Goal: Information Seeking & Learning: Learn about a topic

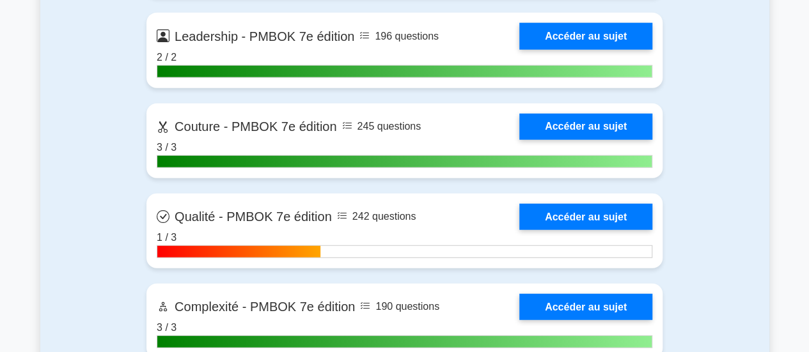
scroll to position [4023, 0]
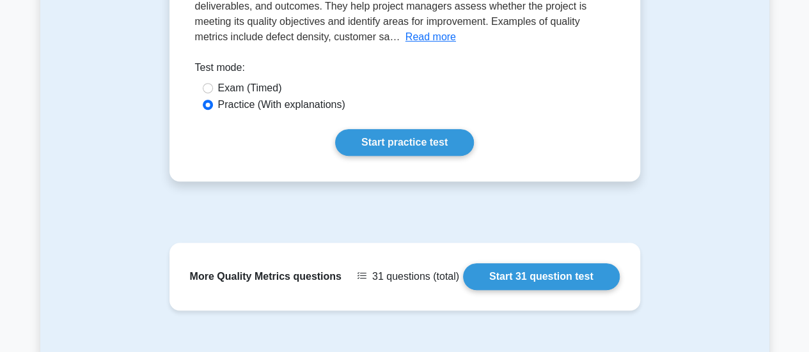
scroll to position [229, 0]
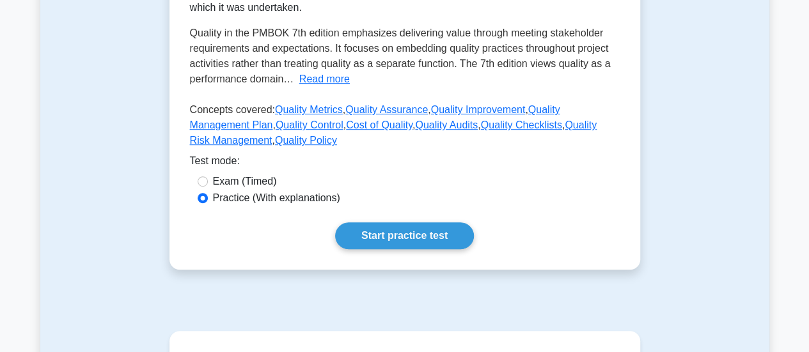
scroll to position [325, 0]
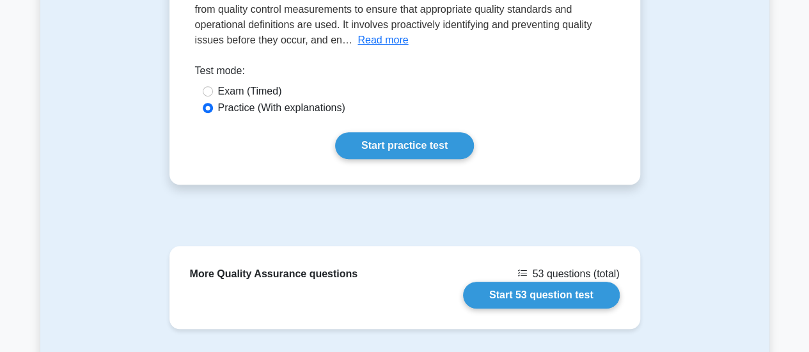
scroll to position [229, 0]
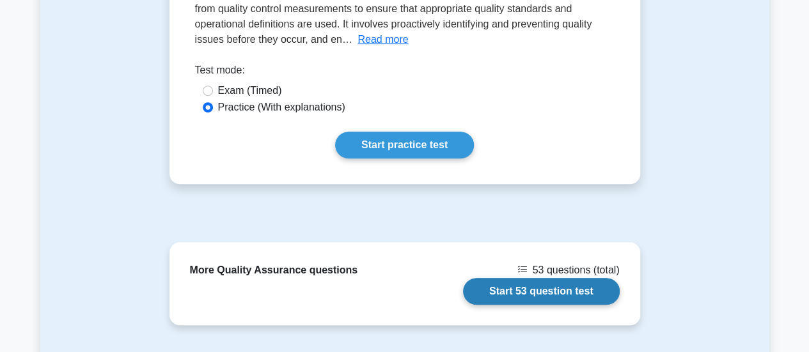
click at [528, 290] on link "Start 53 question test" at bounding box center [541, 291] width 157 height 27
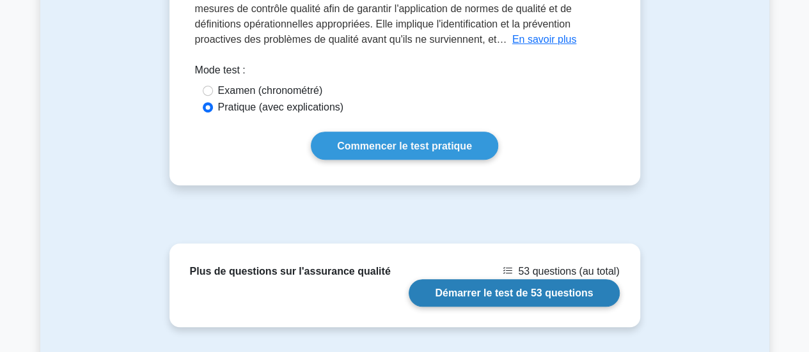
click at [520, 293] on link "Démarrer le test de 53 questions" at bounding box center [514, 292] width 210 height 27
click at [499, 292] on link "Démarrer le test de 53 questions" at bounding box center [514, 292] width 210 height 27
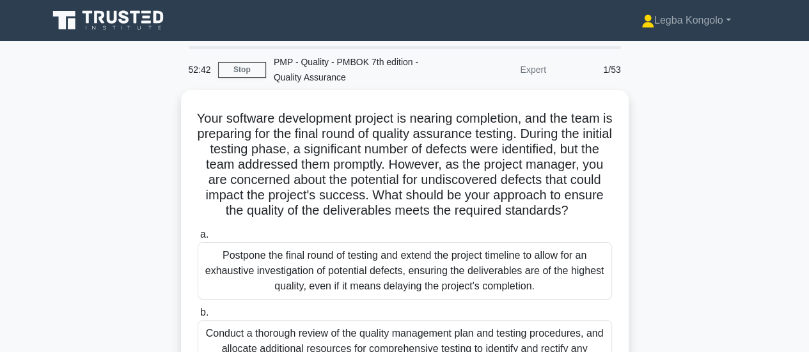
click at [665, 131] on div "Your software development project is nearing completion, and the team is prepar…" at bounding box center [404, 331] width 729 height 482
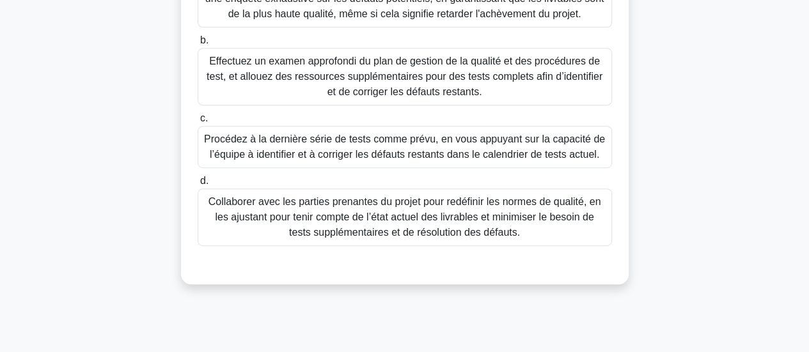
scroll to position [275, 0]
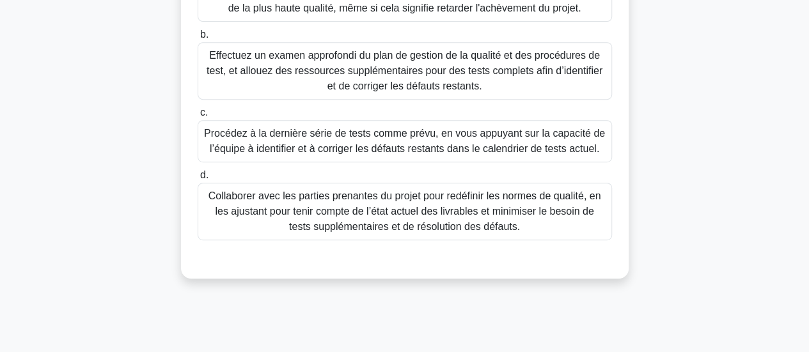
click at [373, 154] on font "Procédez à la dernière série de tests comme prévu, en vous appuyant sur la capa…" at bounding box center [404, 141] width 401 height 26
click at [198, 117] on input "c. Procédez à la dernière série de tests comme prévu, en vous appuyant sur la c…" at bounding box center [198, 113] width 0 height 8
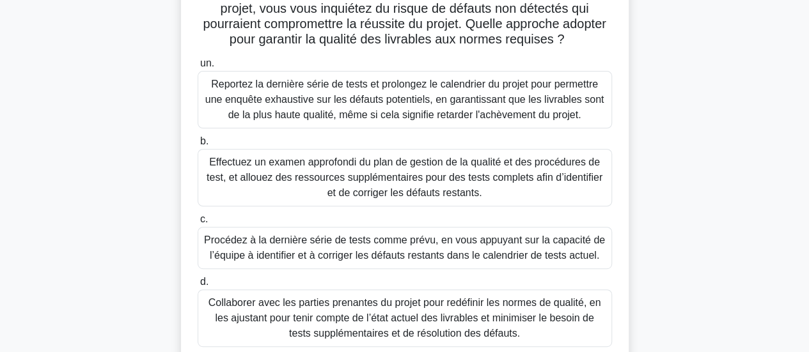
scroll to position [179, 0]
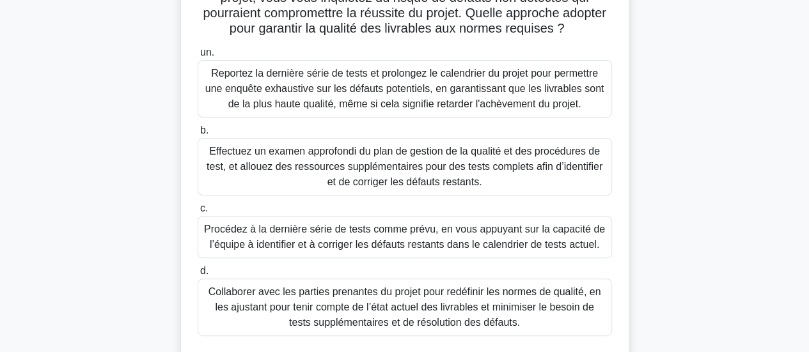
click at [405, 187] on font "Effectuez un examen approfondi du plan de gestion de la qualité et des procédur…" at bounding box center [405, 167] width 396 height 42
click at [198, 135] on input "b. Effectuez un examen approfondi du plan de gestion de la qualité et des procé…" at bounding box center [198, 131] width 0 height 8
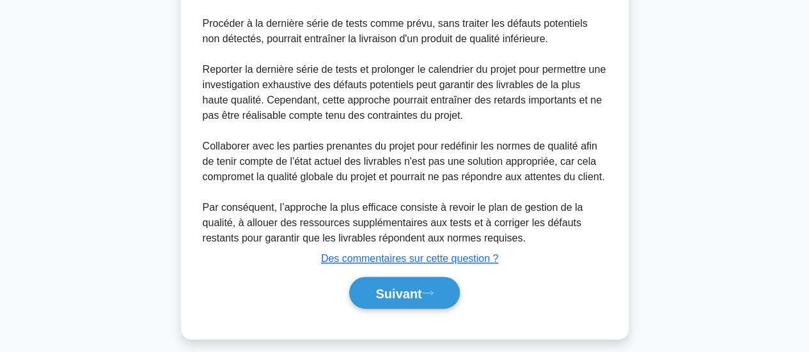
scroll to position [728, 0]
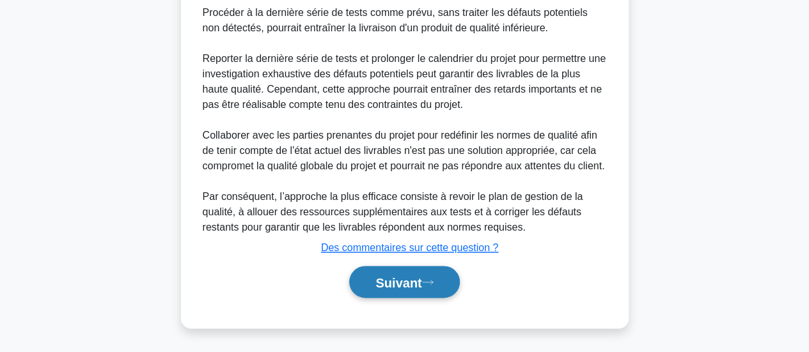
click at [403, 281] on font "Suivant" at bounding box center [398, 283] width 46 height 14
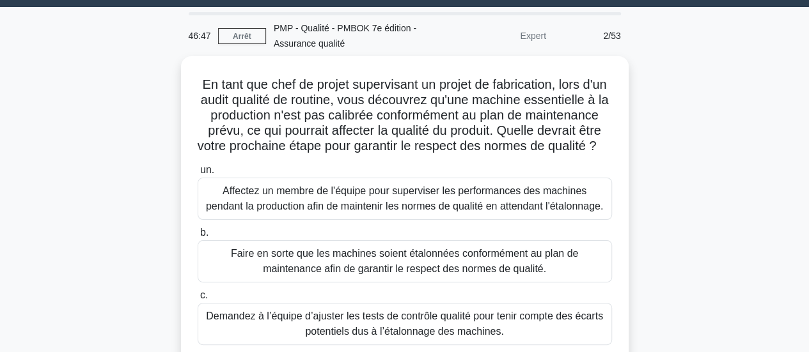
scroll to position [31, 0]
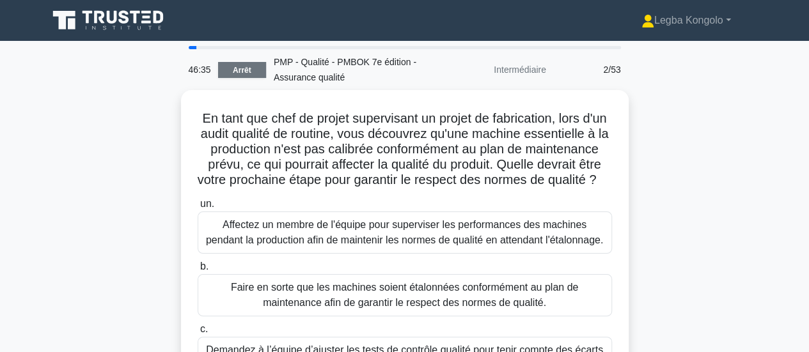
click at [240, 69] on font "Arrêt" at bounding box center [242, 70] width 19 height 9
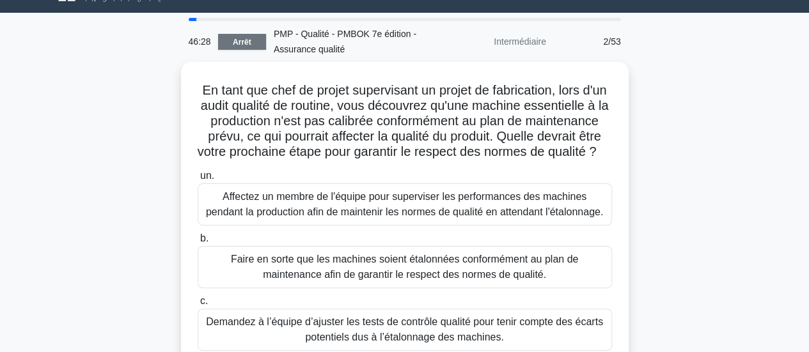
scroll to position [20, 0]
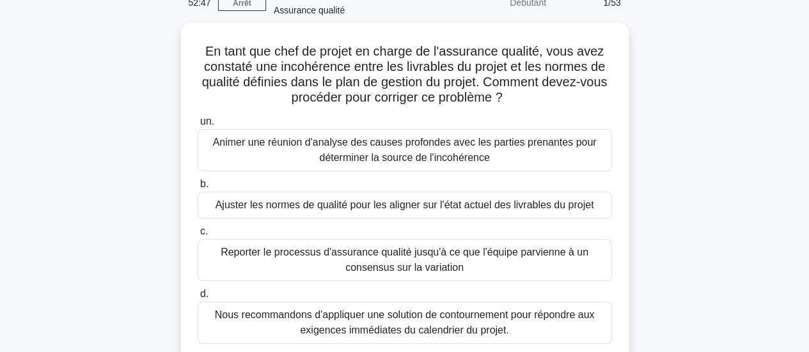
scroll to position [68, 0]
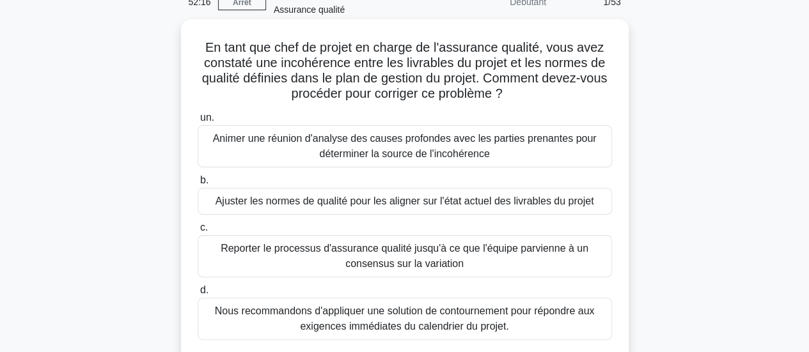
click at [349, 148] on font "Animer une réunion d'analyse des causes profondes avec les parties prenantes po…" at bounding box center [405, 146] width 384 height 26
click at [198, 122] on input "un. Animer une réunion d'analyse des causes profondes avec les parties prenante…" at bounding box center [198, 118] width 0 height 8
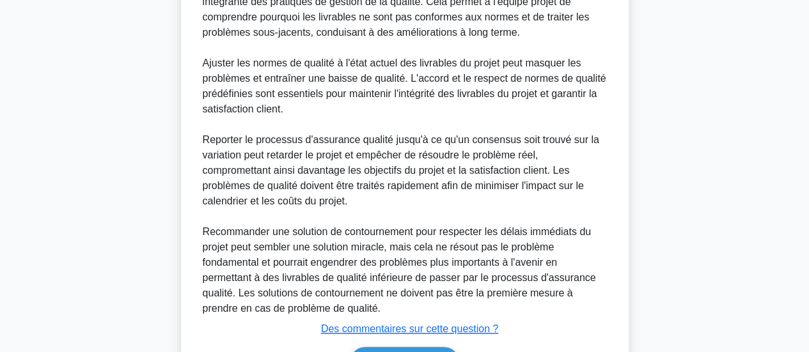
scroll to position [605, 0]
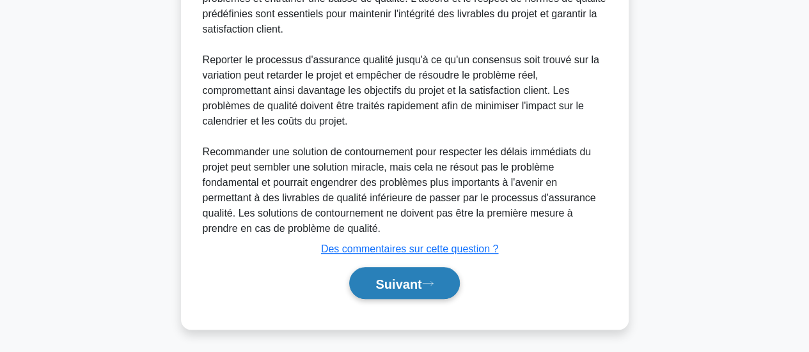
click at [392, 285] on font "Suivant" at bounding box center [398, 284] width 46 height 14
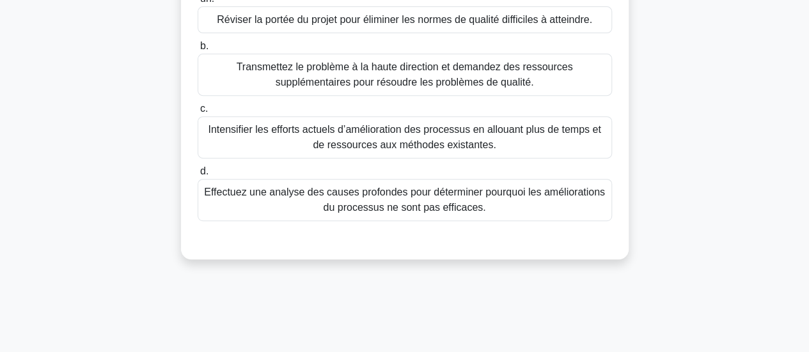
scroll to position [244, 0]
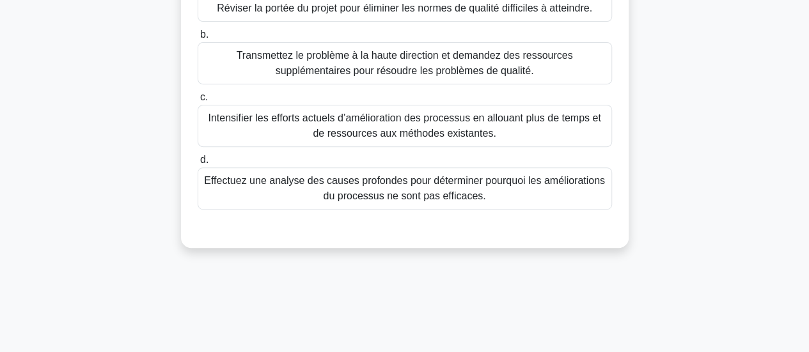
click at [398, 187] on font "Effectuez une analyse des causes profondes pour déterminer pourquoi les amélior…" at bounding box center [404, 188] width 403 height 31
click at [198, 164] on input "d. Effectuez une analyse des causes profondes pour déterminer pourquoi les amél…" at bounding box center [198, 160] width 0 height 8
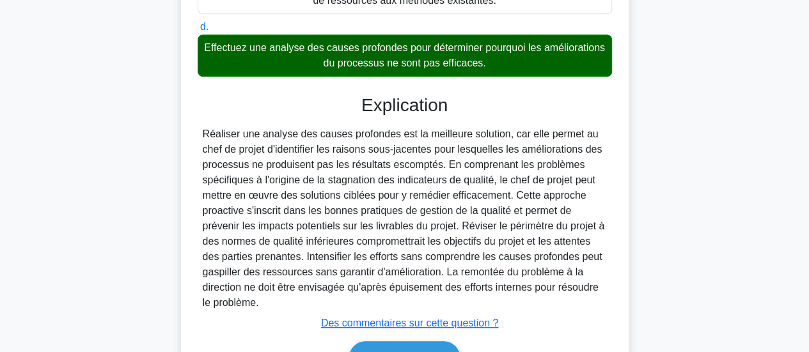
scroll to position [451, 0]
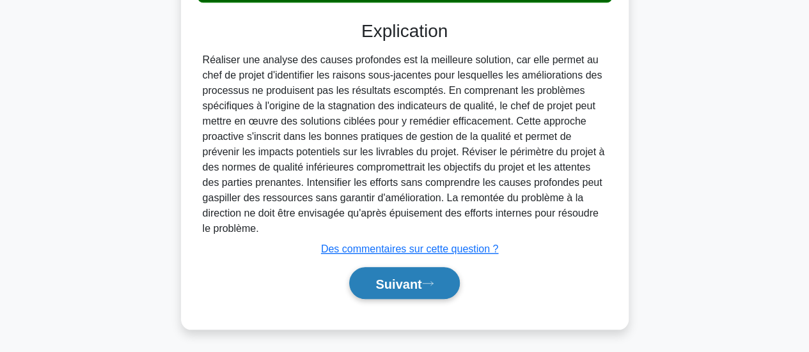
click at [399, 277] on font "Suivant" at bounding box center [398, 284] width 46 height 14
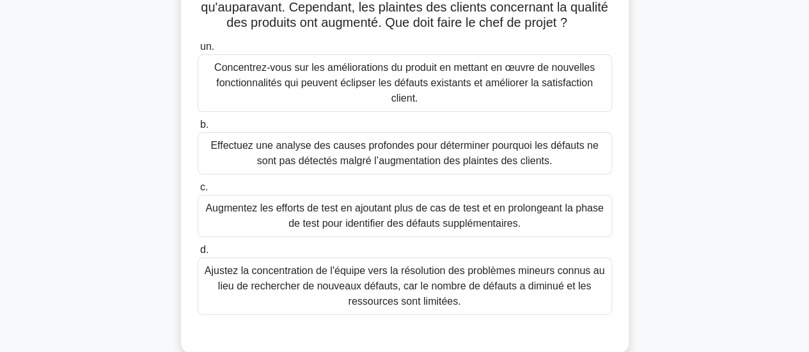
scroll to position [168, 0]
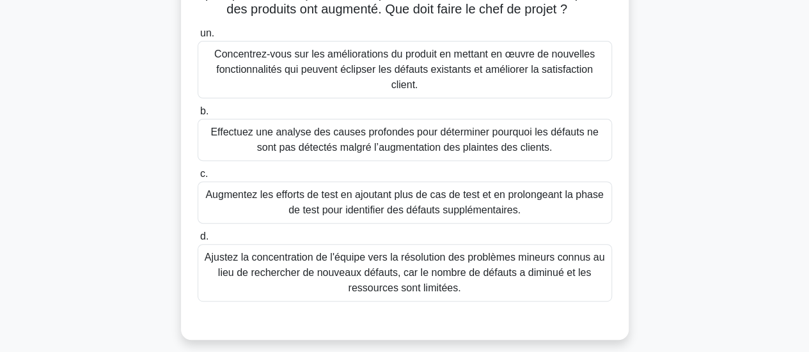
click at [478, 142] on font "Effectuez une analyse des causes profondes pour déterminer pourquoi les défauts…" at bounding box center [403, 140] width 387 height 26
click at [198, 116] on input "b. Effectuez une analyse des causes profondes pour déterminer pourquoi les défa…" at bounding box center [198, 111] width 0 height 8
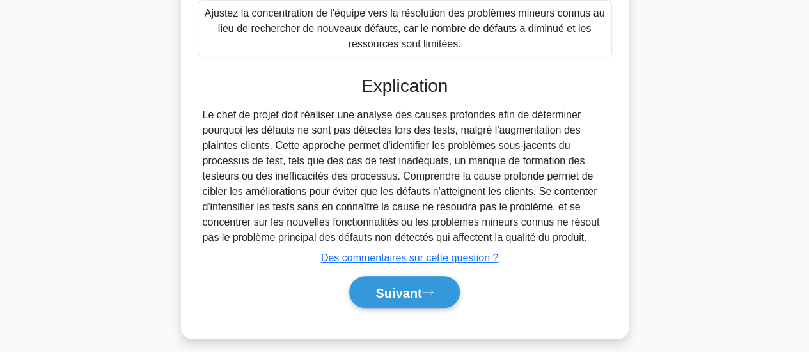
scroll to position [421, 0]
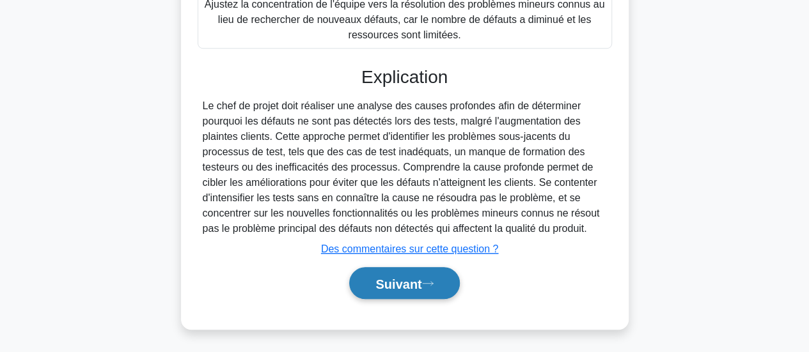
click at [395, 277] on font "Suivant" at bounding box center [398, 284] width 46 height 14
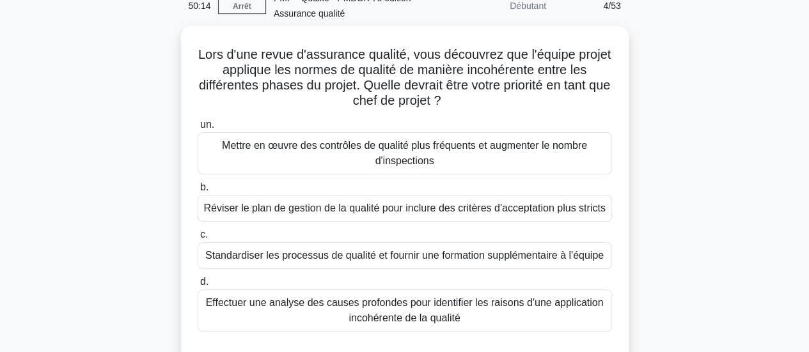
scroll to position [57, 0]
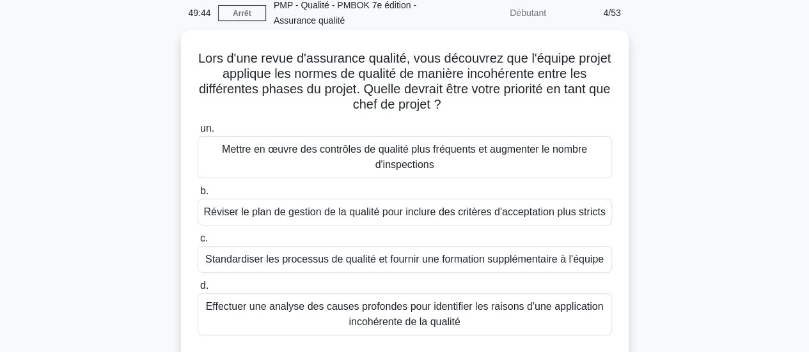
click at [372, 315] on font "Effectuer une analyse des causes profondes pour identifier les raisons d'une ap…" at bounding box center [405, 314] width 398 height 26
click at [198, 290] on input "d. Effectuer une analyse des causes profondes pour identifier les raisons d'une…" at bounding box center [198, 286] width 0 height 8
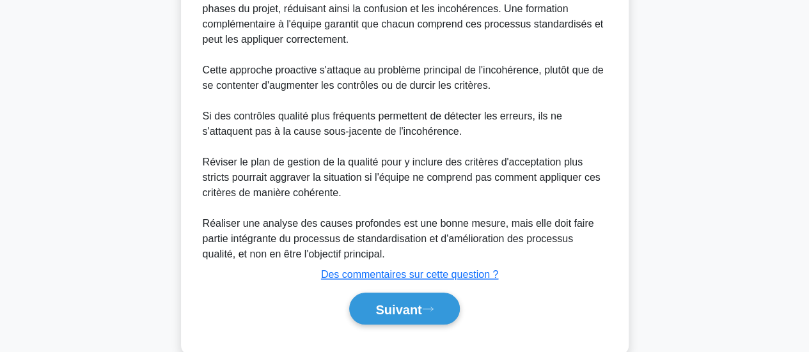
scroll to position [606, 0]
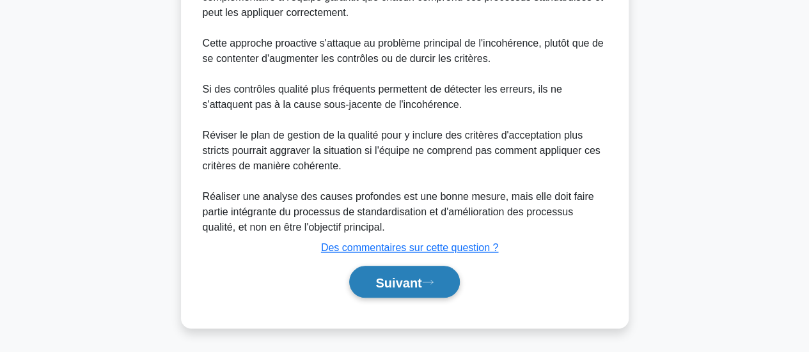
click at [408, 281] on font "Suivant" at bounding box center [398, 283] width 46 height 14
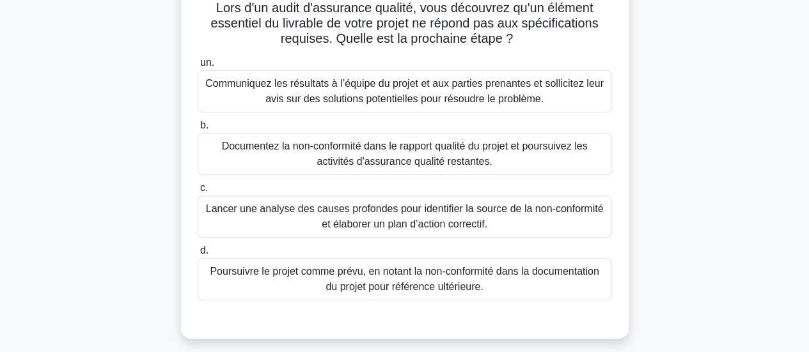
scroll to position [136, 0]
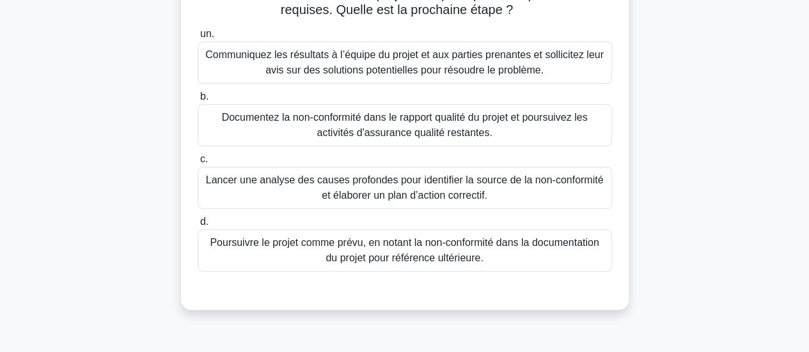
click at [419, 194] on font "Lancer une analyse des causes profondes pour identifier la source de la non-con…" at bounding box center [405, 188] width 398 height 26
click at [198, 164] on input "c. Lancer une analyse des causes profondes pour identifier la source de la non-…" at bounding box center [198, 159] width 0 height 8
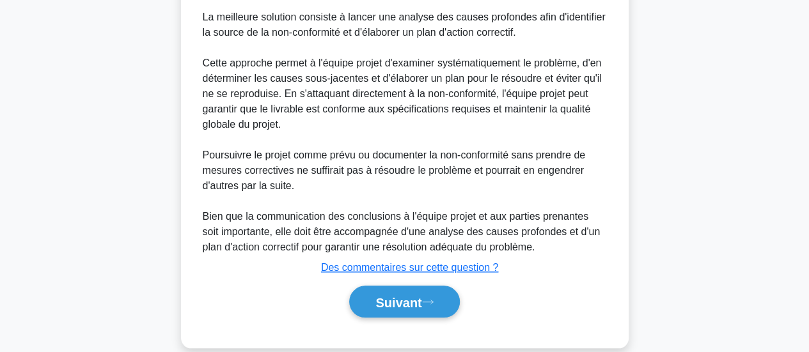
scroll to position [467, 0]
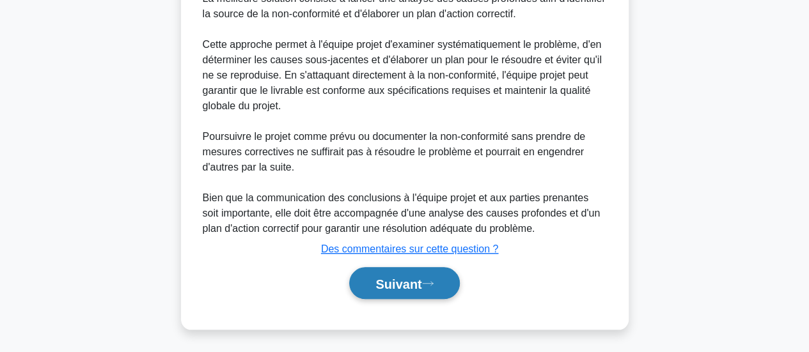
click at [403, 289] on font "Suivant" at bounding box center [398, 284] width 46 height 14
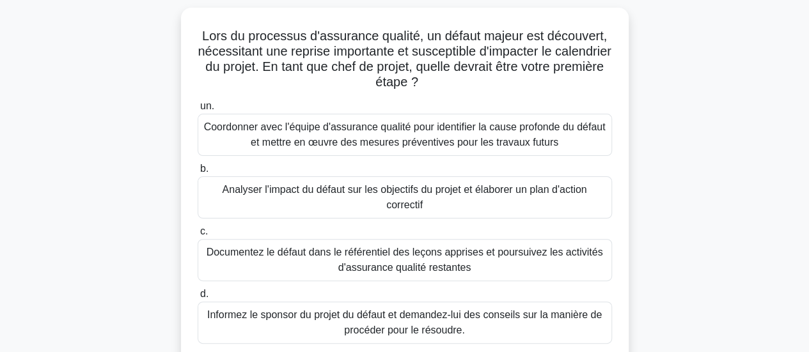
scroll to position [74, 0]
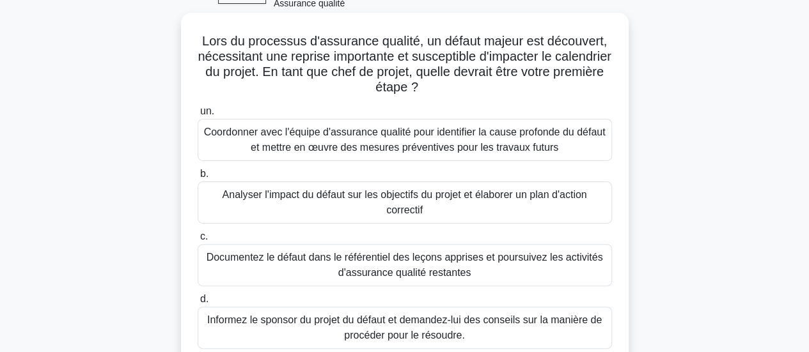
click at [332, 144] on font "Coordonner avec l'équipe d'assurance qualité pour identifier la cause profonde …" at bounding box center [405, 140] width 402 height 26
click at [198, 116] on input "un. Coordonner avec l'équipe d'assurance qualité pour identifier la cause profo…" at bounding box center [198, 111] width 0 height 8
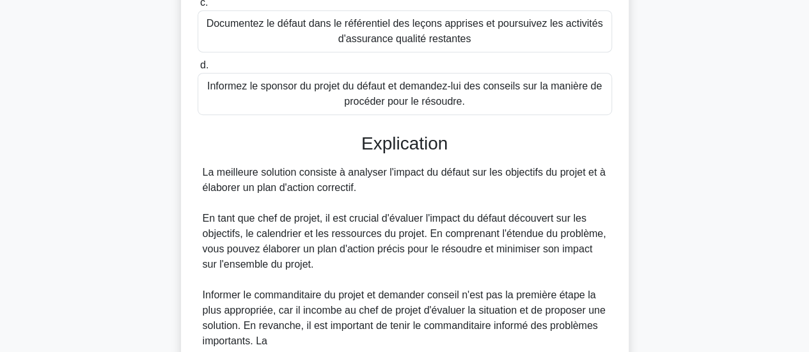
scroll to position [339, 0]
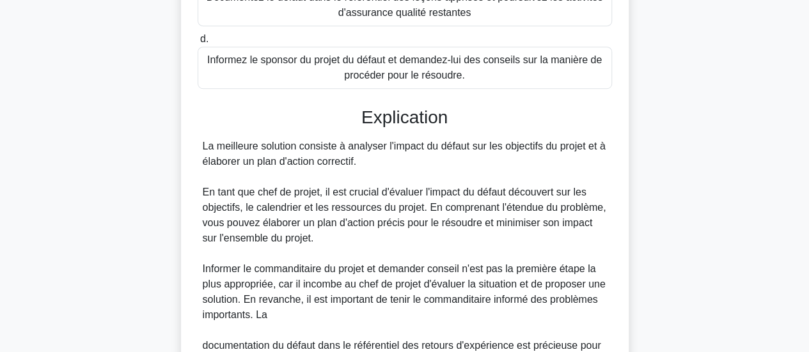
click at [804, 334] on main "47:25 Arrêt PMP - Qualité - PMBOK 7e édition - Assurance qualité Débutant 6/53 …" at bounding box center [404, 138] width 809 height 873
click at [804, 334] on main "47:21 Arrêt PMP - Qualité - PMBOK 7e édition - Assurance qualité Débutant 6/53 …" at bounding box center [404, 138] width 809 height 873
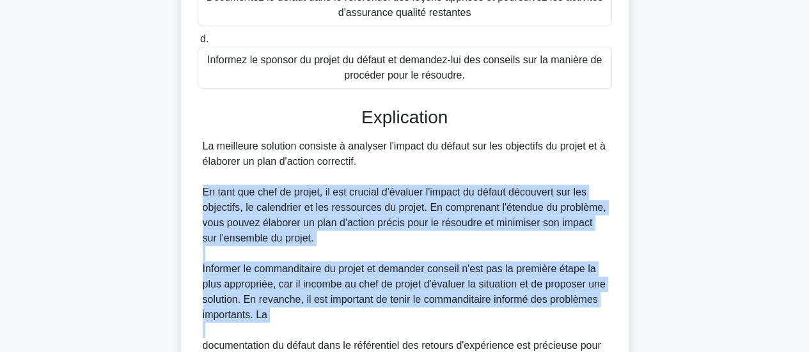
drag, startPoint x: 804, startPoint y: 334, endPoint x: 775, endPoint y: 243, distance: 95.2
click at [775, 243] on main "47:20 Arrêt PMP - Qualité - PMBOK 7e édition - Assurance qualité Débutant 6/53 …" at bounding box center [404, 138] width 809 height 873
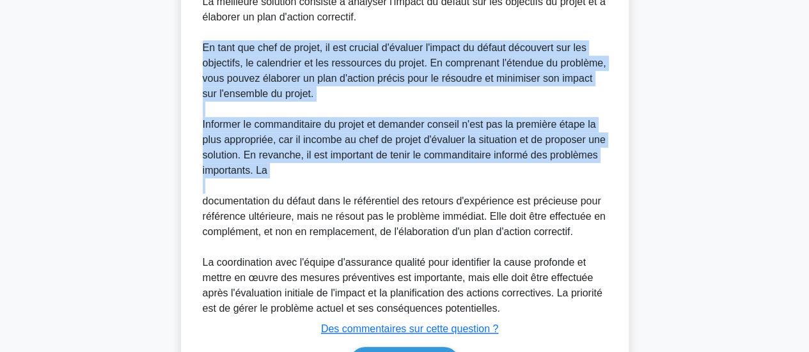
scroll to position [560, 0]
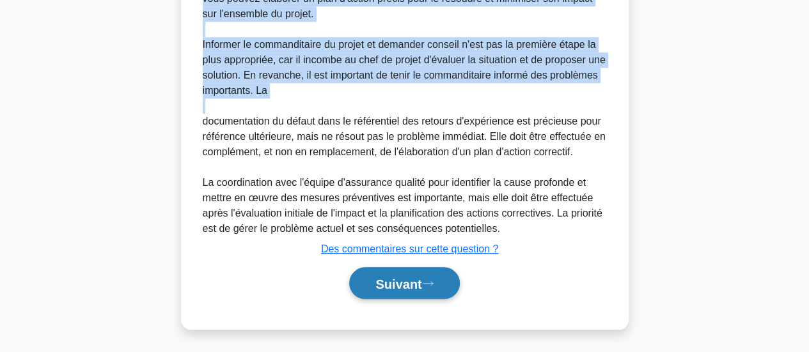
click at [409, 282] on font "Suivant" at bounding box center [398, 284] width 46 height 14
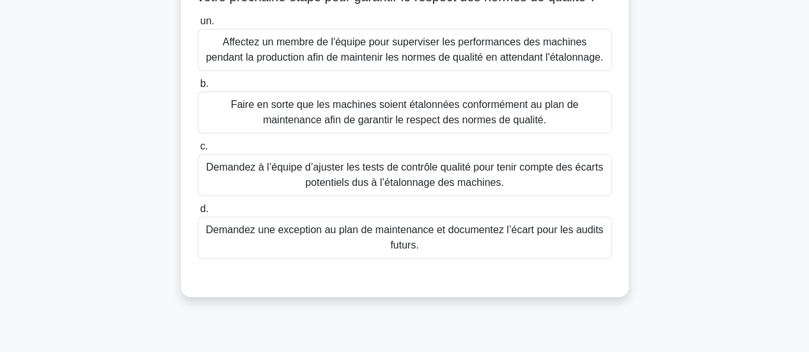
scroll to position [159, 0]
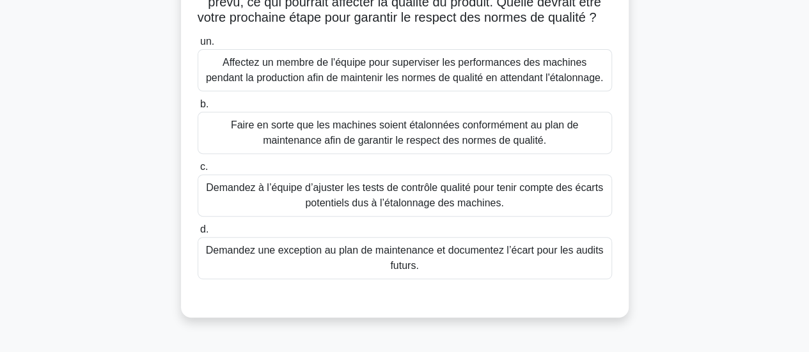
click at [486, 144] on font "Faire en sorte que les machines soient étalonnées conformément au plan de maint…" at bounding box center [404, 133] width 347 height 26
click at [198, 109] on input "b. Faire en sorte que les machines soient étalonnées conformément au plan de ma…" at bounding box center [198, 104] width 0 height 8
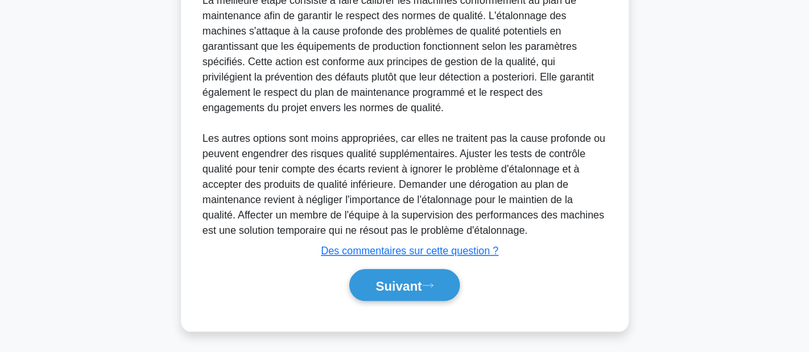
scroll to position [509, 0]
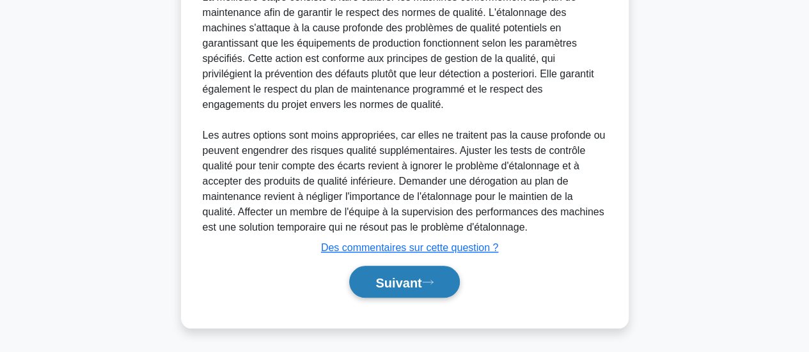
click at [397, 286] on font "Suivant" at bounding box center [398, 283] width 46 height 14
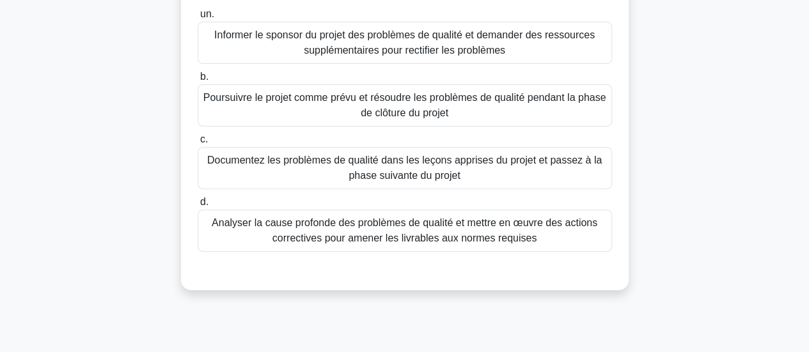
scroll to position [193, 0]
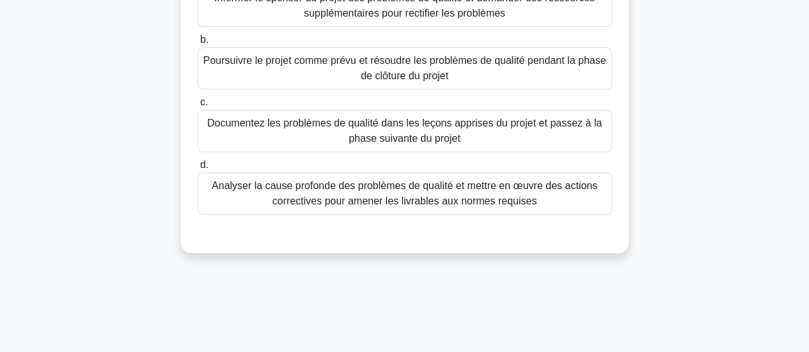
click at [398, 196] on font "Analyser la cause profonde des problèmes de qualité et mettre en œuvre des acti…" at bounding box center [405, 193] width 386 height 26
click at [198, 169] on input "d. Analyser la cause profonde des problèmes de qualité et mettre en œuvre des a…" at bounding box center [198, 165] width 0 height 8
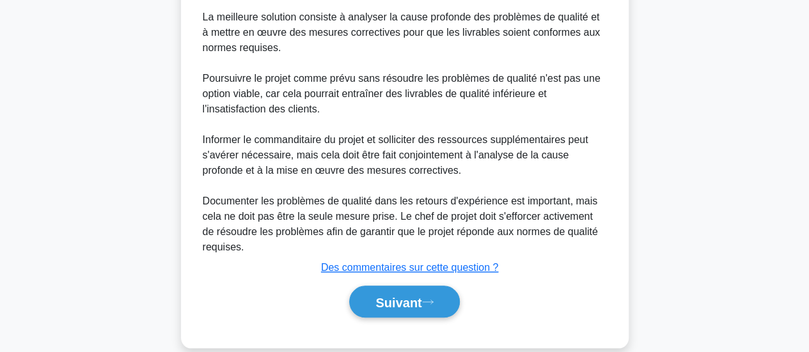
scroll to position [467, 0]
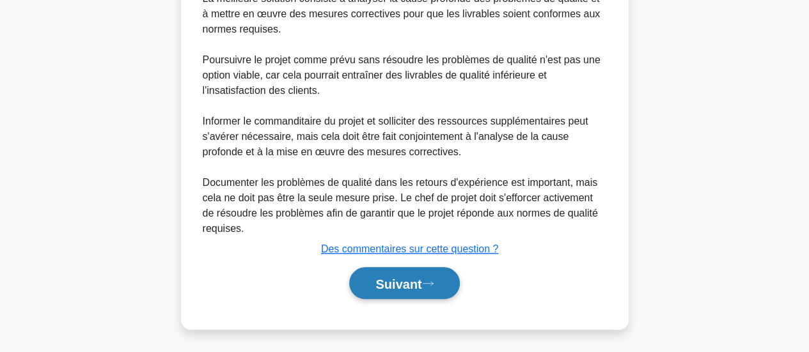
click at [395, 283] on font "Suivant" at bounding box center [398, 284] width 46 height 14
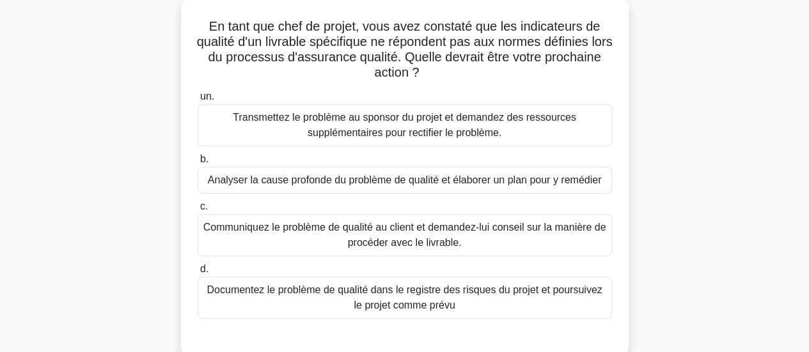
scroll to position [117, 0]
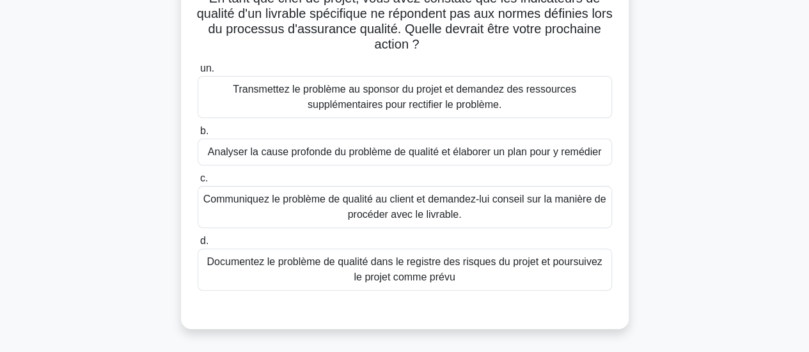
click at [370, 164] on div "Analyser la cause profonde du problème de qualité et élaborer un plan pour y re…" at bounding box center [405, 152] width 414 height 27
click at [198, 136] on input "b. Analyser la cause profonde du problème de qualité et élaborer un plan pour y…" at bounding box center [198, 131] width 0 height 8
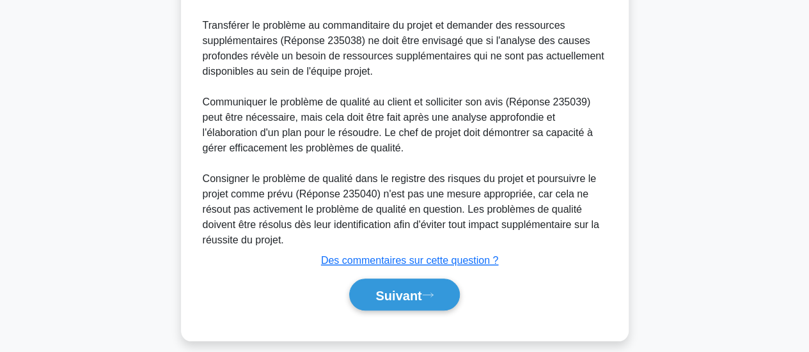
scroll to position [543, 0]
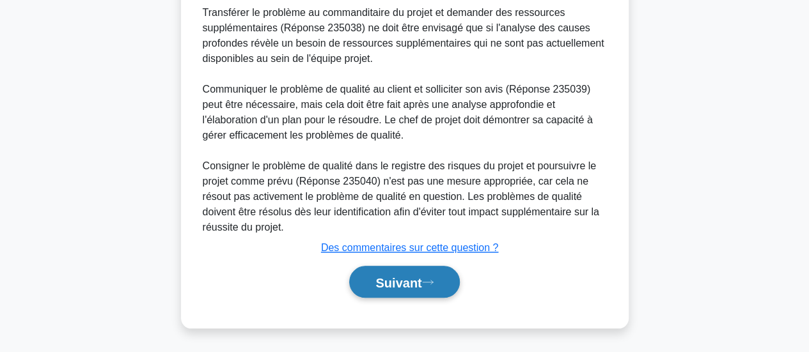
click at [391, 281] on font "Suivant" at bounding box center [398, 283] width 46 height 14
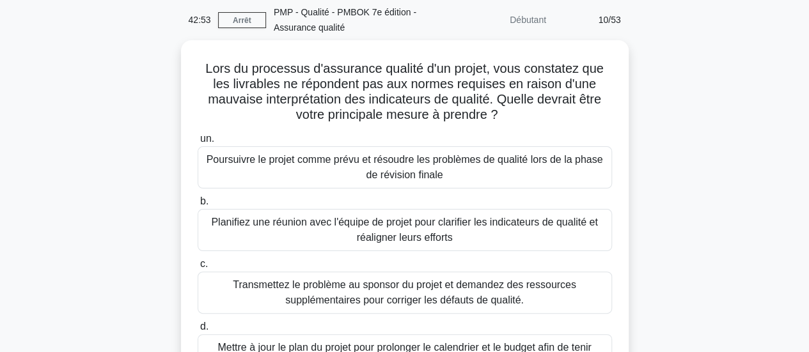
scroll to position [49, 0]
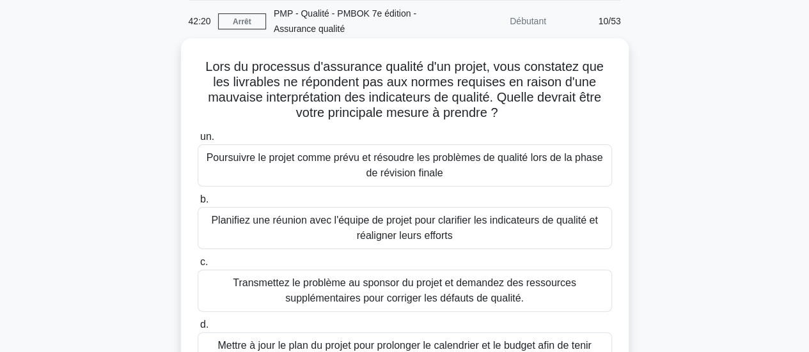
click at [312, 220] on font "Planifiez une réunion avec l'équipe de projet pour clarifier les indicateurs de…" at bounding box center [404, 228] width 386 height 26
click at [198, 204] on input "b. Planifiez une réunion avec l'équipe de projet pour clarifier les indicateurs…" at bounding box center [198, 200] width 0 height 8
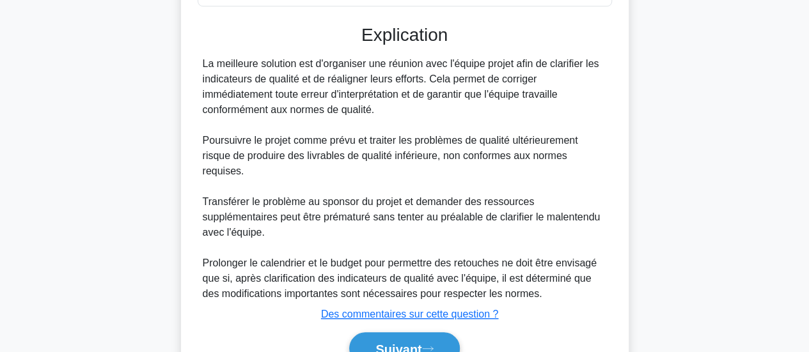
scroll to position [497, 0]
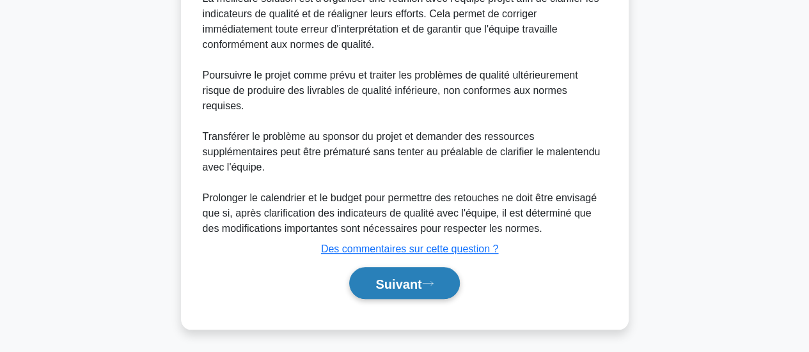
click at [404, 286] on font "Suivant" at bounding box center [398, 284] width 46 height 14
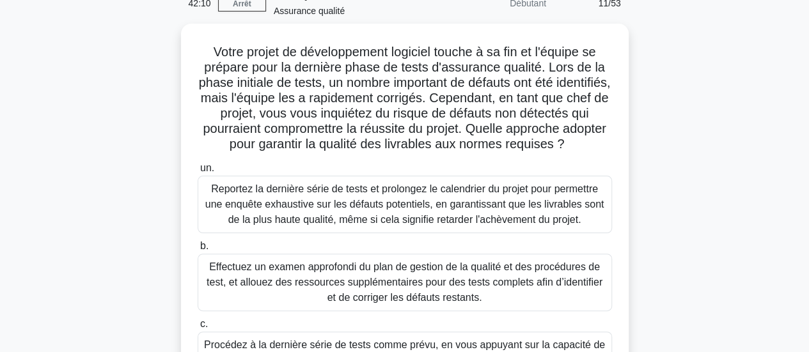
scroll to position [65, 0]
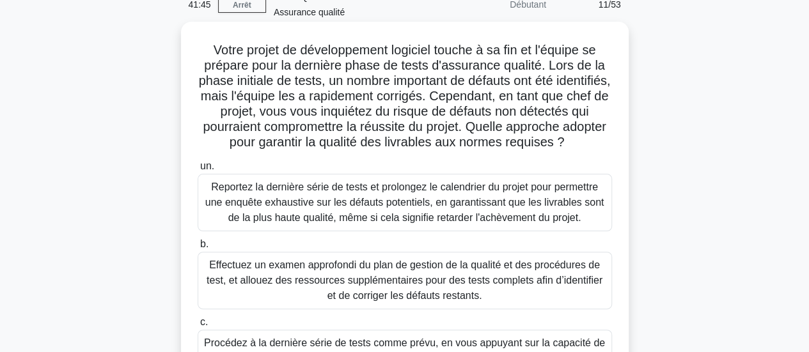
click at [372, 296] on font "Effectuez un examen approfondi du plan de gestion de la qualité et des procédur…" at bounding box center [405, 281] width 396 height 42
click at [198, 249] on input "b. Effectuez un examen approfondi du plan de gestion de la qualité et des procé…" at bounding box center [198, 244] width 0 height 8
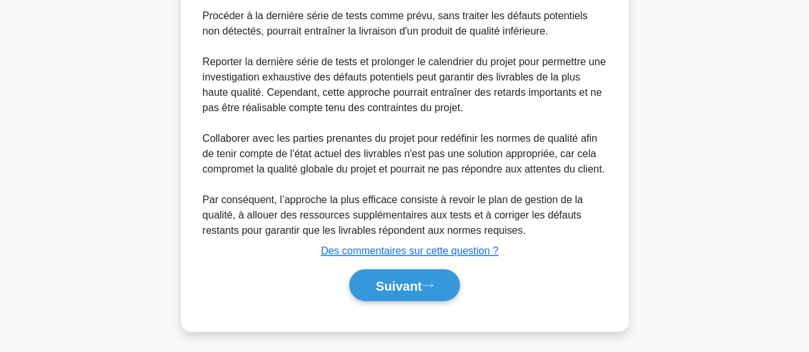
scroll to position [724, 0]
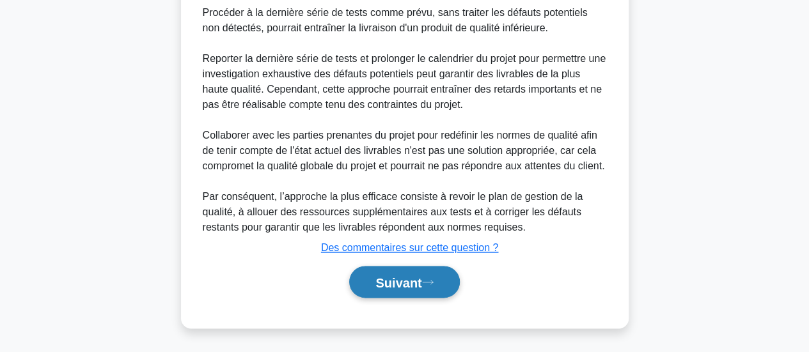
click at [396, 282] on font "Suivant" at bounding box center [398, 283] width 46 height 14
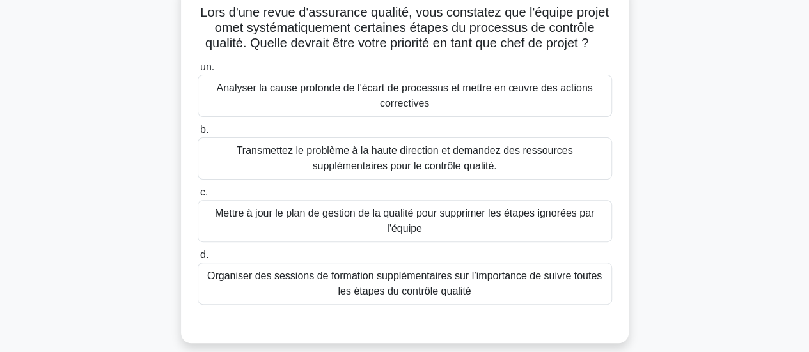
scroll to position [103, 0]
click at [488, 253] on label "d. Organiser des sessions de formation supplémentaires sur l’importance de suiv…" at bounding box center [405, 276] width 414 height 58
click at [198, 253] on input "d. Organiser des sessions de formation supplémentaires sur l’importance de suiv…" at bounding box center [198, 255] width 0 height 8
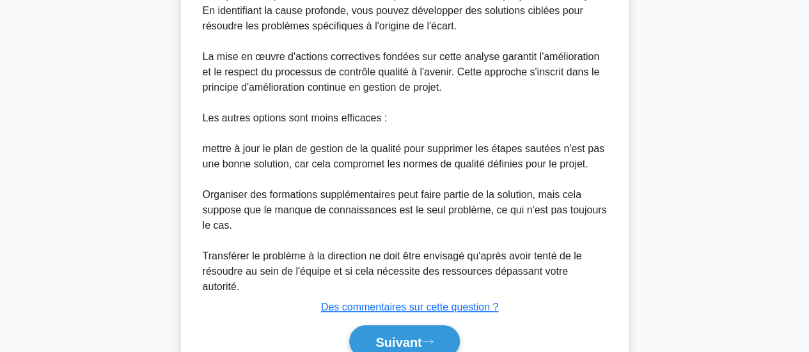
scroll to position [583, 0]
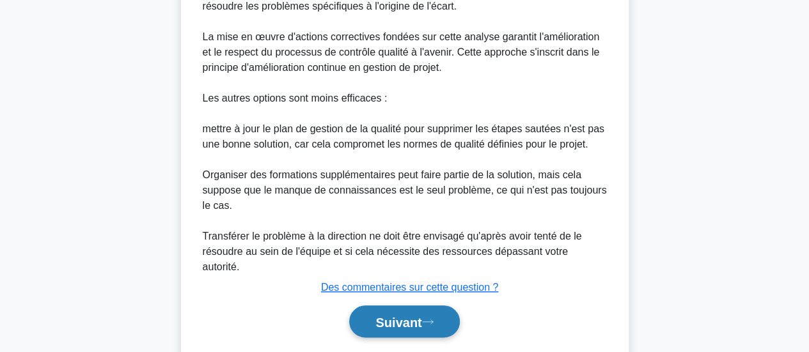
click at [410, 315] on font "Suivant" at bounding box center [398, 322] width 46 height 14
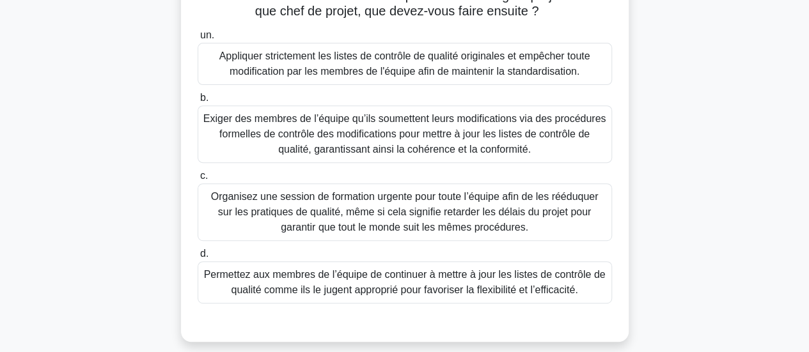
scroll to position [208, 0]
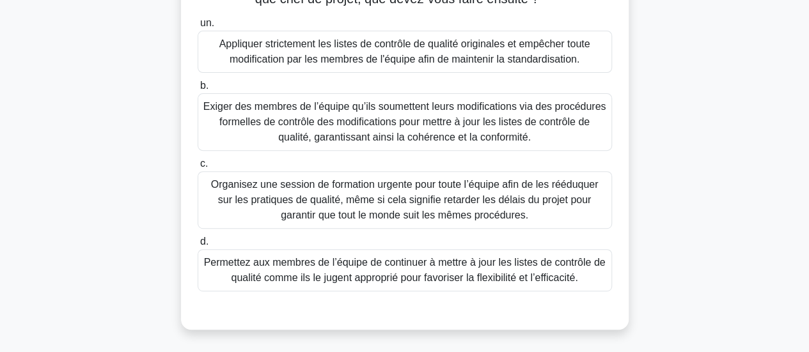
click at [429, 207] on font "Organisez une session de formation urgente pour toute l’équipe afin de les rééd…" at bounding box center [404, 200] width 403 height 46
click at [198, 168] on input "c. Organisez une session de formation urgente pour toute l’équipe afin de les r…" at bounding box center [198, 164] width 0 height 8
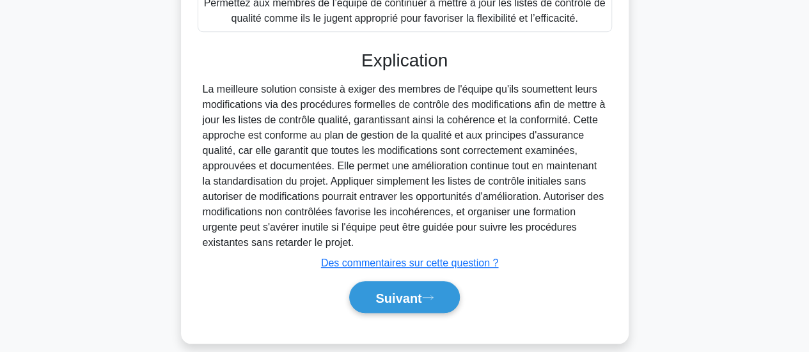
scroll to position [483, 0]
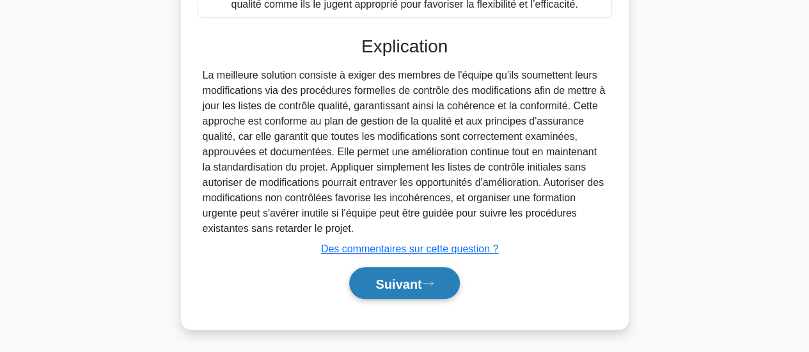
click at [398, 281] on font "Suivant" at bounding box center [398, 284] width 46 height 14
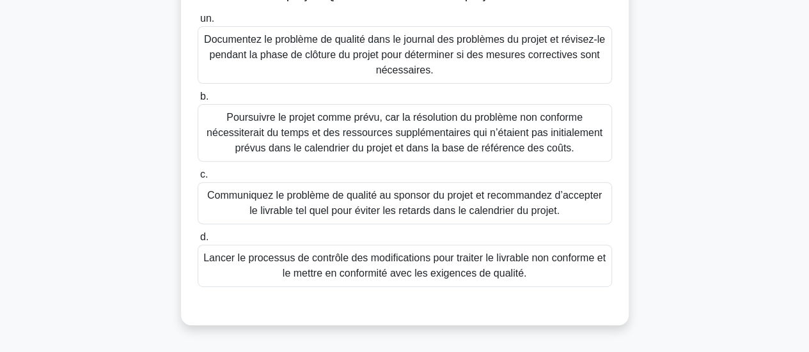
scroll to position [168, 0]
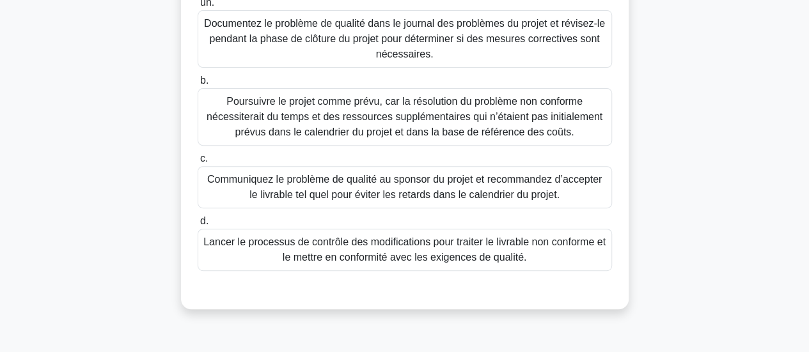
click at [368, 252] on font "Lancer le processus de contrôle des modifications pour traiter le livrable non …" at bounding box center [404, 250] width 402 height 26
click at [198, 226] on input "d. Lancer le processus de contrôle des modifications pour traiter le livrable n…" at bounding box center [198, 221] width 0 height 8
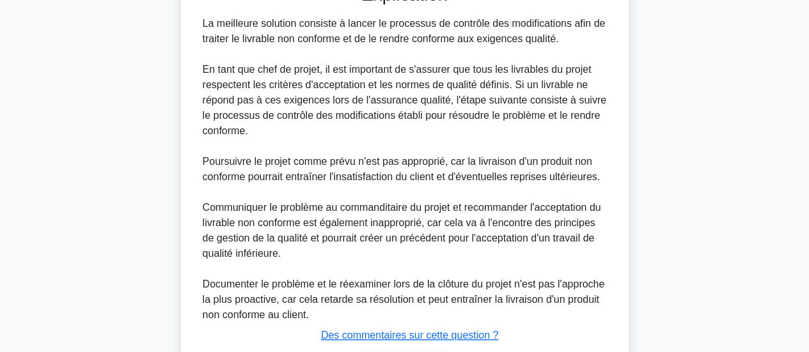
scroll to position [559, 0]
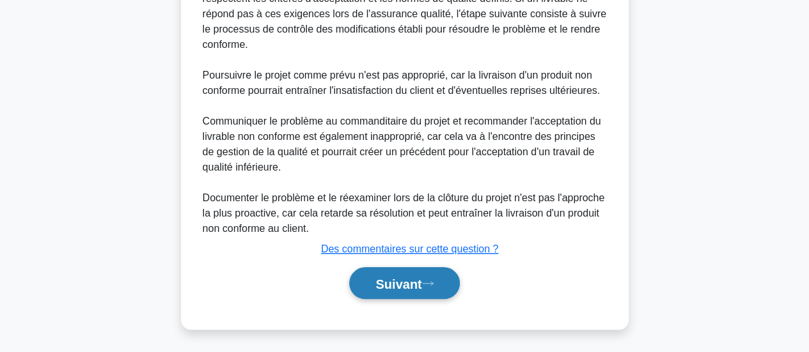
click at [393, 285] on font "Suivant" at bounding box center [398, 284] width 46 height 14
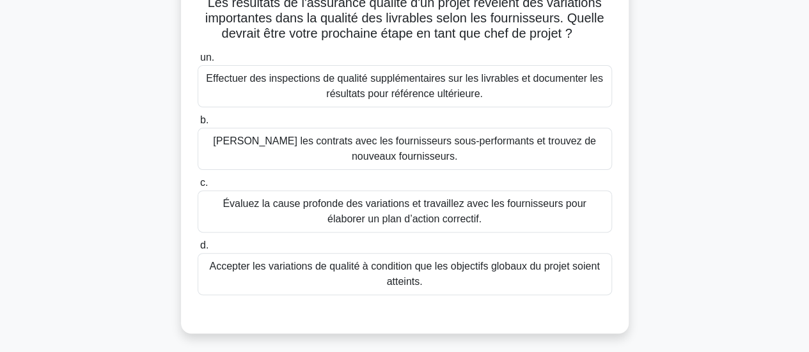
scroll to position [128, 0]
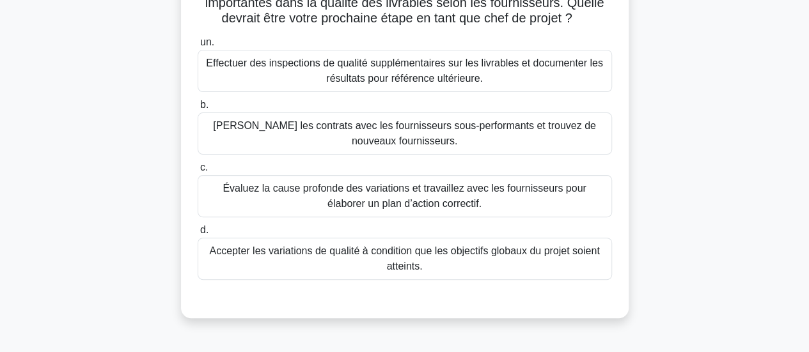
click at [421, 192] on font "Évaluez la cause profonde des variations et travaillez avec les fournisseurs po…" at bounding box center [403, 196] width 363 height 26
click at [198, 172] on input "c. Évaluez la cause profonde des variations et travaillez avec les fournisseurs…" at bounding box center [198, 168] width 0 height 8
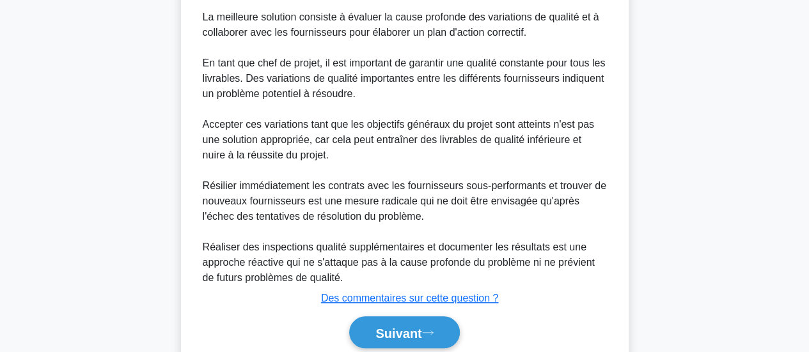
scroll to position [497, 0]
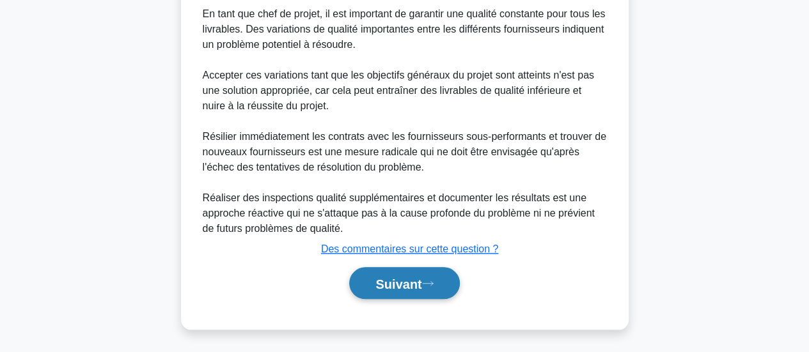
click at [400, 279] on font "Suivant" at bounding box center [398, 284] width 46 height 14
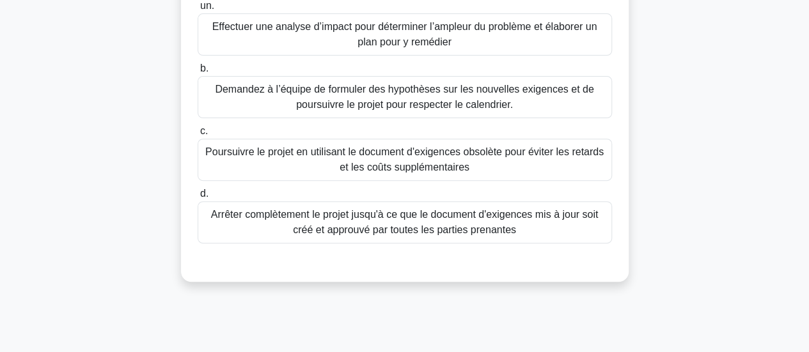
scroll to position [193, 0]
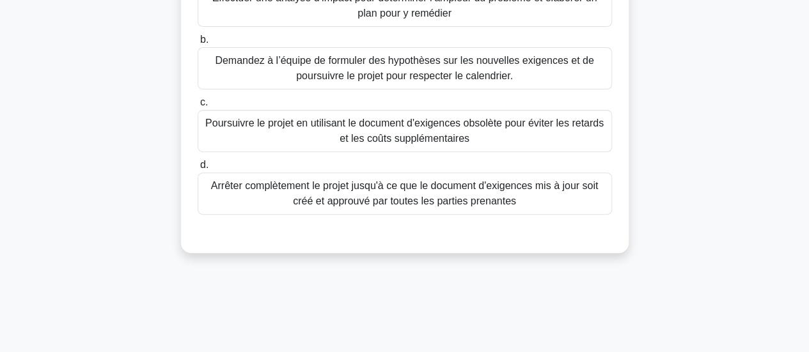
click at [465, 12] on font "Effectuer une analyse d’impact pour déterminer l’ampleur du problème et élabore…" at bounding box center [404, 5] width 403 height 31
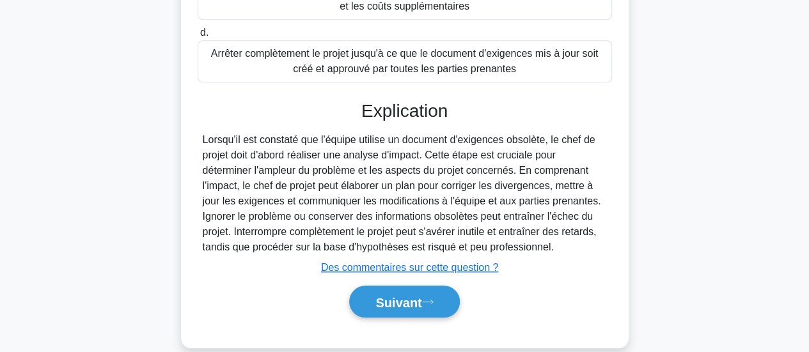
scroll to position [344, 0]
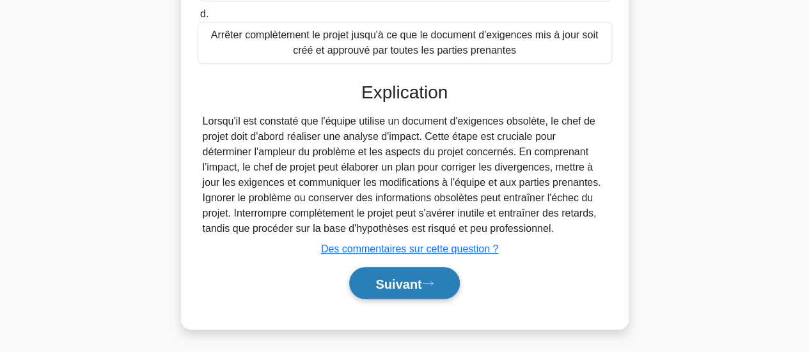
click at [394, 278] on font "Suivant" at bounding box center [398, 284] width 46 height 14
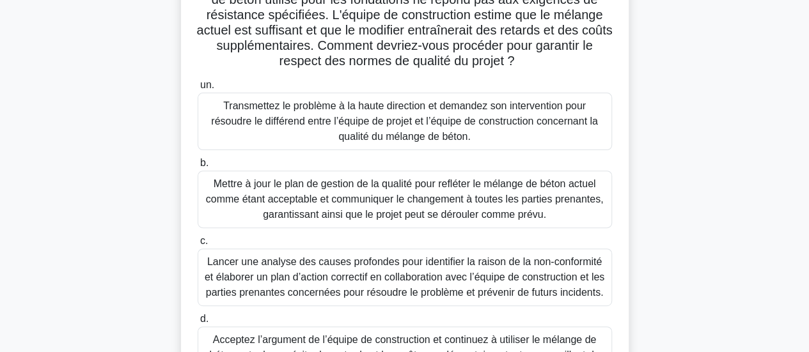
scroll to position [147, 0]
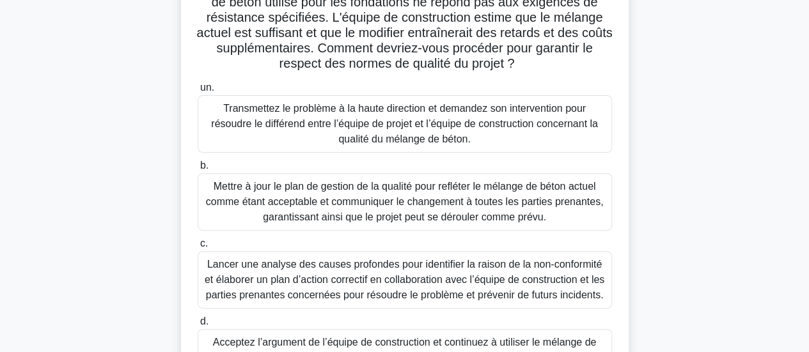
click at [807, 109] on main "36:24 Arrêt PMP - Qualité - PMBOK 7e édition - Assurance qualité Débutant 17/53…" at bounding box center [404, 219] width 809 height 650
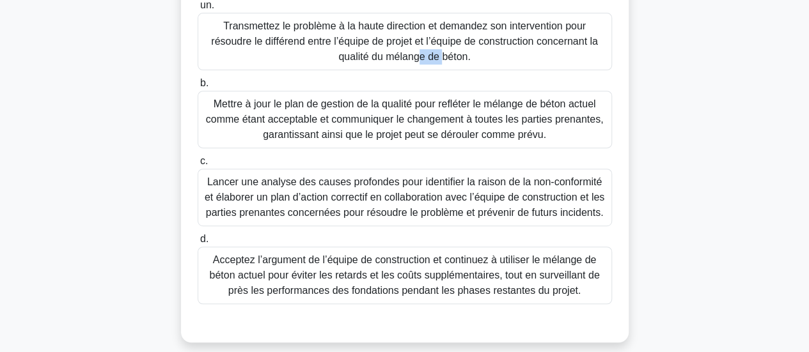
scroll to position [237, 0]
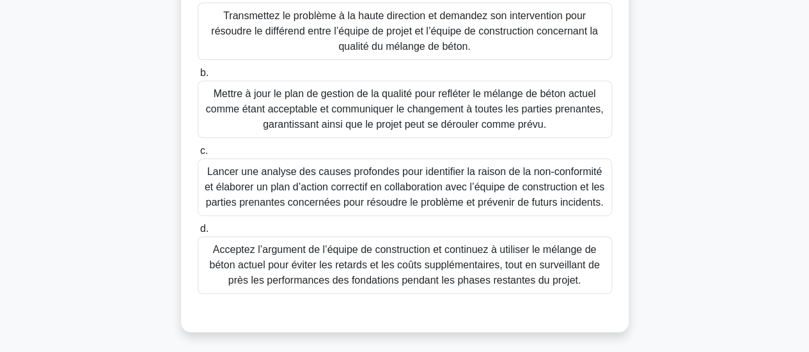
click at [461, 197] on font "Lancer une analyse des causes profondes pour identifier la raison de la non-con…" at bounding box center [405, 187] width 400 height 42
click at [198, 155] on input "c. Lancer une analyse des causes profondes pour identifier la raison de la non-…" at bounding box center [198, 151] width 0 height 8
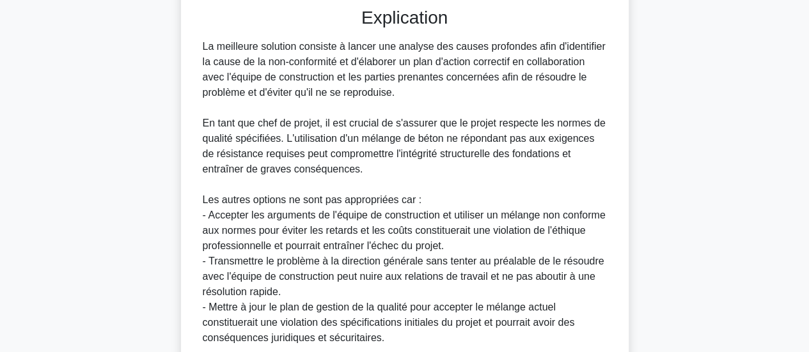
scroll to position [666, 0]
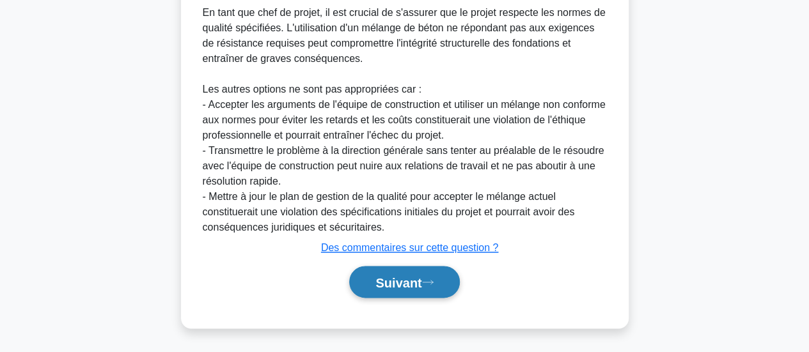
click at [394, 290] on font "Suivant" at bounding box center [398, 283] width 46 height 14
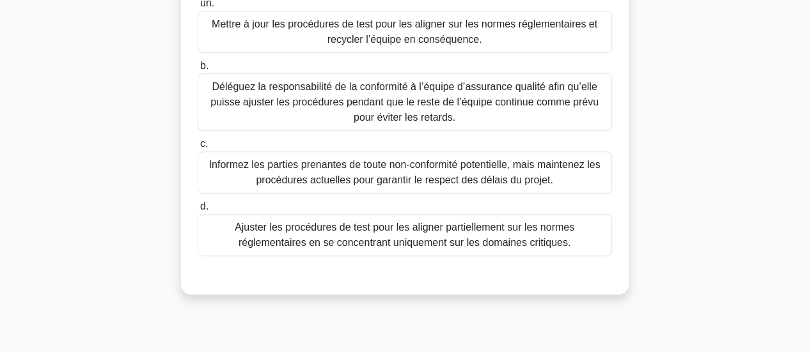
scroll to position [219, 0]
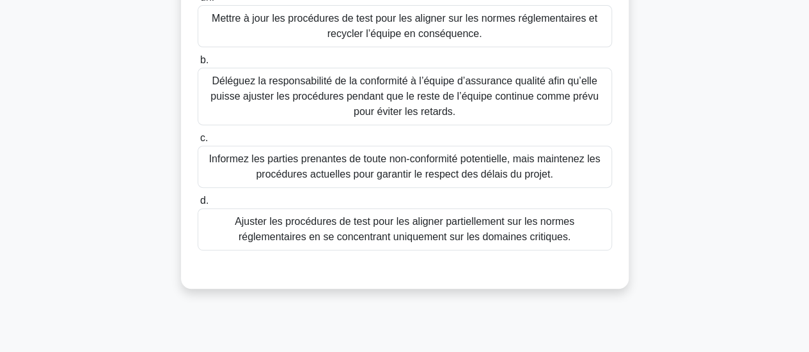
click at [428, 32] on font "Mettre à jour les procédures de test pour les aligner sur les normes réglementa…" at bounding box center [405, 26] width 386 height 26
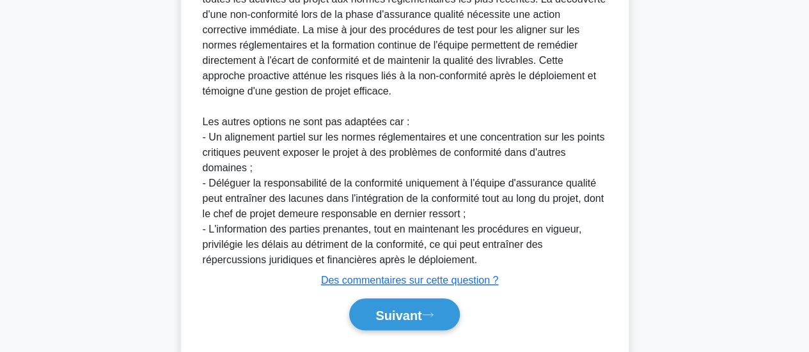
scroll to position [558, 0]
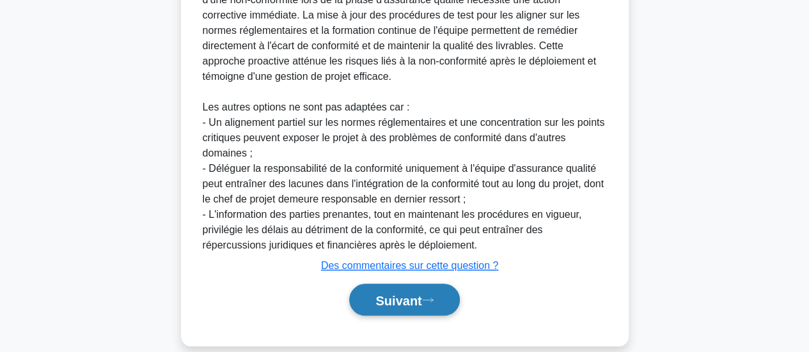
click at [394, 290] on button "Suivant" at bounding box center [404, 300] width 110 height 33
click at [399, 301] on font "Suivant" at bounding box center [398, 300] width 46 height 14
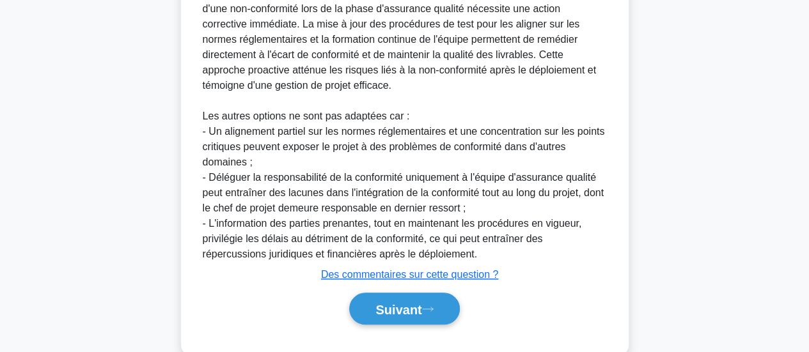
scroll to position [554, 0]
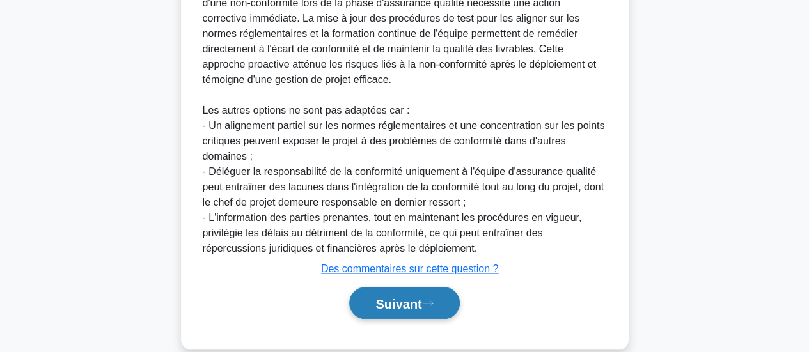
click at [410, 309] on font "Suivant" at bounding box center [398, 304] width 46 height 14
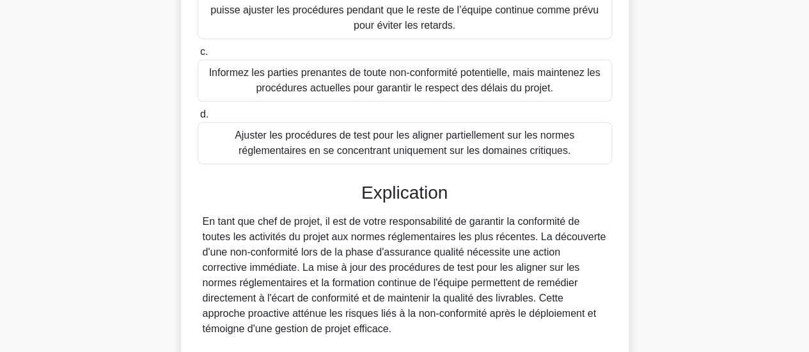
scroll to position [574, 0]
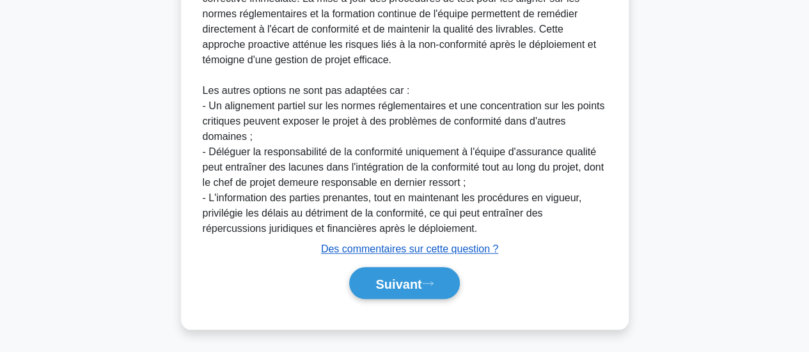
click at [466, 249] on font "Des commentaires sur cette question ?" at bounding box center [409, 249] width 177 height 11
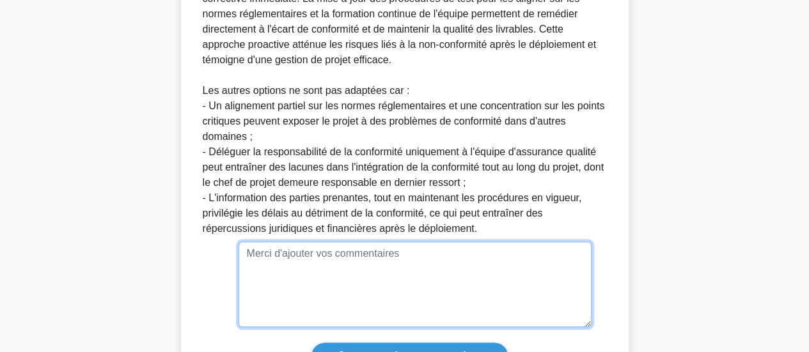
click at [379, 258] on textarea at bounding box center [414, 285] width 353 height 86
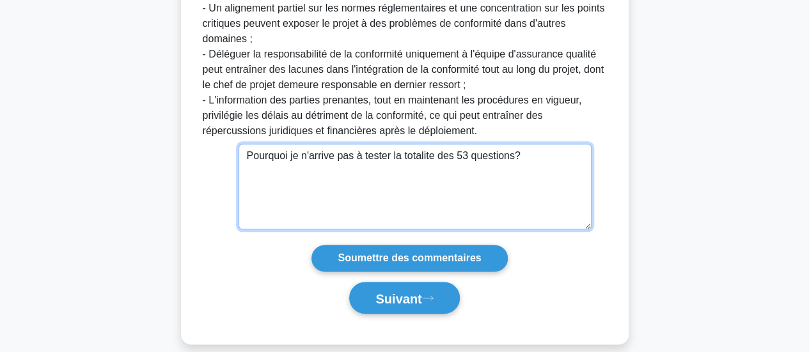
scroll to position [683, 0]
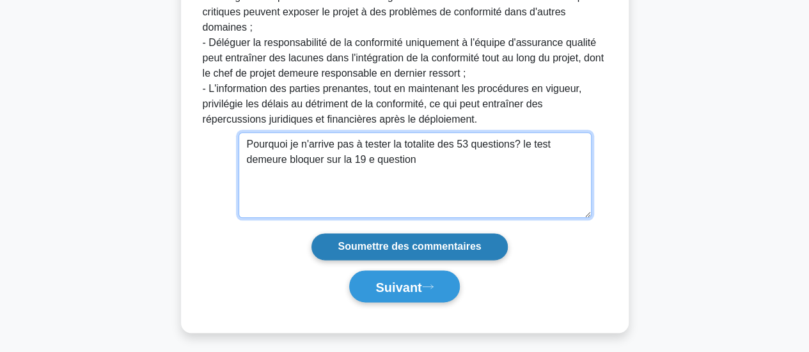
type textarea "Pourquoi je n'arrive pas à tester la totalite des 53 questions? le test demeure…"
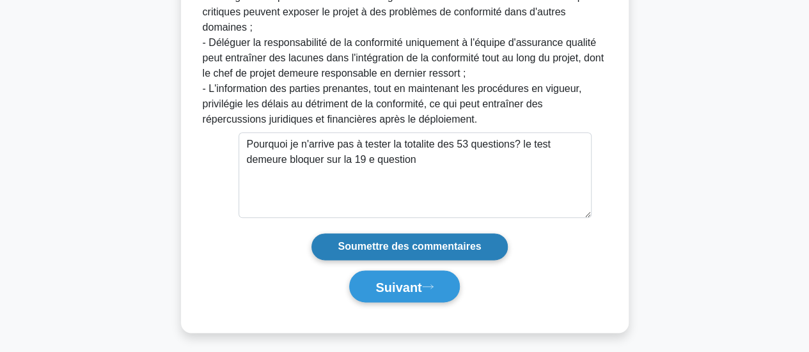
click at [403, 246] on input "Soumettre des commentaires" at bounding box center [409, 246] width 196 height 27
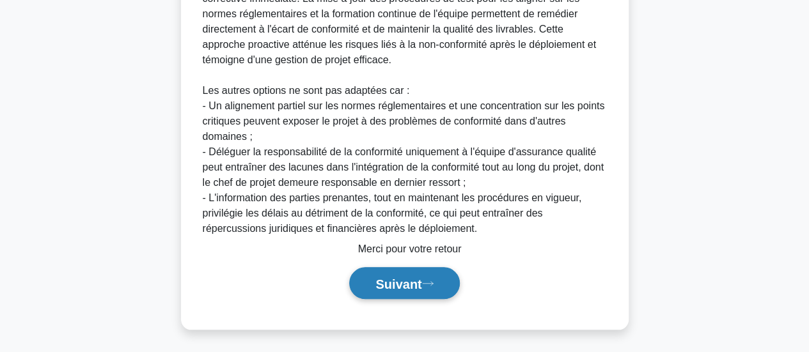
click at [403, 282] on font "Suivant" at bounding box center [398, 284] width 46 height 14
click at [403, 277] on font "Suivant" at bounding box center [398, 284] width 46 height 14
click at [398, 285] on font "Suivant" at bounding box center [398, 284] width 46 height 14
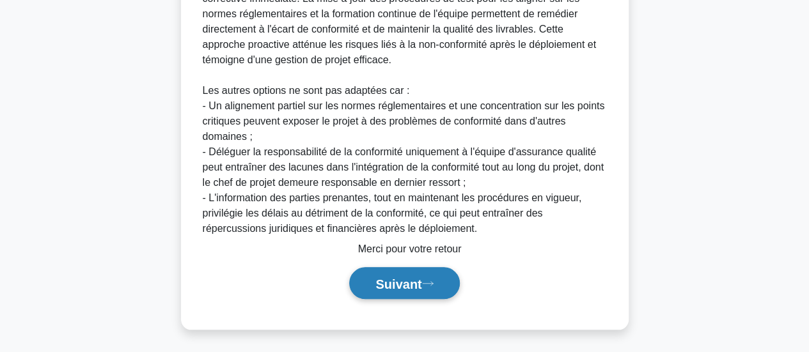
click at [398, 285] on font "Suivant" at bounding box center [398, 284] width 46 height 14
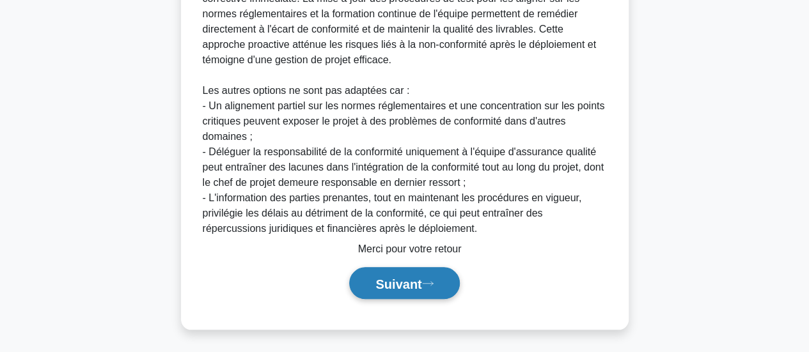
click at [398, 285] on font "Suivant" at bounding box center [398, 284] width 46 height 14
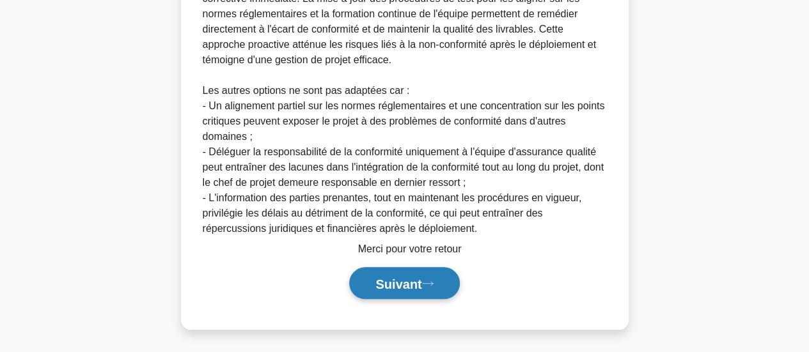
click at [398, 285] on font "Suivant" at bounding box center [398, 284] width 46 height 14
click at [395, 283] on font "Suivant" at bounding box center [398, 284] width 46 height 14
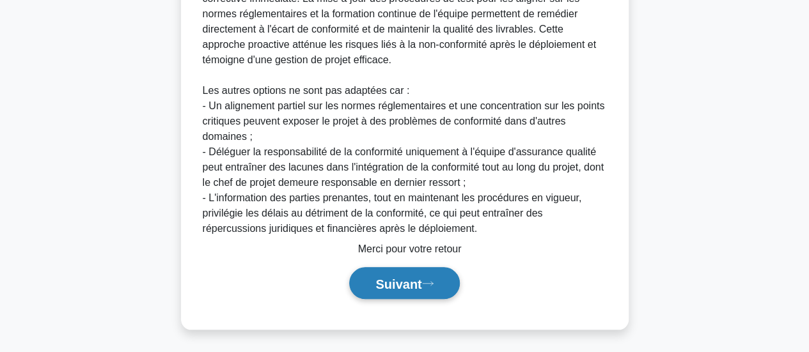
click at [395, 283] on font "Suivant" at bounding box center [398, 284] width 46 height 14
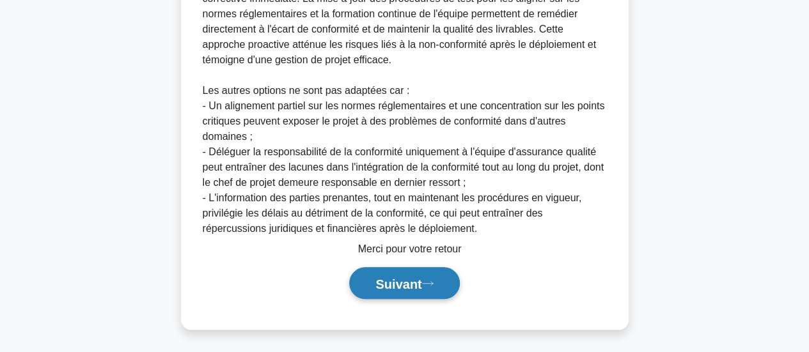
click at [395, 283] on font "Suivant" at bounding box center [398, 284] width 46 height 14
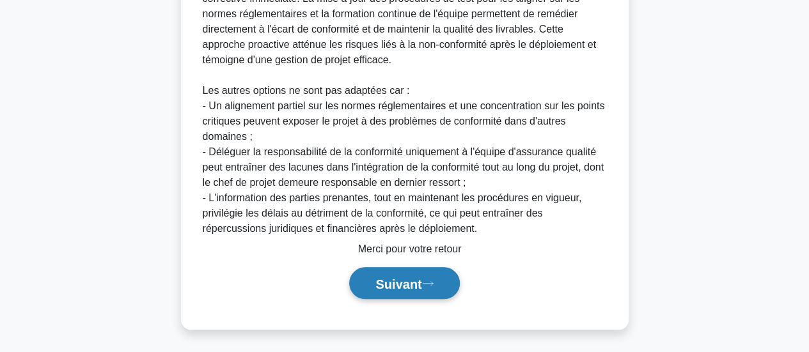
click at [395, 283] on font "Suivant" at bounding box center [398, 284] width 46 height 14
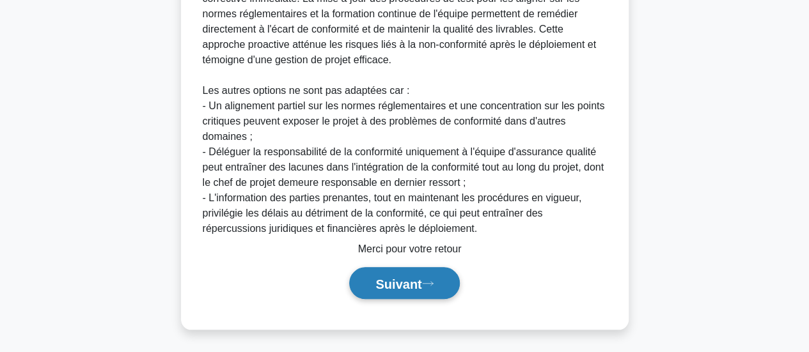
click at [395, 283] on font "Suivant" at bounding box center [398, 284] width 46 height 14
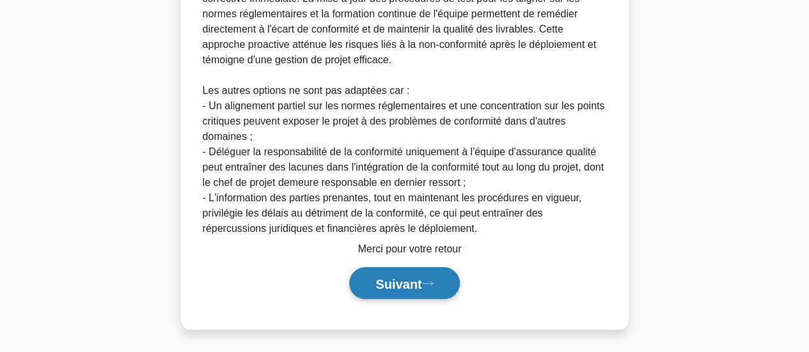
click at [395, 283] on font "Suivant" at bounding box center [398, 284] width 46 height 14
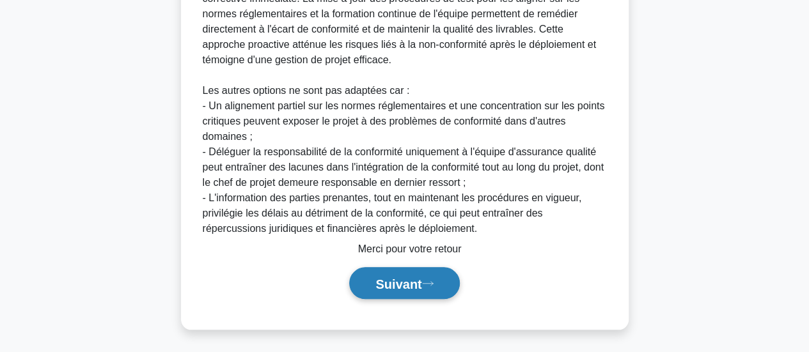
click at [395, 283] on font "Suivant" at bounding box center [398, 284] width 46 height 14
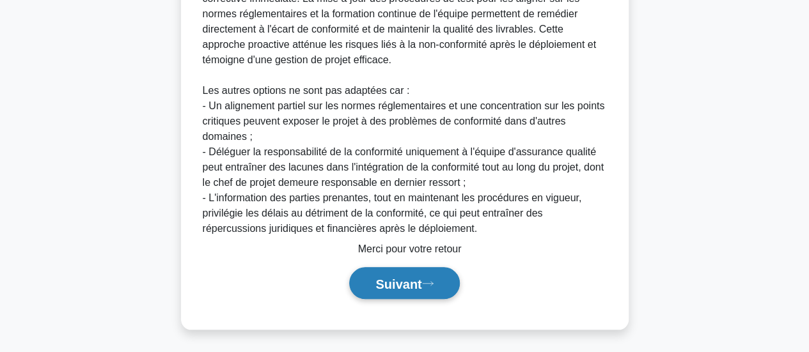
click at [395, 283] on font "Suivant" at bounding box center [398, 284] width 46 height 14
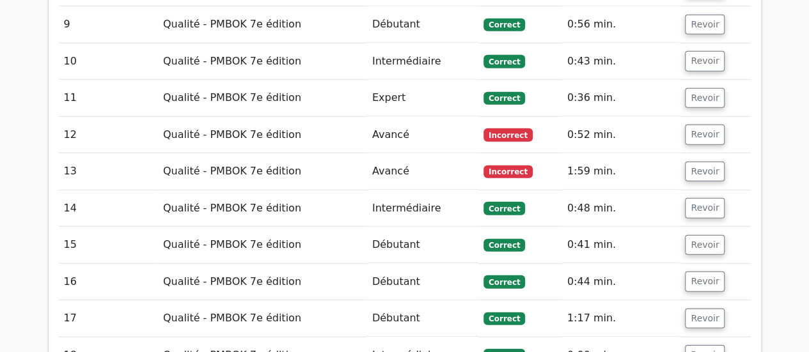
scroll to position [1764, 0]
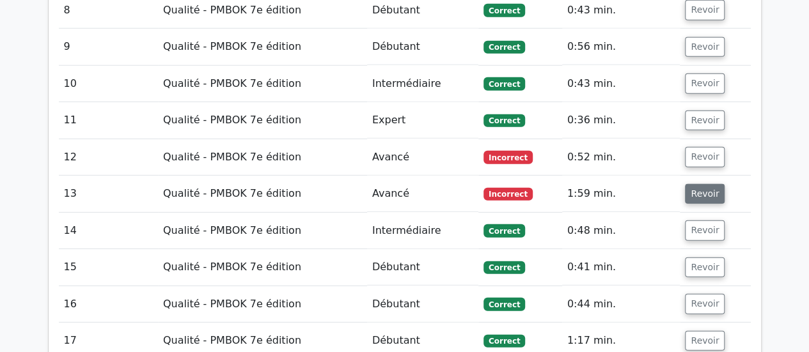
click at [693, 189] on font "Revoir" at bounding box center [704, 194] width 28 height 10
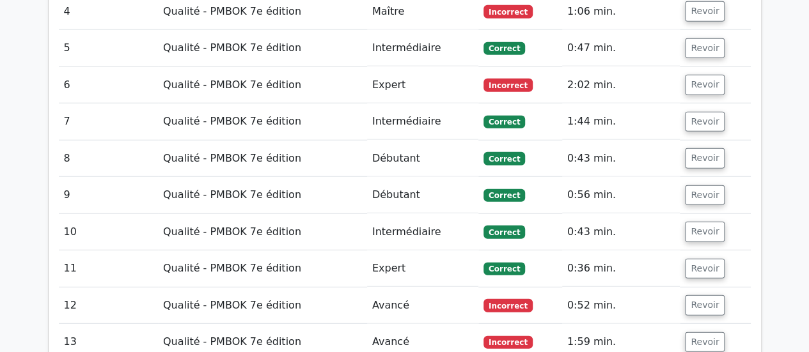
scroll to position [1593, 0]
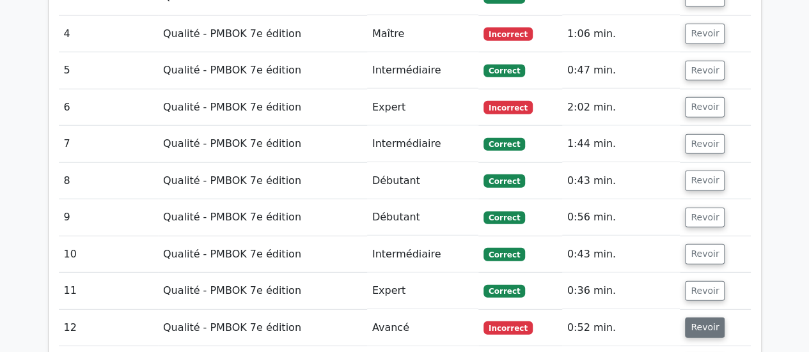
click at [701, 323] on font "Revoir" at bounding box center [704, 328] width 28 height 10
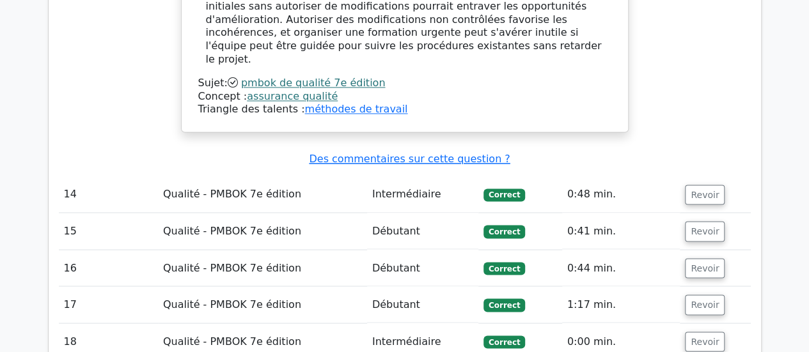
scroll to position [3443, 0]
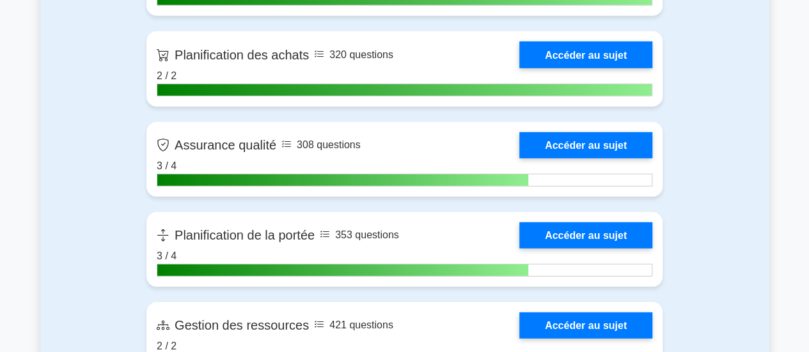
scroll to position [1731, 0]
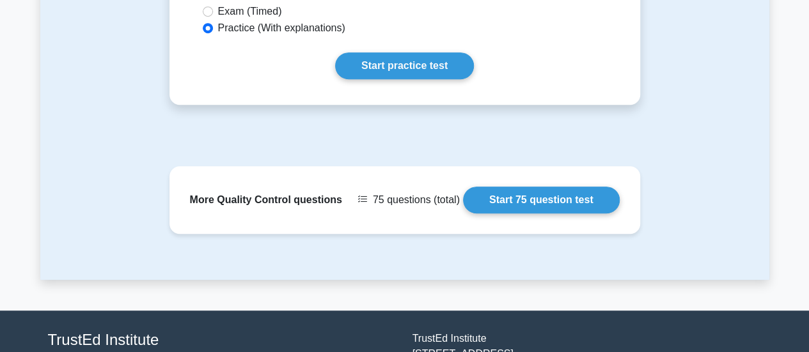
scroll to position [407, 0]
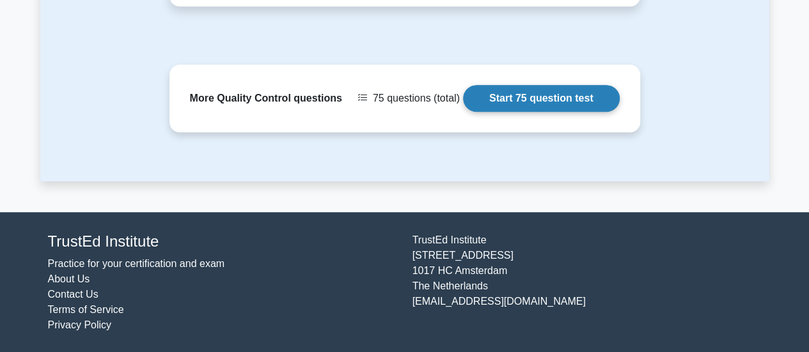
click at [463, 98] on link "Start 75 question test" at bounding box center [541, 98] width 157 height 27
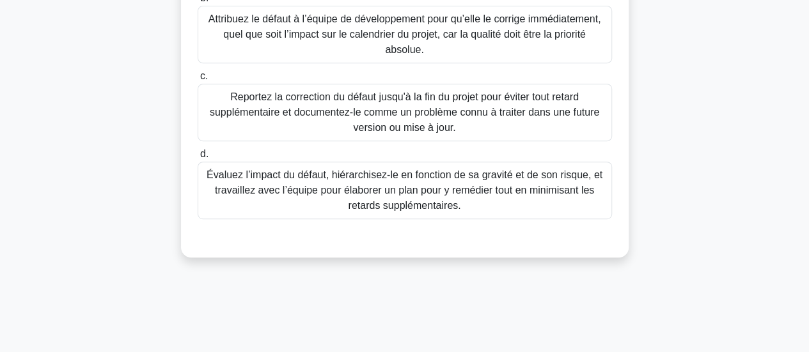
scroll to position [327, 0]
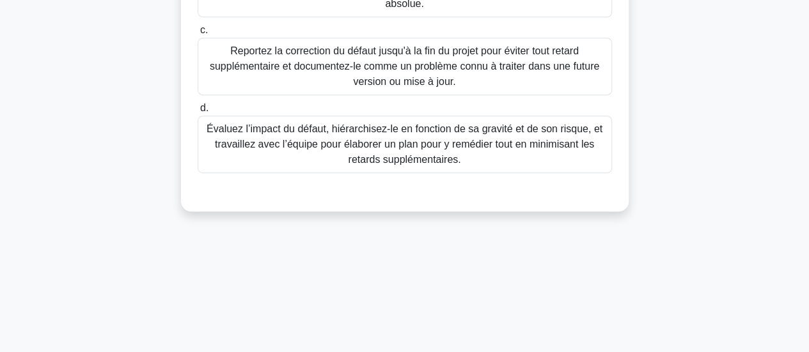
click at [331, 134] on font "Évaluez l’impact du défaut, hiérarchisez-le en fonction de sa gravité et de son…" at bounding box center [405, 144] width 396 height 42
click at [198, 113] on input "d. Évaluez l’impact du défaut, hiérarchisez-le en fonction de sa gravité et de …" at bounding box center [198, 108] width 0 height 8
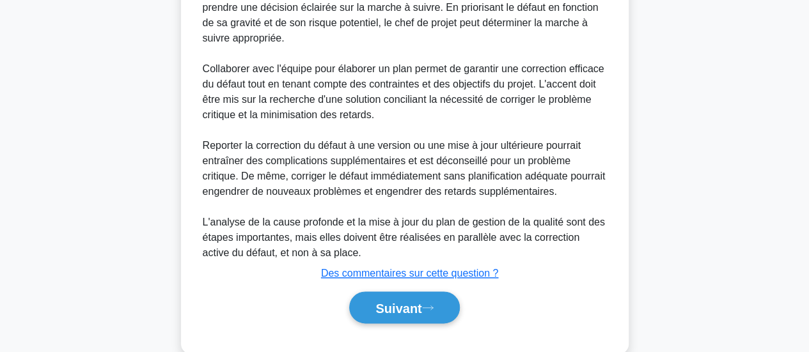
scroll to position [634, 0]
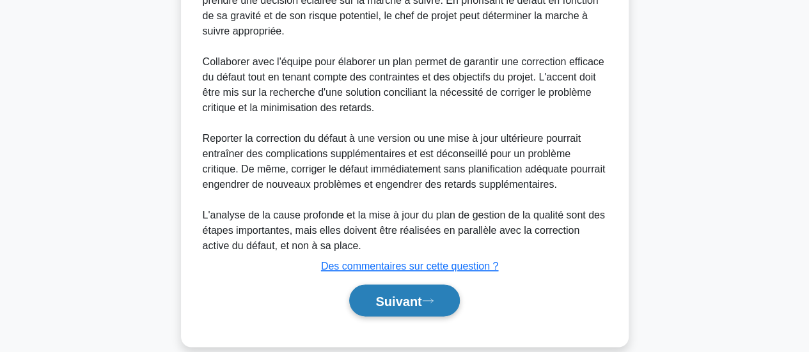
click at [391, 299] on font "Suivant" at bounding box center [398, 301] width 46 height 14
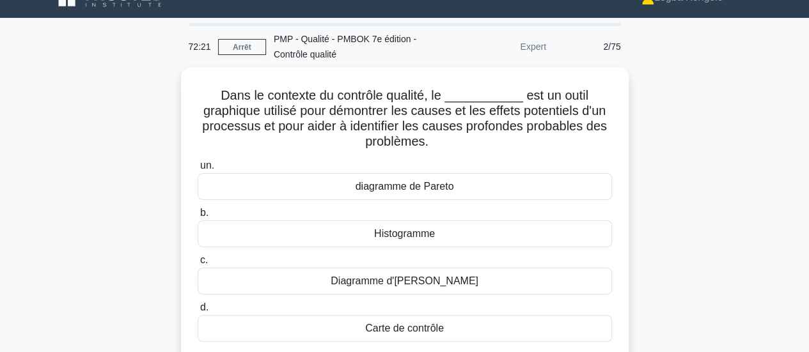
scroll to position [14, 0]
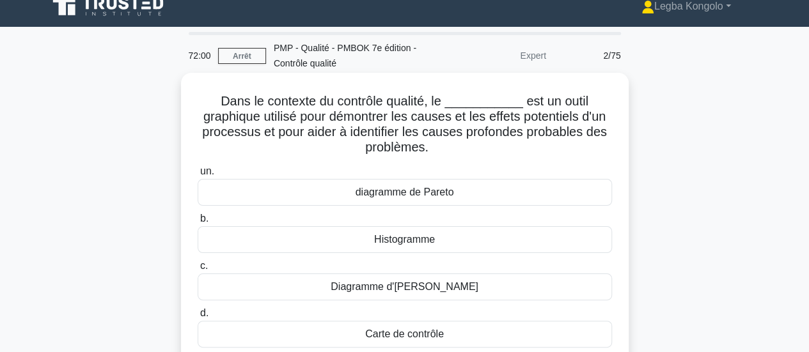
click at [425, 285] on font "Diagramme d'Ishikawa" at bounding box center [405, 286] width 148 height 11
click at [198, 270] on input "c. Diagramme d'Ishikawa" at bounding box center [198, 266] width 0 height 8
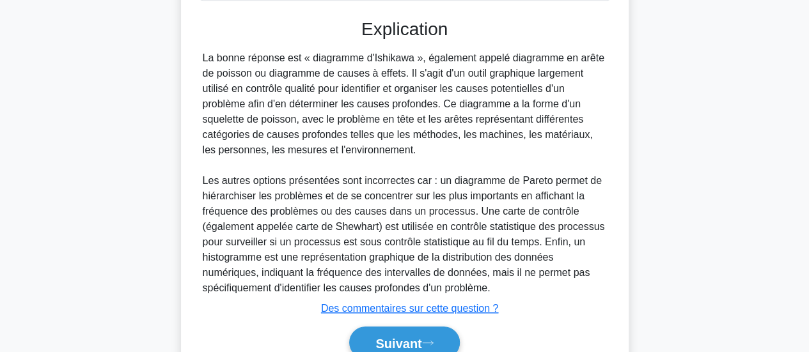
scroll to position [421, 0]
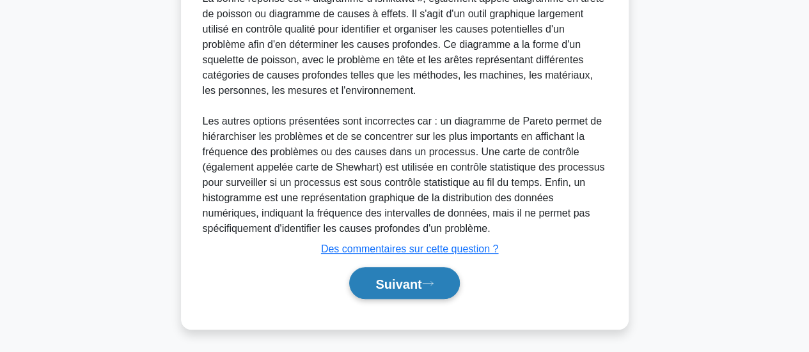
click at [394, 281] on font "Suivant" at bounding box center [398, 284] width 46 height 14
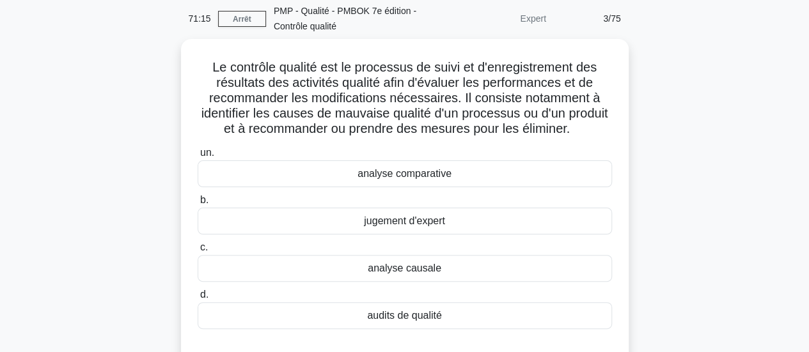
scroll to position [77, 0]
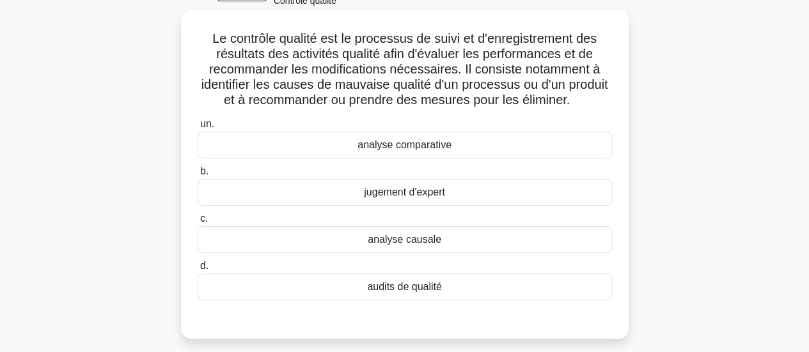
click at [400, 282] on font "audits de qualité" at bounding box center [404, 286] width 75 height 11
click at [198, 270] on input "d. audits de qualité" at bounding box center [198, 266] width 0 height 8
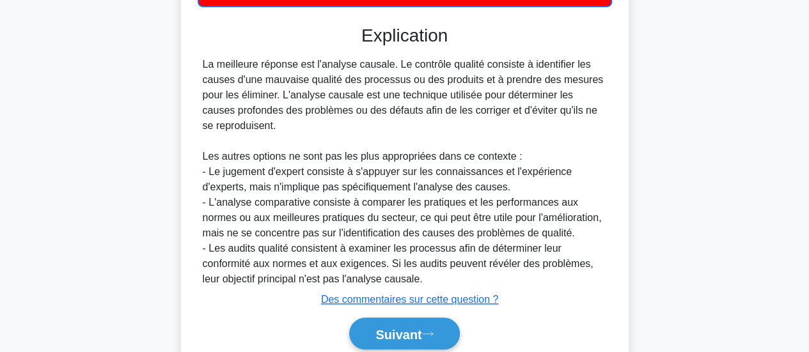
scroll to position [400, 0]
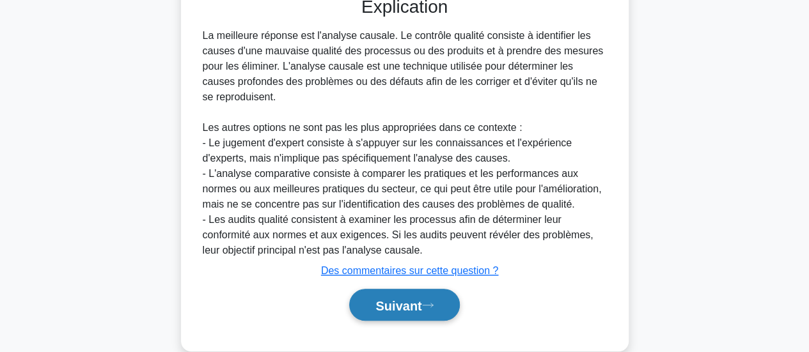
click at [406, 299] on font "Suivant" at bounding box center [398, 306] width 46 height 14
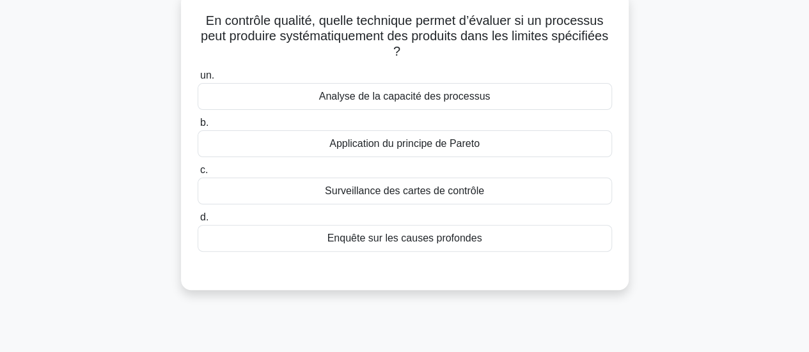
scroll to position [55, 0]
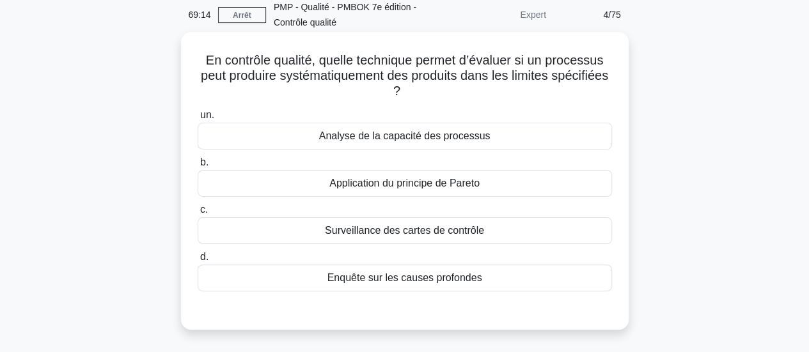
click at [382, 234] on font "Surveillance des cartes de contrôle" at bounding box center [404, 230] width 159 height 11
click at [198, 214] on input "c. Surveillance des cartes de contrôle" at bounding box center [198, 210] width 0 height 8
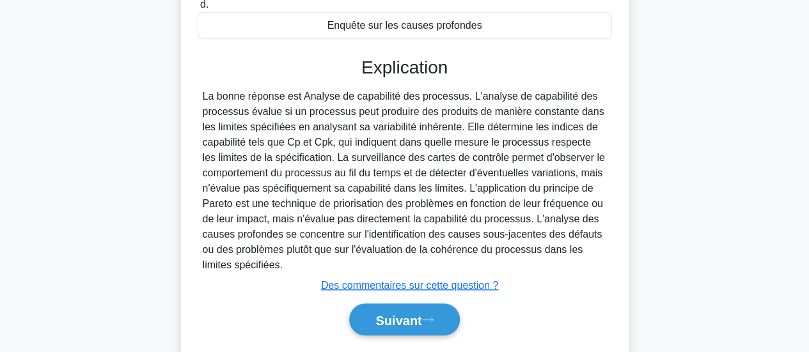
scroll to position [314, 0]
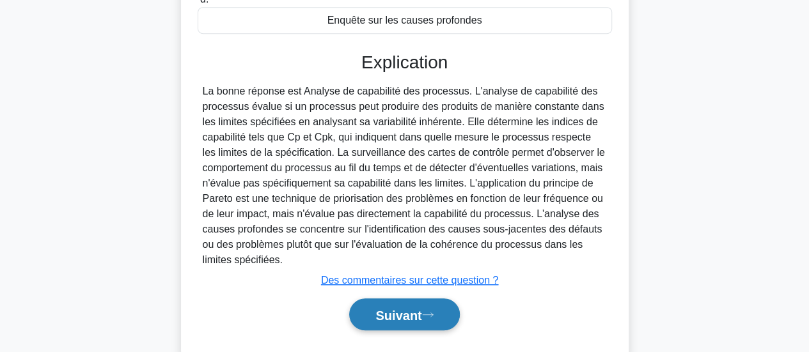
click at [408, 316] on font "Suivant" at bounding box center [398, 315] width 46 height 14
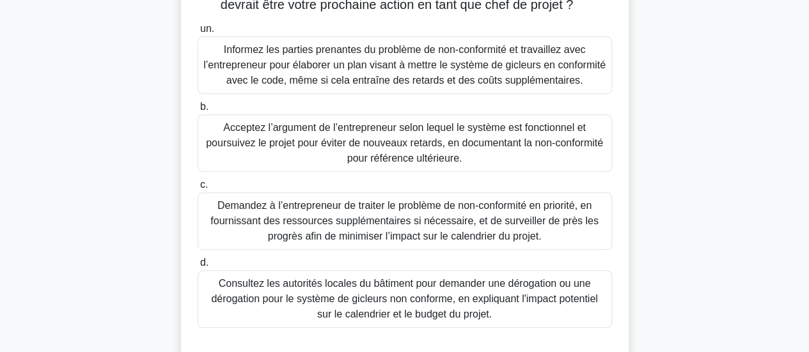
scroll to position [237, 0]
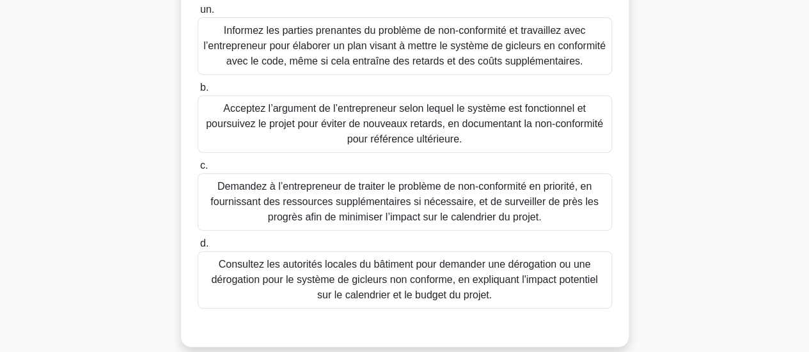
click at [471, 195] on font "Demandez à l’entrepreneur de traiter le problème de non-conformité en priorité,…" at bounding box center [404, 202] width 388 height 42
click at [198, 170] on input "c. Demandez à l’entrepreneur de traiter le problème de non-conformité en priori…" at bounding box center [198, 166] width 0 height 8
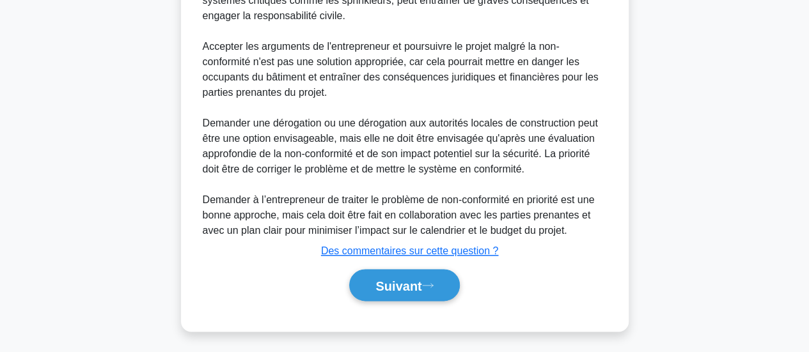
scroll to position [729, 0]
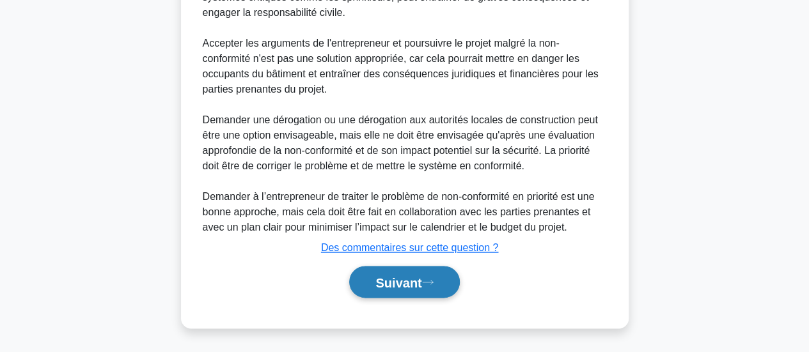
click at [384, 289] on font "Suivant" at bounding box center [398, 283] width 46 height 14
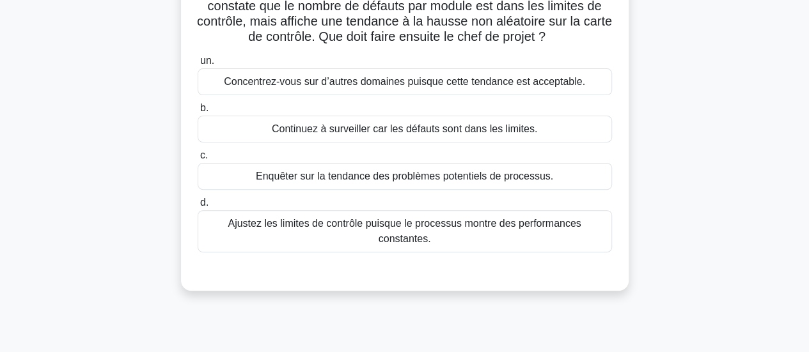
scroll to position [136, 0]
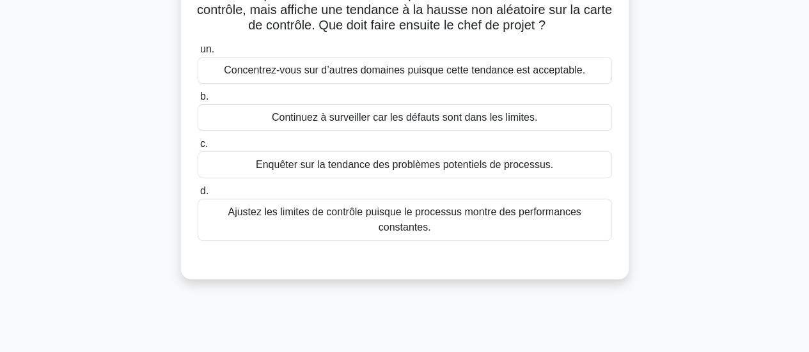
click at [326, 166] on font "Enquêter sur la tendance des problèmes potentiels de processus." at bounding box center [404, 164] width 297 height 11
click at [198, 148] on input "c. Enquêter sur la tendance des problèmes potentiels de processus." at bounding box center [198, 144] width 0 height 8
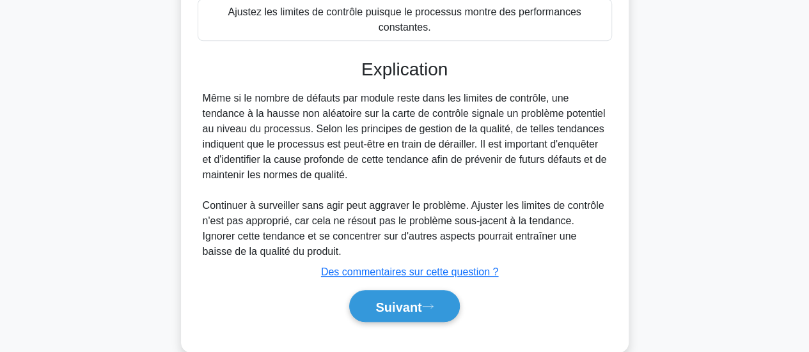
scroll to position [341, 0]
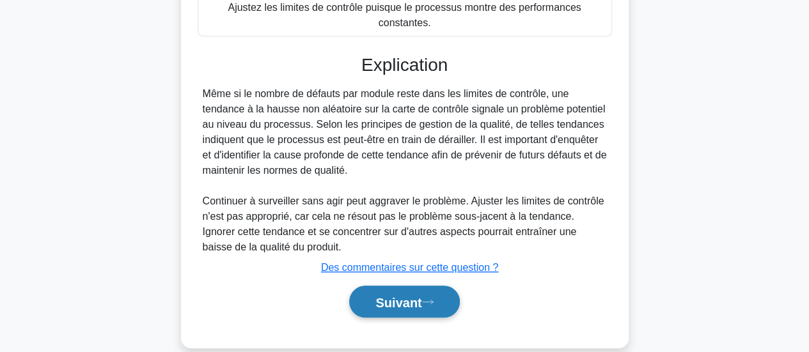
click at [397, 295] on font "Suivant" at bounding box center [398, 302] width 46 height 14
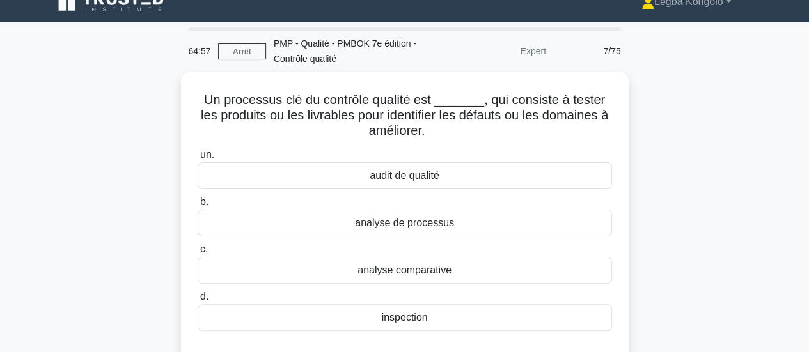
scroll to position [14, 0]
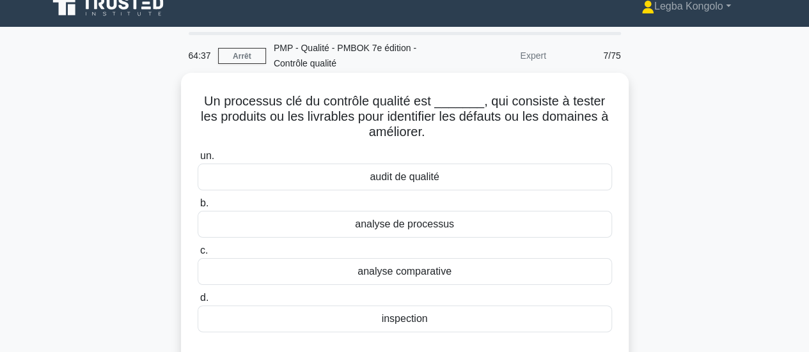
click at [405, 320] on font "inspection" at bounding box center [404, 318] width 46 height 11
click at [198, 302] on input "d. inspection" at bounding box center [198, 298] width 0 height 8
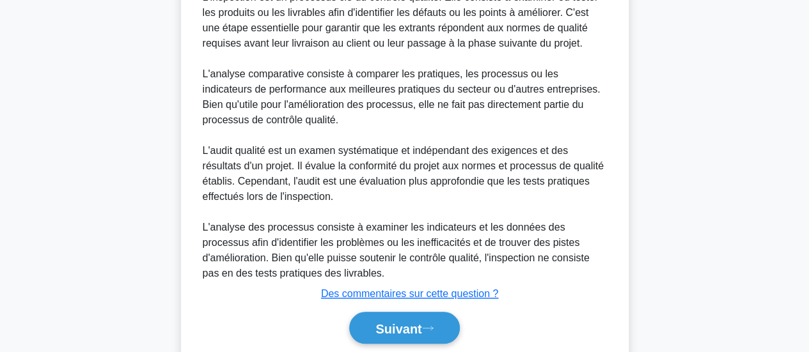
scroll to position [482, 0]
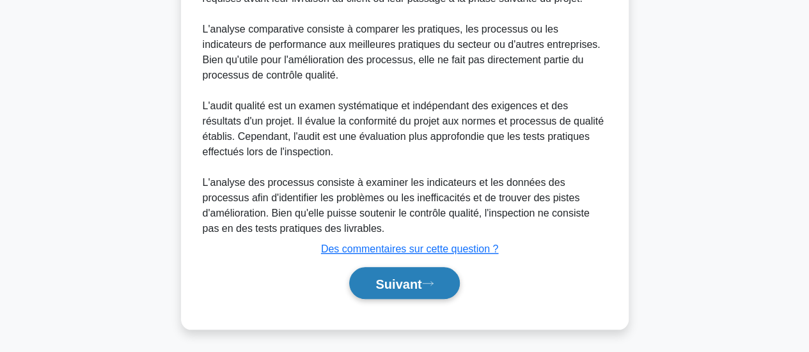
click at [391, 283] on font "Suivant" at bounding box center [398, 284] width 46 height 14
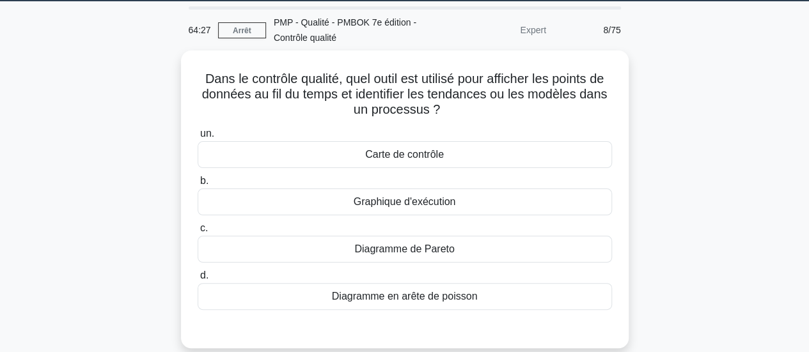
scroll to position [23, 0]
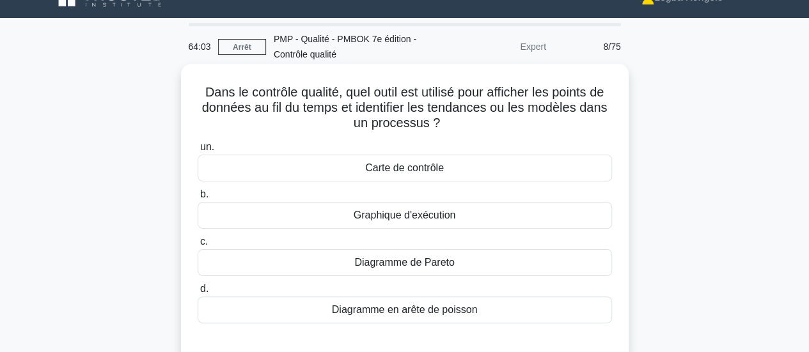
click at [432, 167] on font "Carte de contrôle" at bounding box center [404, 167] width 79 height 11
click at [198, 152] on input "un. Carte de contrôle" at bounding box center [198, 147] width 0 height 8
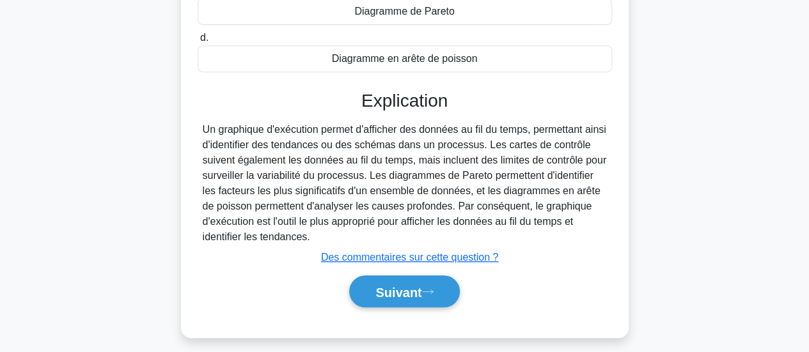
scroll to position [338, 0]
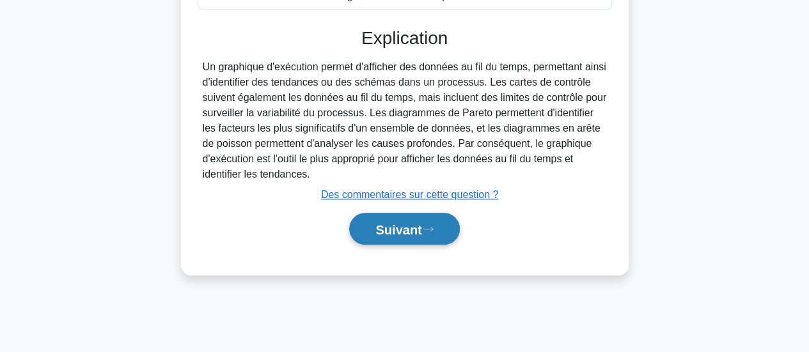
click at [404, 231] on font "Suivant" at bounding box center [398, 229] width 46 height 14
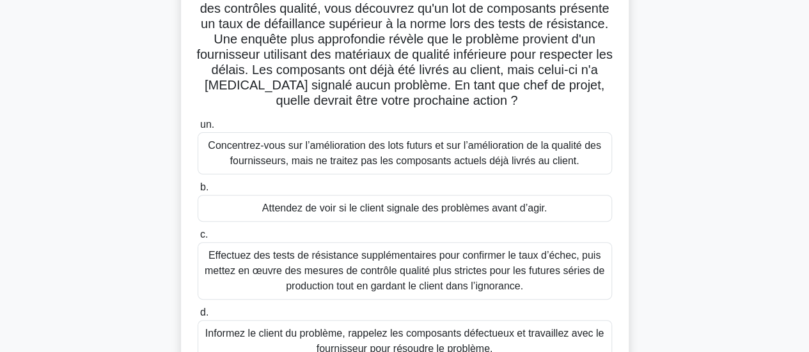
scroll to position [151, 0]
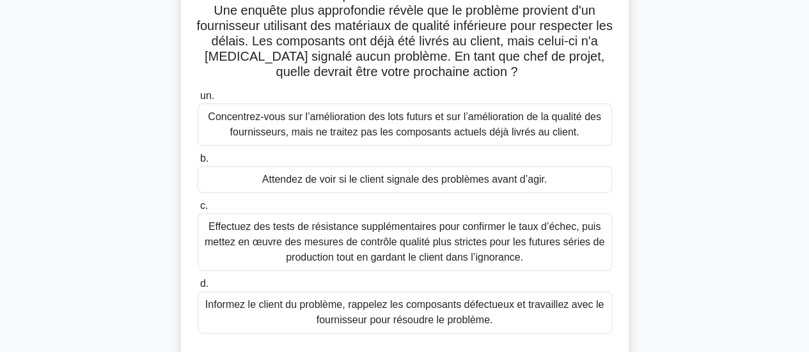
click at [461, 311] on font "Informez le client du problème, rappelez les composants défectueux et travaille…" at bounding box center [404, 312] width 398 height 26
click at [198, 288] on input "d. Informez le client du problème, rappelez les composants défectueux et travai…" at bounding box center [198, 284] width 0 height 8
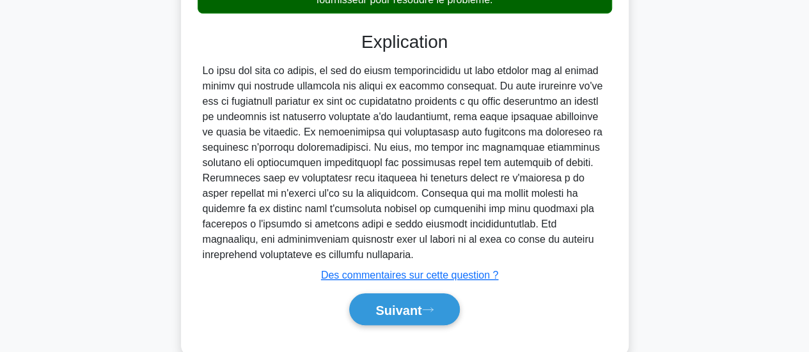
scroll to position [497, 0]
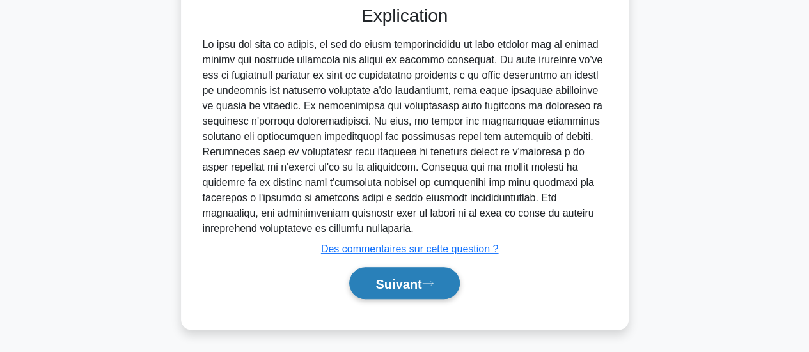
click at [394, 276] on font "Suivant" at bounding box center [398, 283] width 46 height 14
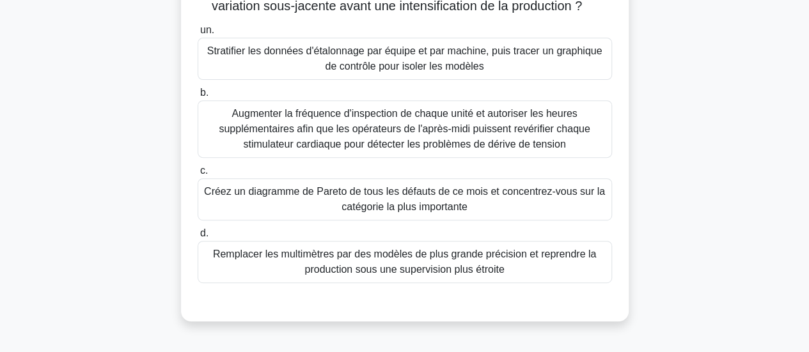
scroll to position [212, 0]
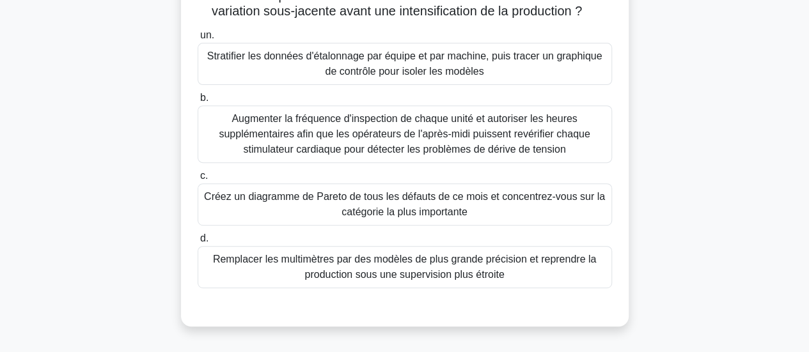
click at [468, 77] on font "Stratifier les données d'étalonnage par équipe et par machine, puis tracer un g…" at bounding box center [404, 64] width 395 height 26
click at [198, 40] on input "un. Stratifier les données d'étalonnage par équipe et par machine, puis tracer …" at bounding box center [198, 35] width 0 height 8
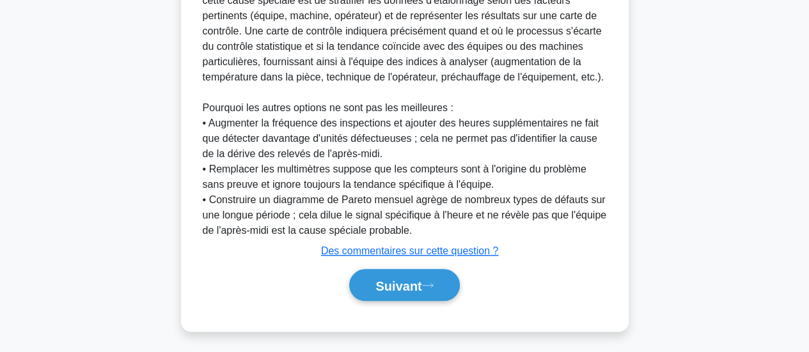
scroll to position [620, 0]
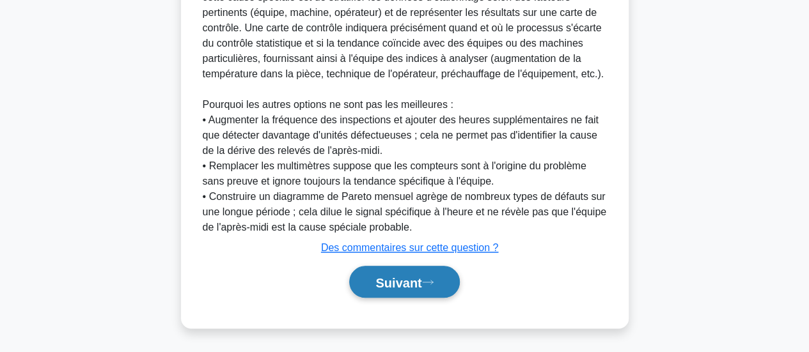
click at [380, 280] on font "Suivant" at bounding box center [398, 283] width 46 height 14
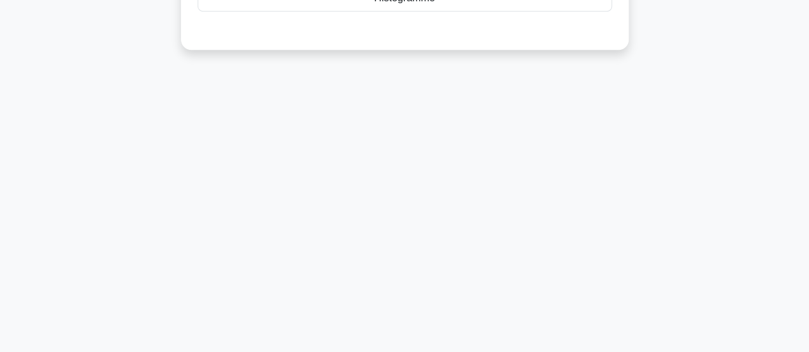
scroll to position [30, 0]
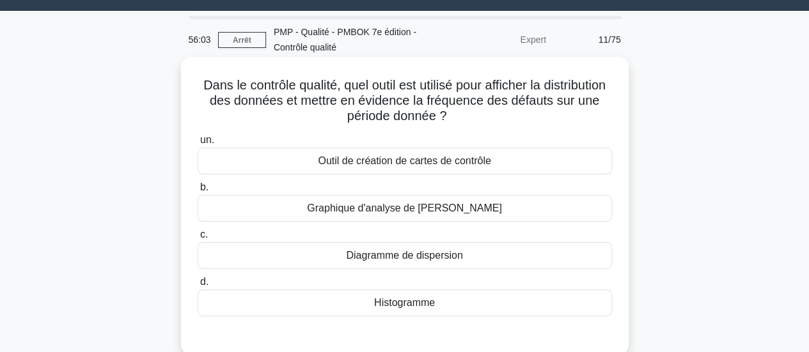
click at [396, 305] on font "Histogramme" at bounding box center [404, 302] width 61 height 11
click at [198, 286] on input "d. Histogramme" at bounding box center [198, 282] width 0 height 8
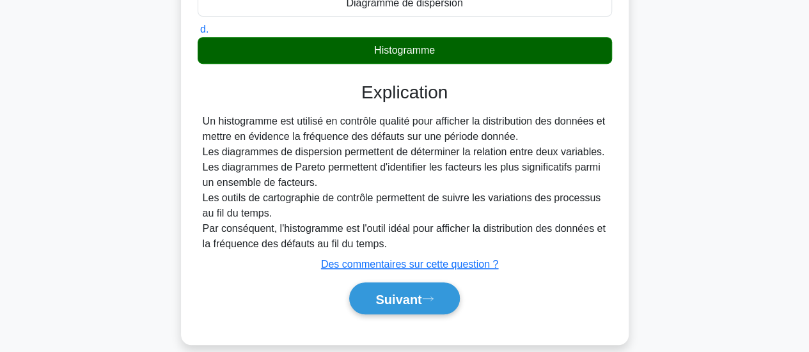
scroll to position [320, 0]
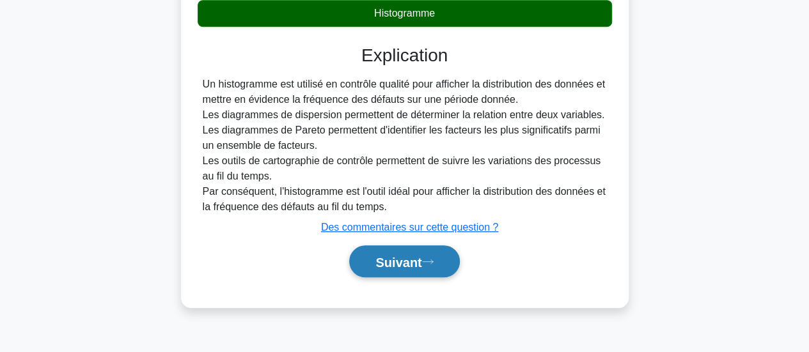
click at [391, 267] on font "Suivant" at bounding box center [398, 262] width 46 height 14
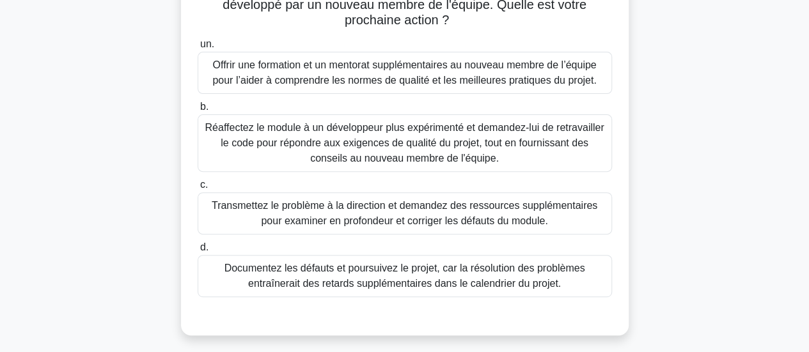
scroll to position [153, 0]
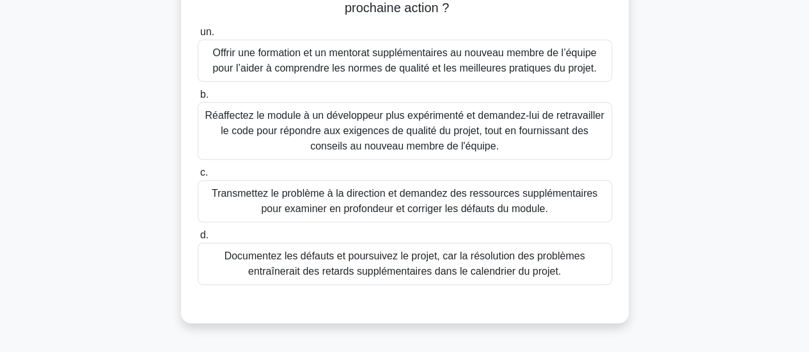
click at [356, 66] on font "Offrir une formation et un mentorat supplémentaires au nouveau membre de l’équi…" at bounding box center [404, 60] width 384 height 26
click at [198, 36] on input "un. Offrir une formation et un mentorat supplémentaires au nouveau membre de l’…" at bounding box center [198, 32] width 0 height 8
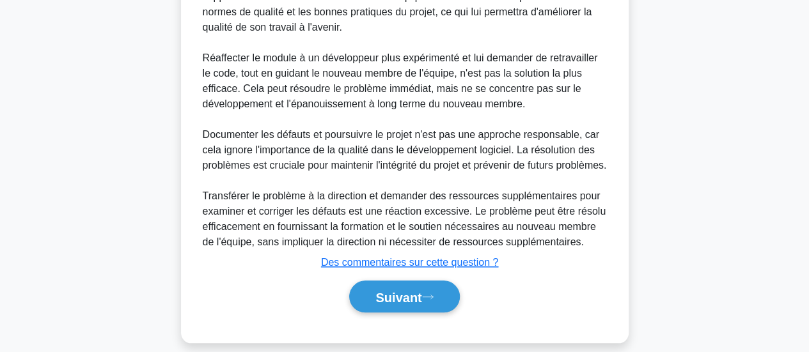
scroll to position [528, 0]
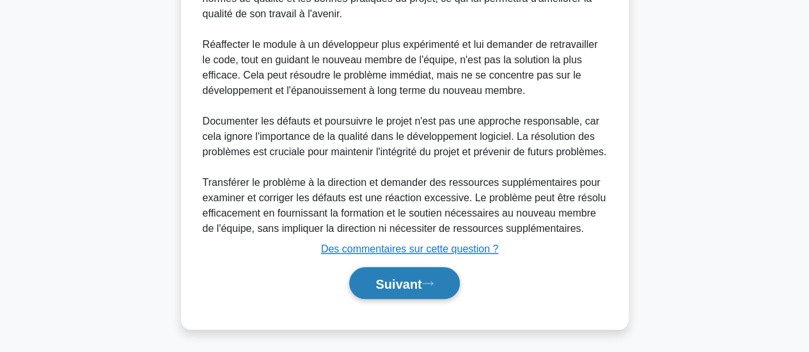
click at [402, 291] on font "Suivant" at bounding box center [398, 284] width 46 height 14
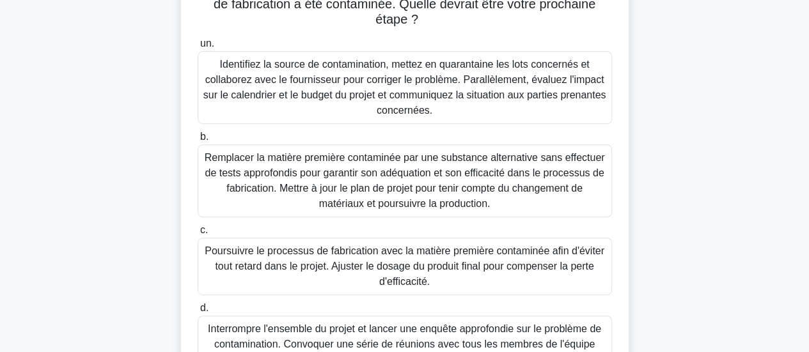
scroll to position [193, 0]
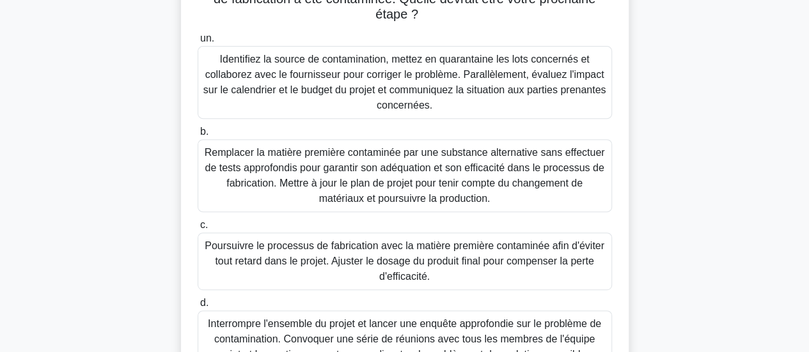
click at [466, 81] on font "Identifiez la source de contamination, mettez en quarantaine les lots concernés…" at bounding box center [404, 82] width 403 height 57
click at [198, 43] on input "un. Identifiez la source de contamination, mettez en quarantaine les lots conce…" at bounding box center [198, 39] width 0 height 8
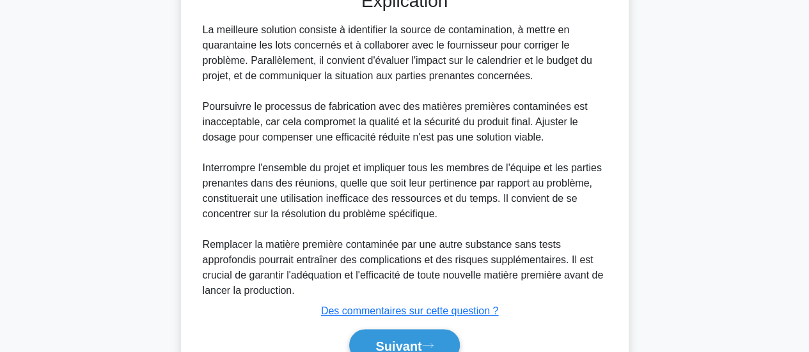
scroll to position [666, 0]
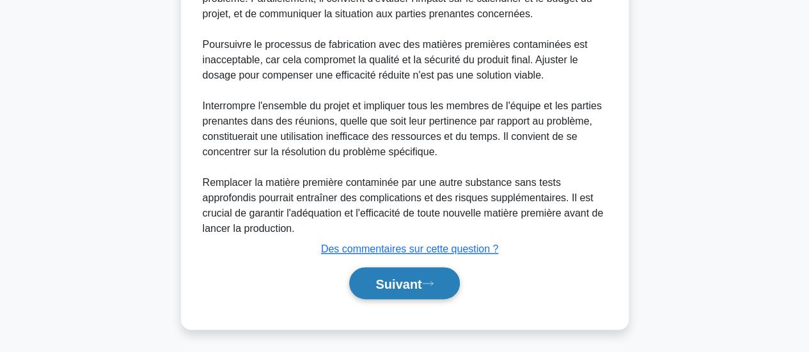
click at [388, 283] on font "Suivant" at bounding box center [398, 284] width 46 height 14
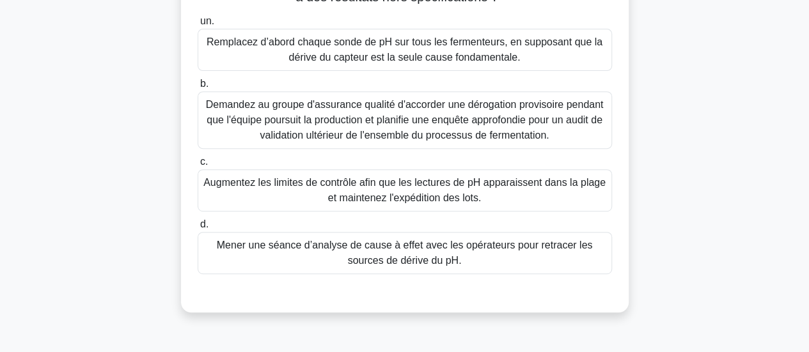
scroll to position [230, 0]
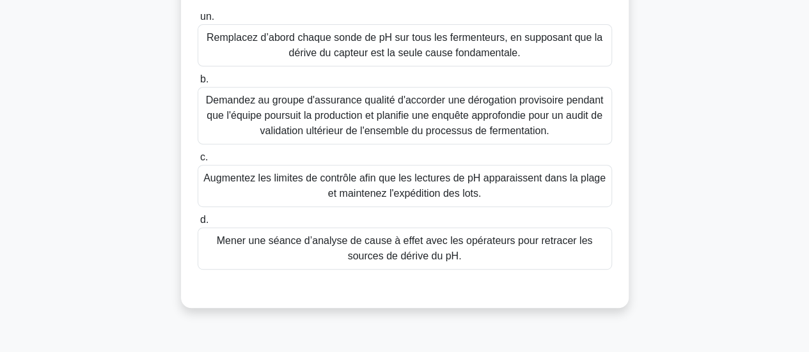
click at [478, 249] on font "Mener une séance d’analyse de cause à effet avec les opérateurs pour retracer l…" at bounding box center [404, 248] width 403 height 31
click at [198, 224] on input "d. Mener une séance d’analyse de cause à effet avec les opérateurs pour retrace…" at bounding box center [198, 220] width 0 height 8
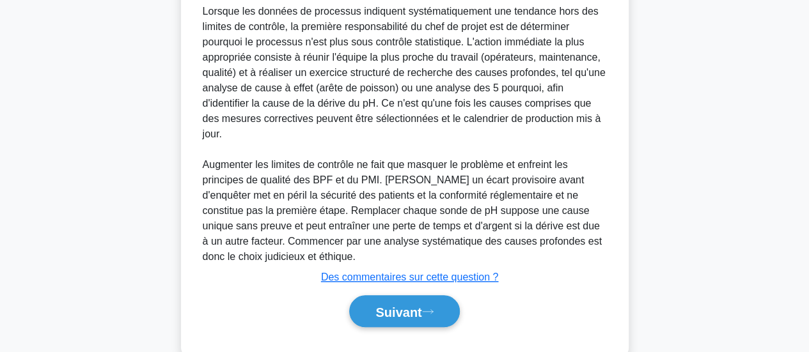
scroll to position [559, 0]
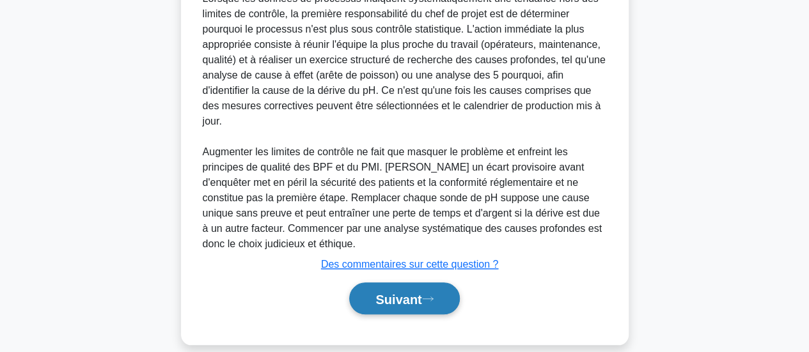
click at [404, 292] on font "Suivant" at bounding box center [398, 299] width 46 height 14
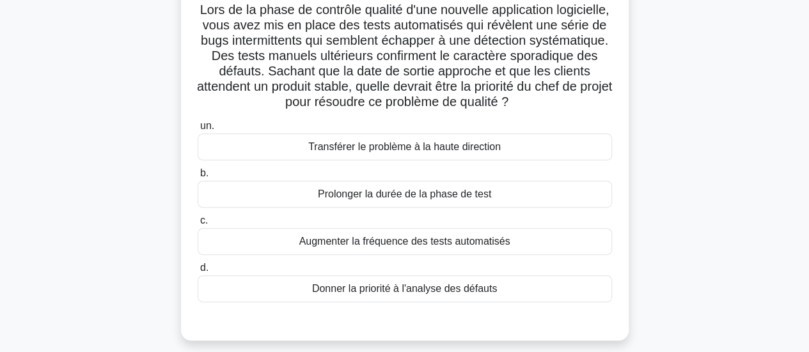
scroll to position [134, 0]
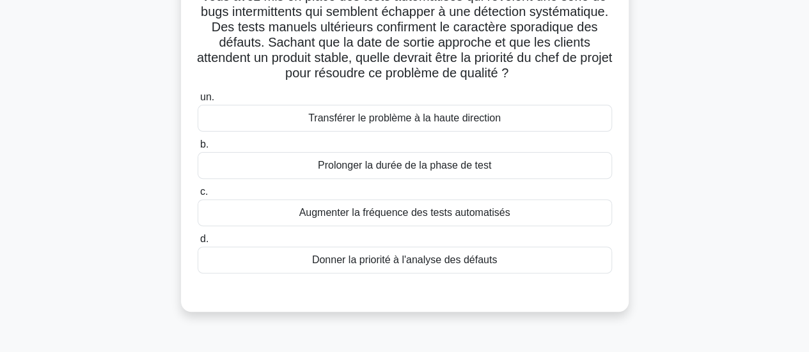
click at [408, 257] on font "Donner la priorité à l'analyse des défauts" at bounding box center [404, 259] width 185 height 11
click at [198, 244] on input "d. Donner la priorité à l'analyse des défauts" at bounding box center [198, 239] width 0 height 8
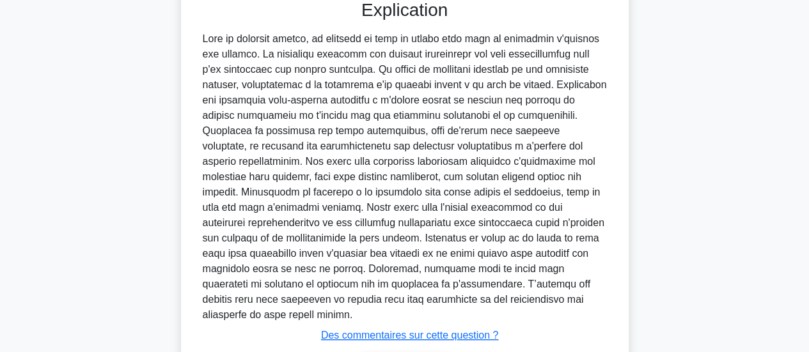
scroll to position [497, 0]
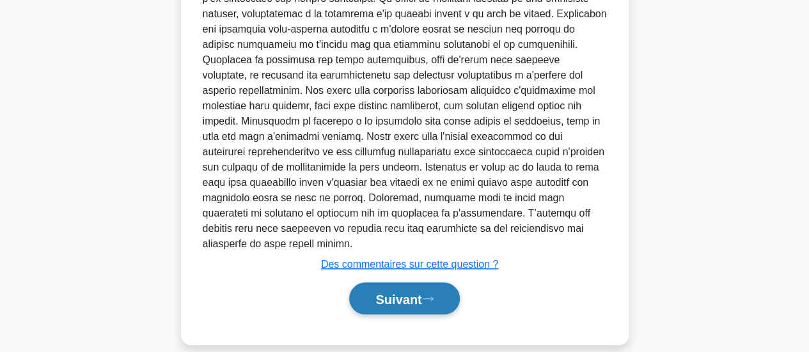
click at [403, 292] on font "Suivant" at bounding box center [398, 299] width 46 height 14
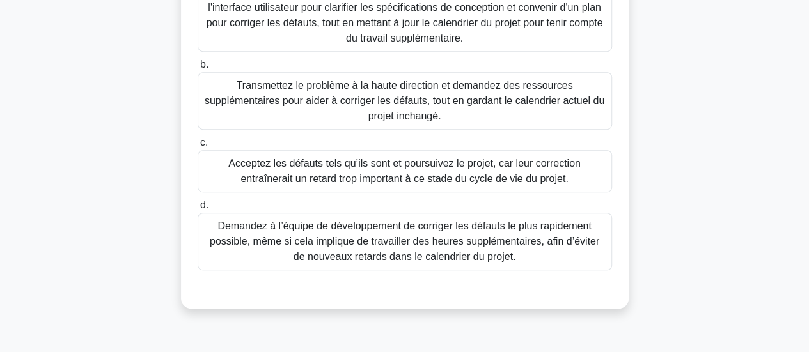
scroll to position [253, 0]
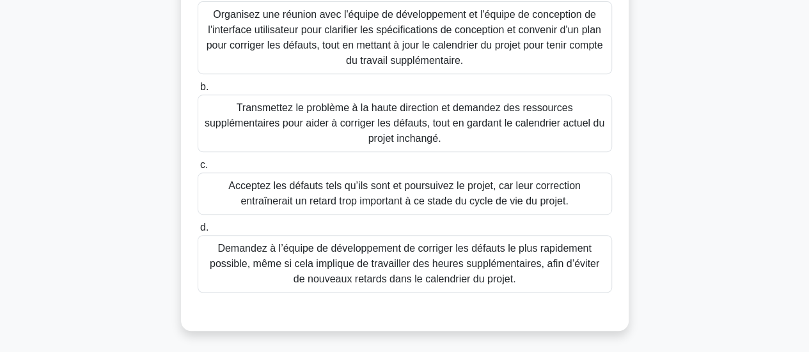
click at [387, 27] on font "Organisez une réunion avec l'équipe de développement et l'équipe de conception …" at bounding box center [405, 37] width 396 height 57
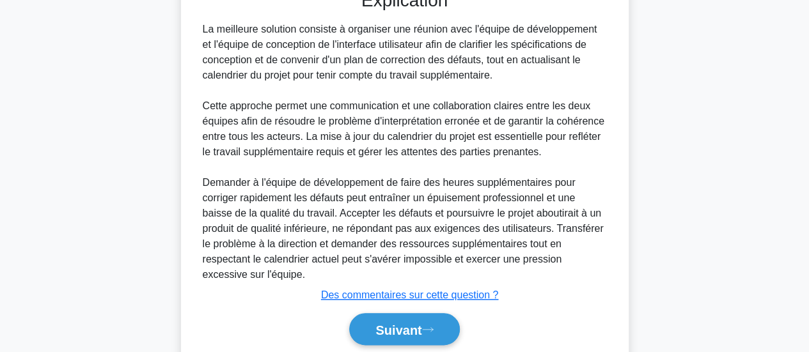
scroll to position [620, 0]
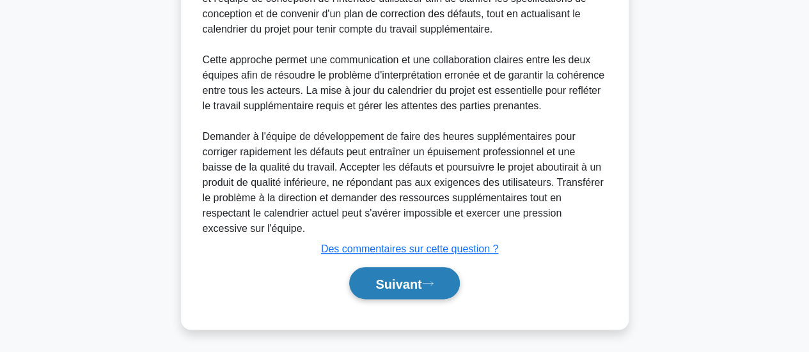
click at [407, 284] on font "Suivant" at bounding box center [398, 284] width 46 height 14
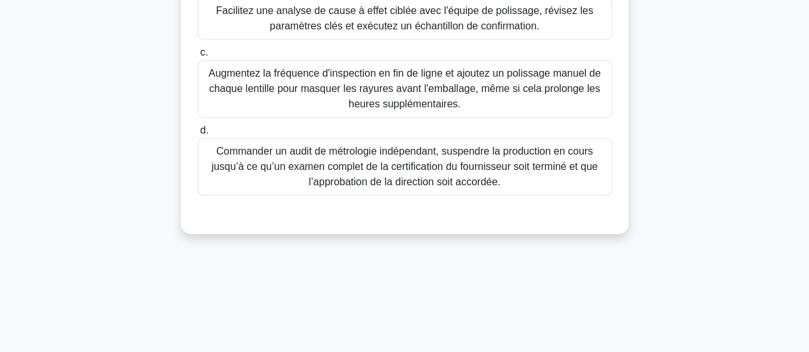
click at [407, 284] on div "48:25 Arrêt PMP - Qualité - PMBOK 7e édition - Contrôle qualité Expert 17/75 Lo…" at bounding box center [404, 27] width 729 height 639
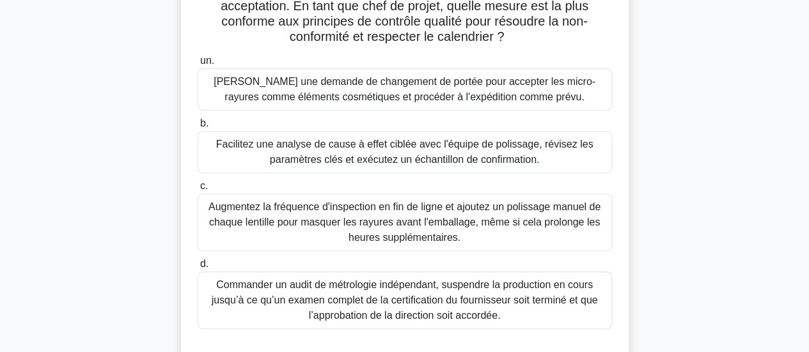
scroll to position [220, 0]
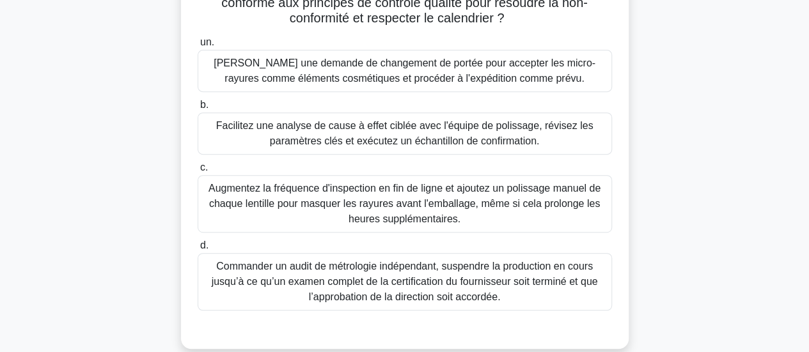
click at [408, 135] on font "Facilitez une analyse de cause à effet ciblée avec l'équipe de polissage, révis…" at bounding box center [404, 133] width 377 height 26
click at [198, 109] on input "b. Facilitez une analyse de cause à effet ciblée avec l'équipe de polissage, ré…" at bounding box center [198, 105] width 0 height 8
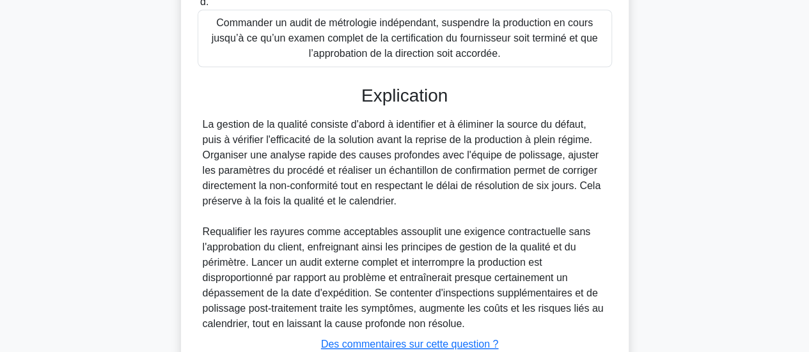
scroll to position [559, 0]
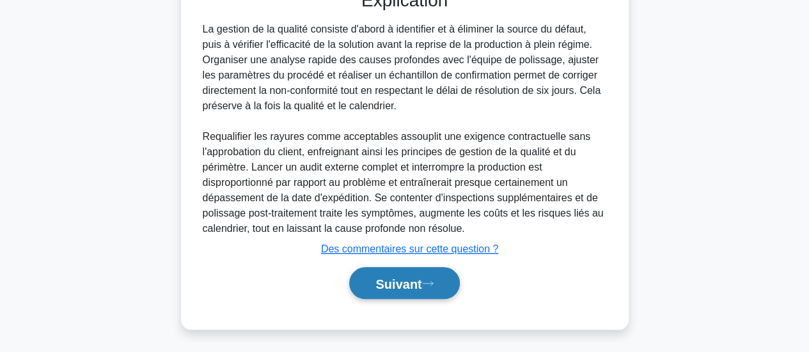
click at [385, 283] on font "Suivant" at bounding box center [398, 284] width 46 height 14
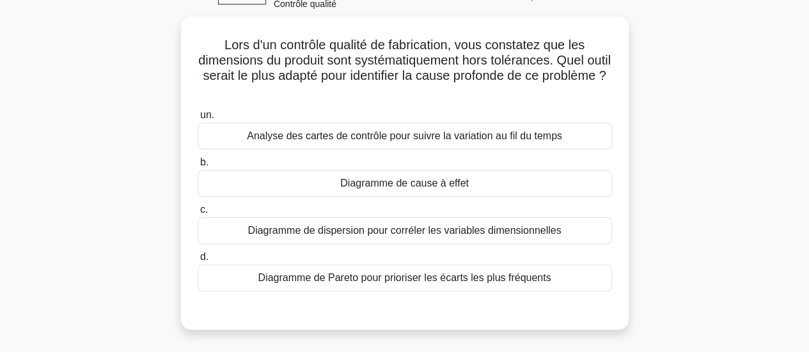
scroll to position [49, 0]
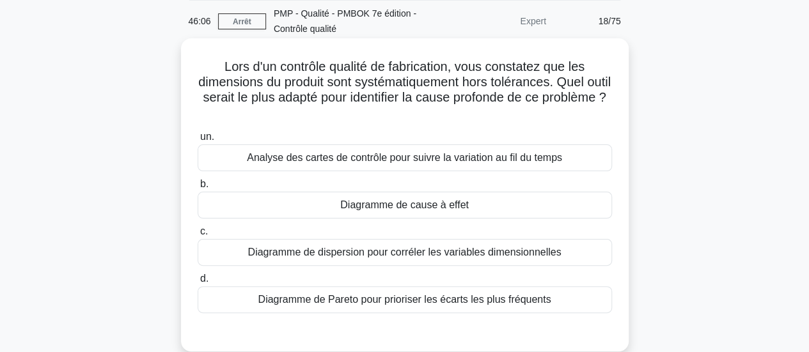
click at [402, 210] on font "Diagramme de cause à effet" at bounding box center [404, 204] width 129 height 11
click at [198, 189] on input "b. Diagramme de cause à effet" at bounding box center [198, 184] width 0 height 8
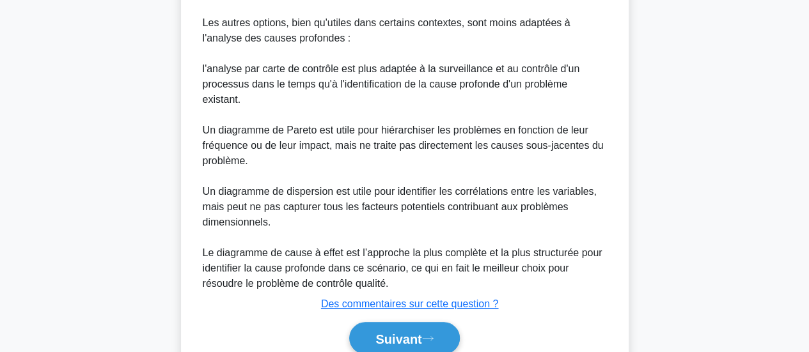
scroll to position [605, 0]
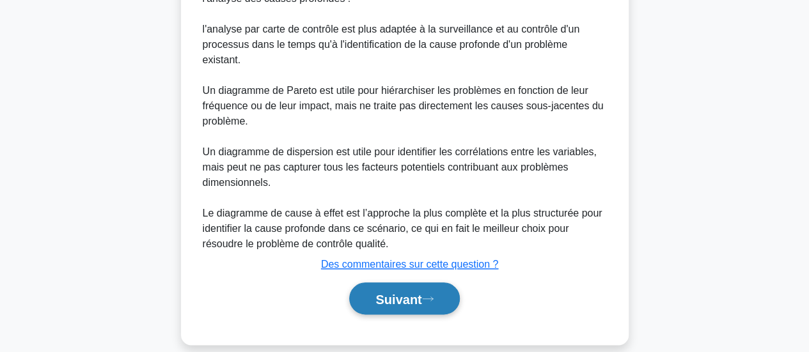
click at [394, 292] on font "Suivant" at bounding box center [398, 299] width 46 height 14
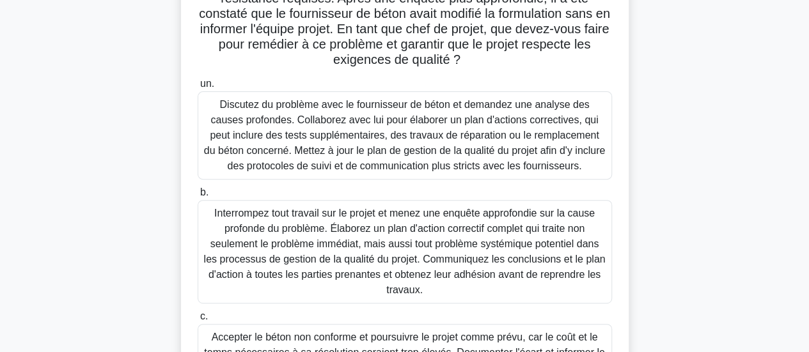
scroll to position [116, 0]
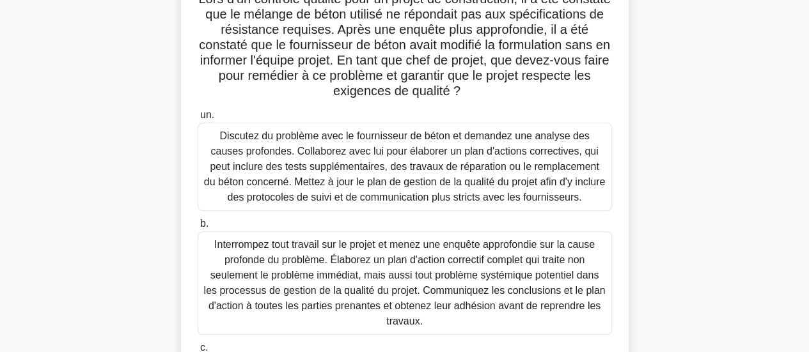
click at [348, 168] on font "Discutez du problème avec le fournisseur de béton et demandez une analyse des c…" at bounding box center [404, 166] width 401 height 72
click at [198, 120] on input "un. Discutez du problème avec le fournisseur de béton et demandez une analyse d…" at bounding box center [198, 115] width 0 height 8
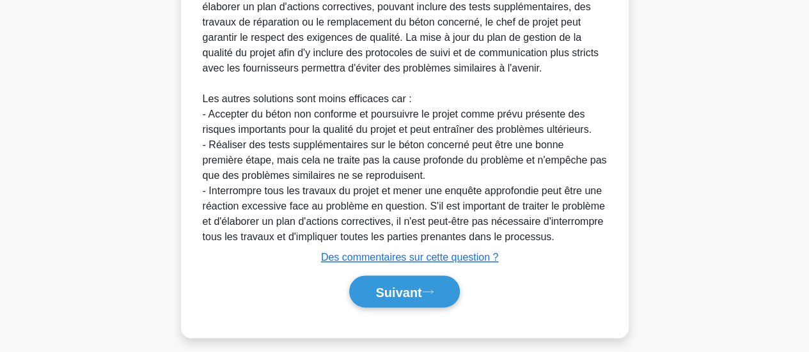
scroll to position [728, 0]
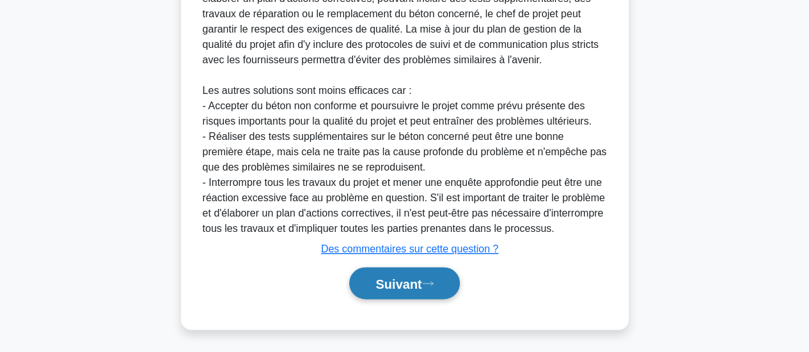
click at [391, 281] on font "Suivant" at bounding box center [398, 284] width 46 height 14
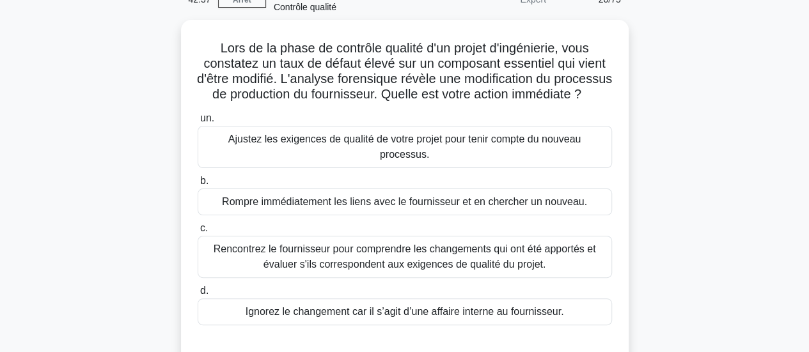
scroll to position [66, 0]
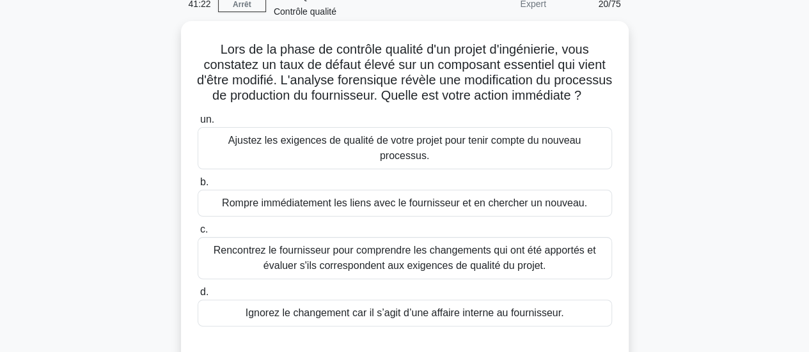
click at [339, 253] on font "Rencontrez le fournisseur pour comprendre les changements qui ont été apportés …" at bounding box center [405, 258] width 382 height 26
click at [198, 234] on input "c. Rencontrez le fournisseur pour comprendre les changements qui ont été apport…" at bounding box center [198, 230] width 0 height 8
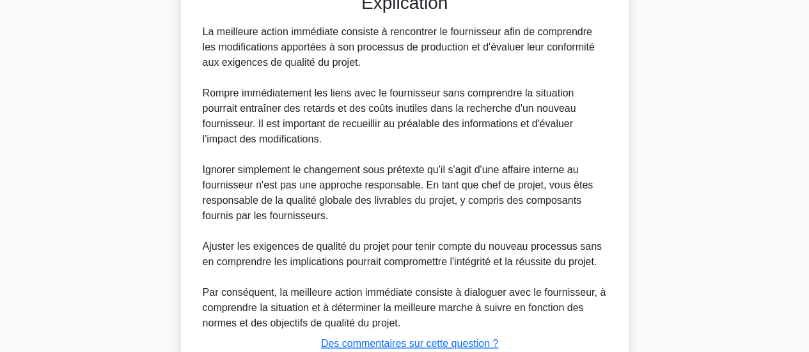
scroll to position [513, 0]
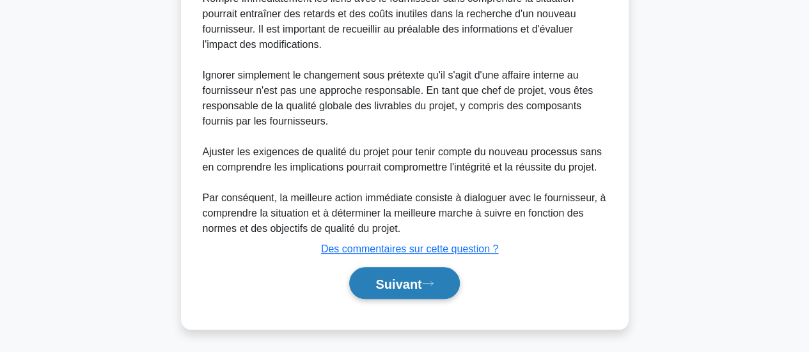
click at [394, 290] on font "Suivant" at bounding box center [398, 284] width 46 height 14
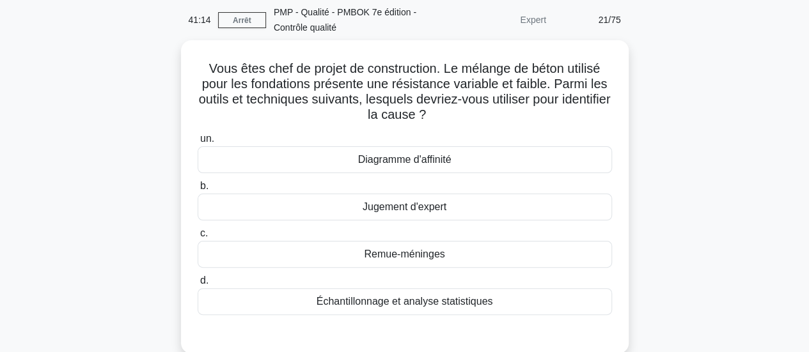
scroll to position [47, 0]
click at [373, 309] on div "Échantillonnage et analyse statistiques" at bounding box center [405, 301] width 414 height 27
click at [198, 285] on input "d. Échantillonnage et analyse statistiques" at bounding box center [198, 281] width 0 height 8
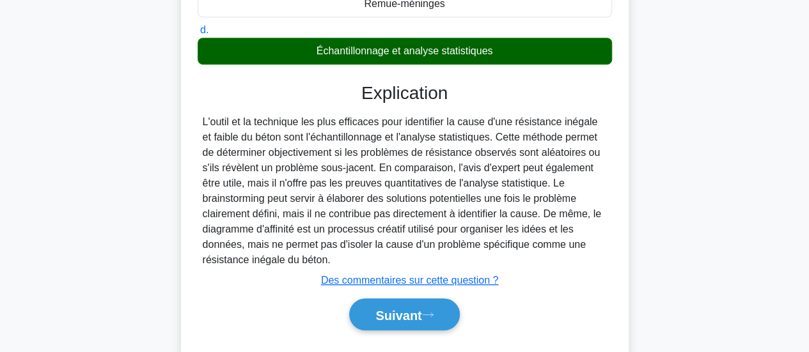
scroll to position [309, 0]
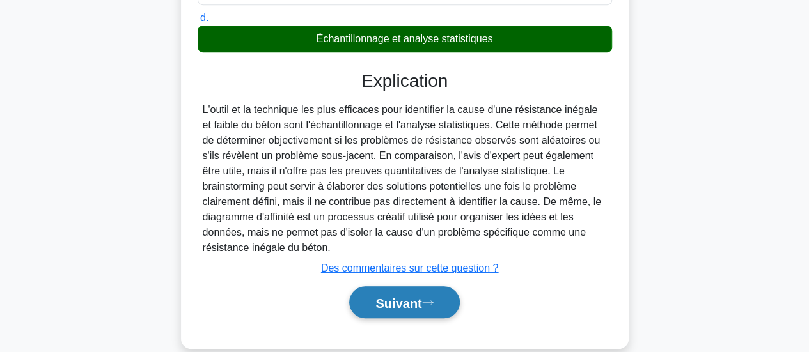
click at [398, 295] on font "Suivant" at bounding box center [398, 302] width 46 height 14
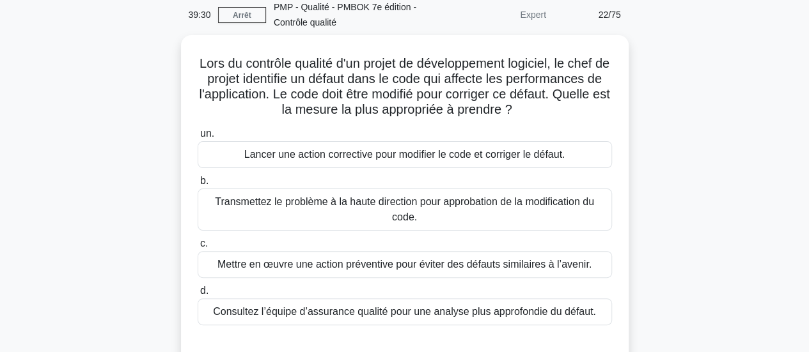
scroll to position [51, 0]
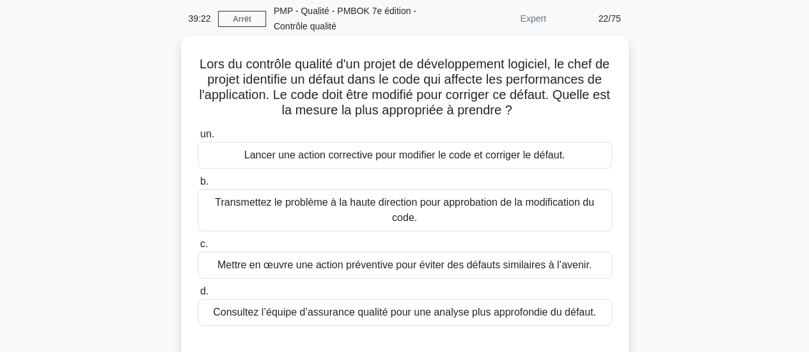
click at [409, 318] on font "Consultez l’équipe d’assurance qualité pour une analyse plus approfondie du déf…" at bounding box center [404, 312] width 383 height 11
click at [198, 296] on input "d. Consultez l’équipe d’assurance qualité pour une analyse plus approfondie du …" at bounding box center [198, 292] width 0 height 8
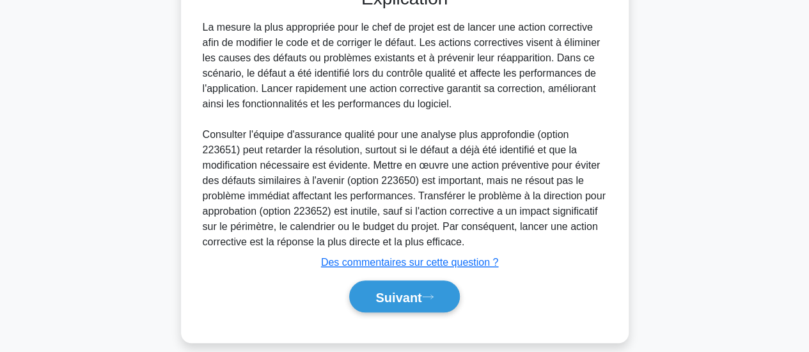
scroll to position [422, 0]
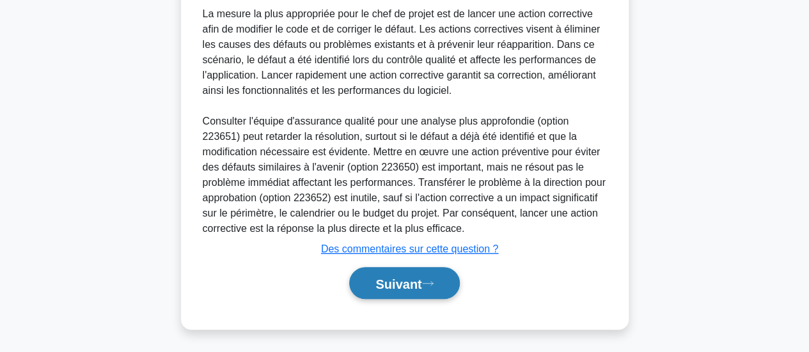
click at [391, 283] on font "Suivant" at bounding box center [398, 284] width 46 height 14
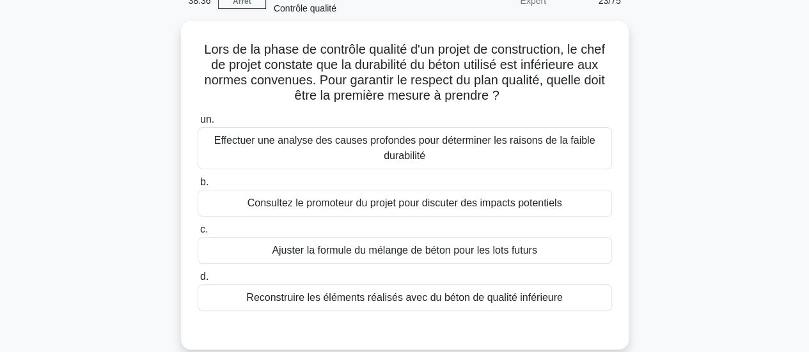
scroll to position [67, 0]
click at [266, 150] on font "Effectuer une analyse des causes profondes pour déterminer les raisons de la fa…" at bounding box center [404, 147] width 403 height 31
click at [198, 123] on input "un. Effectuer une analyse des causes profondes pour déterminer les raisons de l…" at bounding box center [198, 118] width 0 height 8
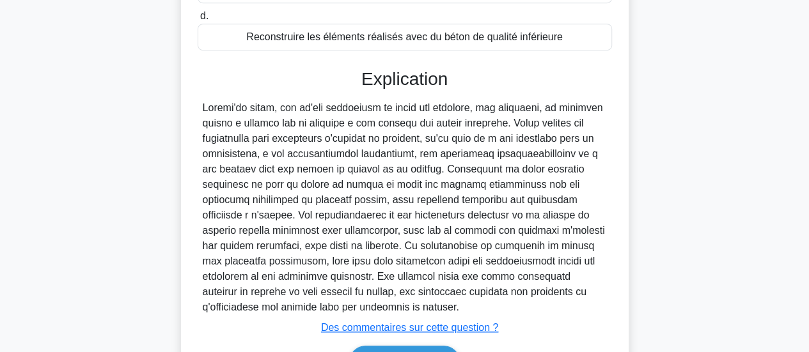
scroll to position [405, 0]
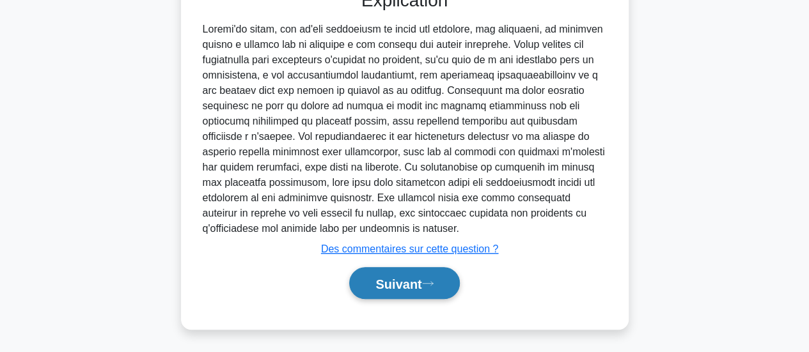
click at [389, 287] on font "Suivant" at bounding box center [398, 284] width 46 height 14
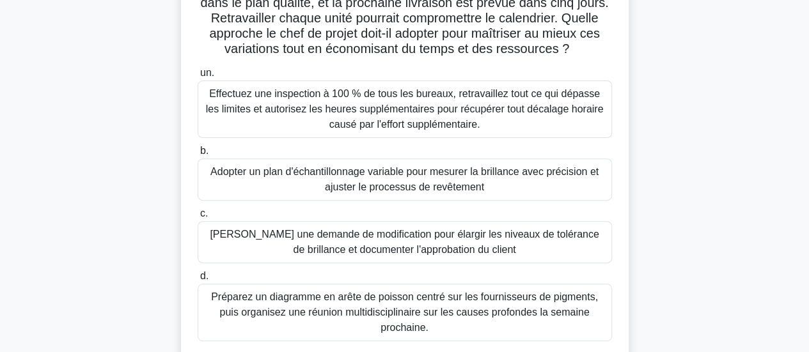
scroll to position [130, 0]
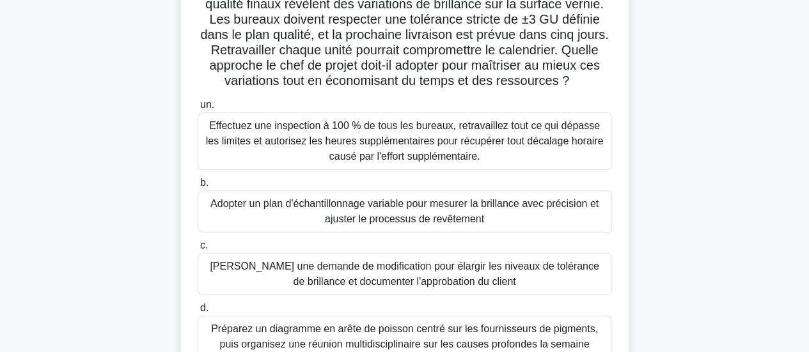
click at [799, 140] on main "37:32 Arrêt PMP - Qualité - PMBOK 7e édition - Contrôle qualité Expert 24/75 Lo…" at bounding box center [404, 236] width 809 height 650
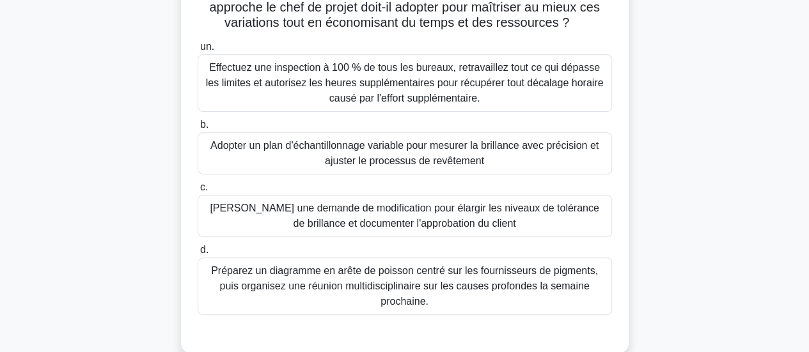
scroll to position [196, 0]
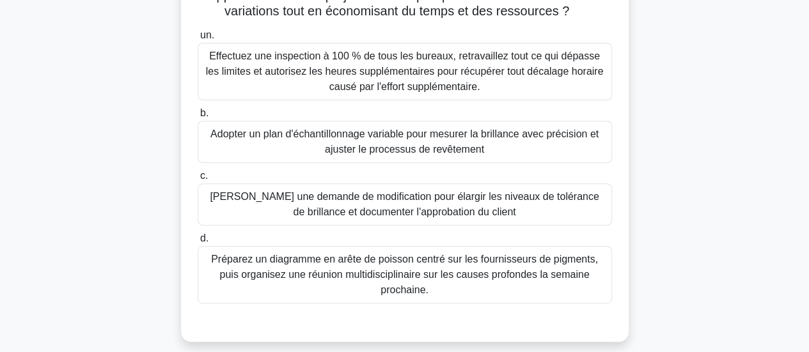
click at [281, 140] on font "Adopter un plan d'échantillonnage variable pour mesurer la brillance avec préci…" at bounding box center [404, 142] width 388 height 26
click at [198, 118] on input "b. Adopter un plan d'échantillonnage variable pour mesurer la brillance avec pr…" at bounding box center [198, 113] width 0 height 8
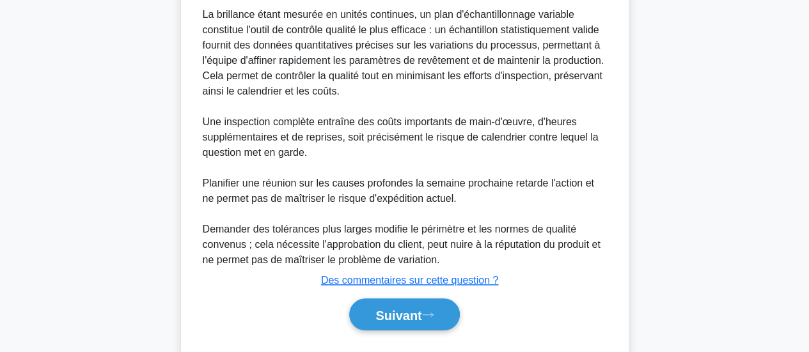
scroll to position [559, 0]
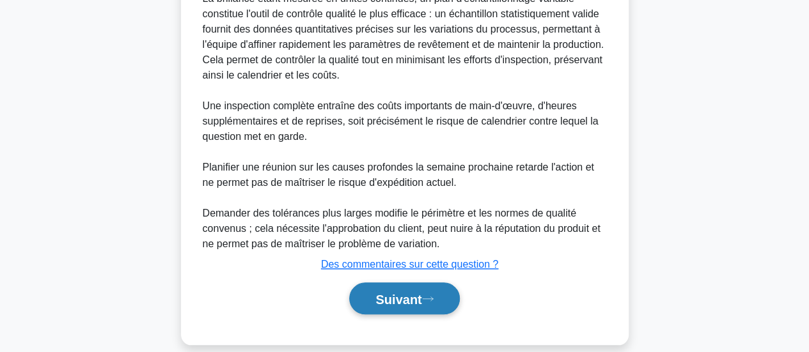
click at [400, 292] on font "Suivant" at bounding box center [398, 299] width 46 height 14
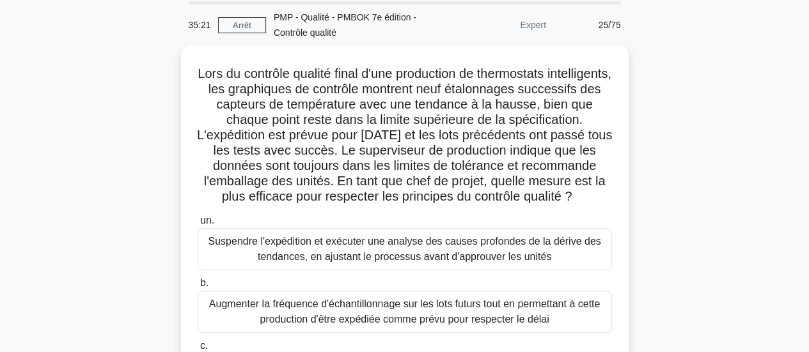
scroll to position [46, 0]
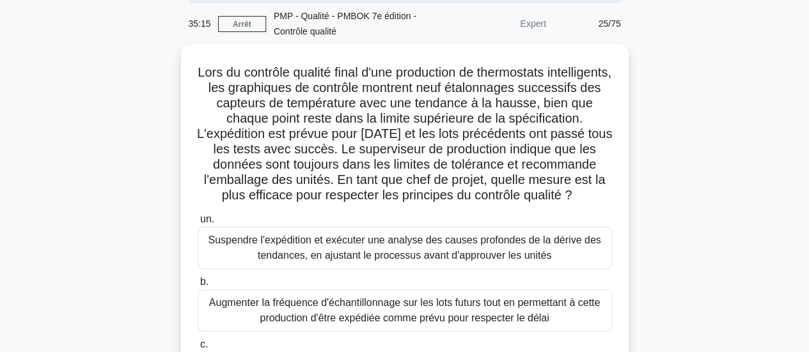
click at [792, 123] on main "35:15 Arrêt PMP - Qualité - PMBOK 7e édition - Contrôle qualité Expert 25/75 .s…" at bounding box center [404, 320] width 809 height 650
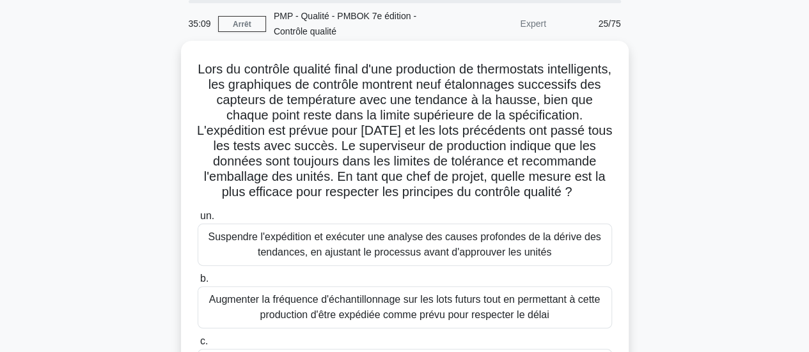
click at [425, 258] on font "Suspendre l'expédition et exécuter une analyse des causes profondes de la dériv…" at bounding box center [404, 244] width 393 height 26
click at [198, 221] on input "un. Suspendre l'expédition et exécuter une analyse des causes profondes de la d…" at bounding box center [198, 216] width 0 height 8
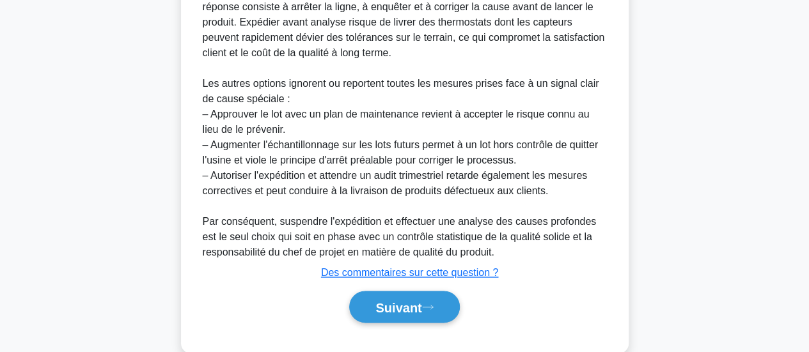
scroll to position [682, 0]
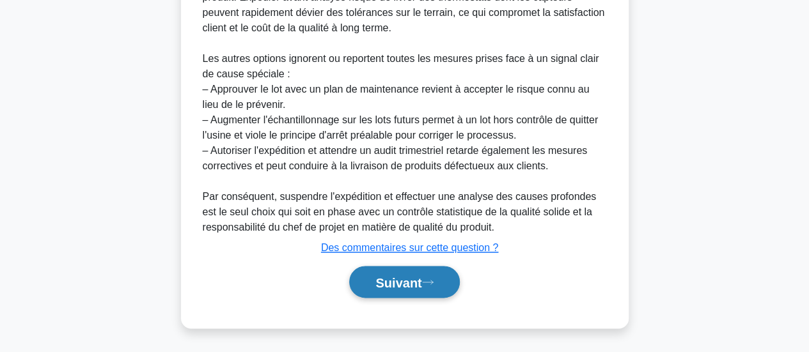
click at [406, 281] on font "Suivant" at bounding box center [398, 283] width 46 height 14
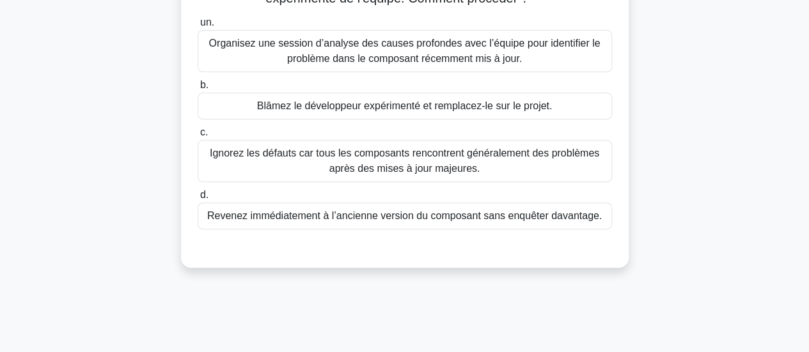
scroll to position [182, 0]
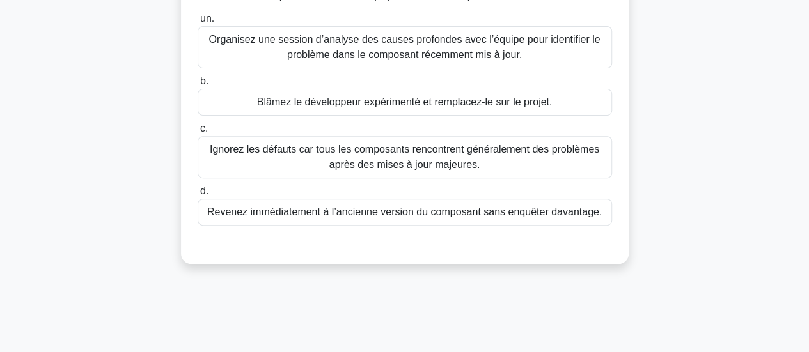
click at [375, 43] on font "Organisez une session d’analyse des causes profondes avec l’équipe pour identif…" at bounding box center [404, 47] width 391 height 26
click at [198, 23] on input "un. Organisez une session d’analyse des causes profondes avec l’équipe pour ide…" at bounding box center [198, 19] width 0 height 8
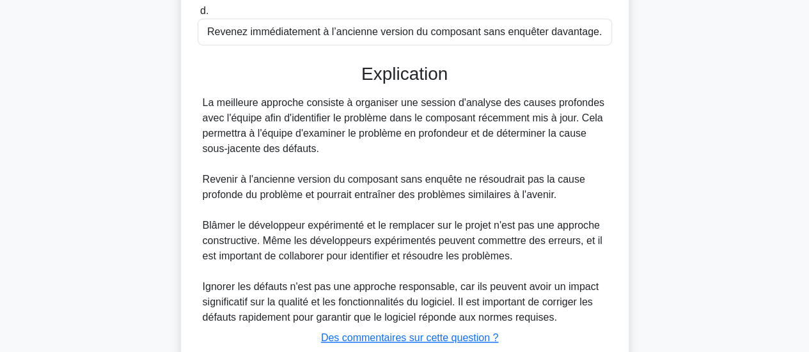
scroll to position [451, 0]
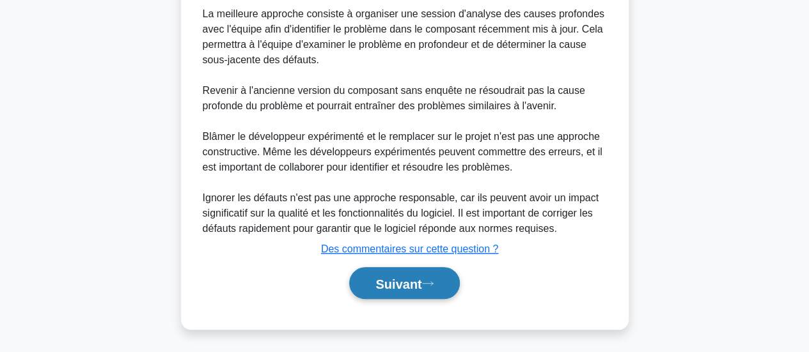
click at [395, 286] on font "Suivant" at bounding box center [398, 284] width 46 height 14
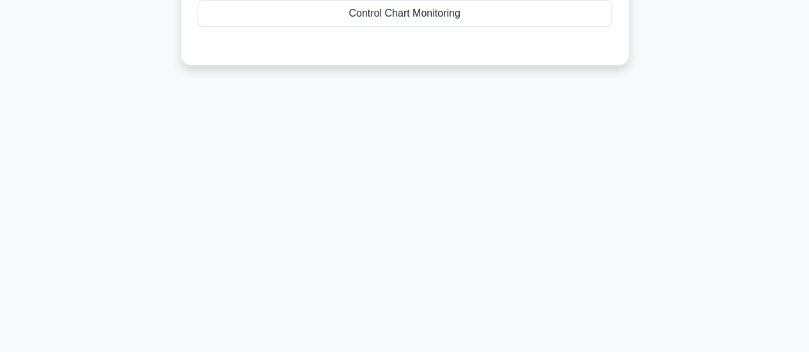
scroll to position [338, 0]
click at [395, 286] on div "33:55 Arrêt PMP - Qualité - PMBOK 7e édition - Contrôle qualité Expert 27/75 Lo…" at bounding box center [404, 27] width 729 height 639
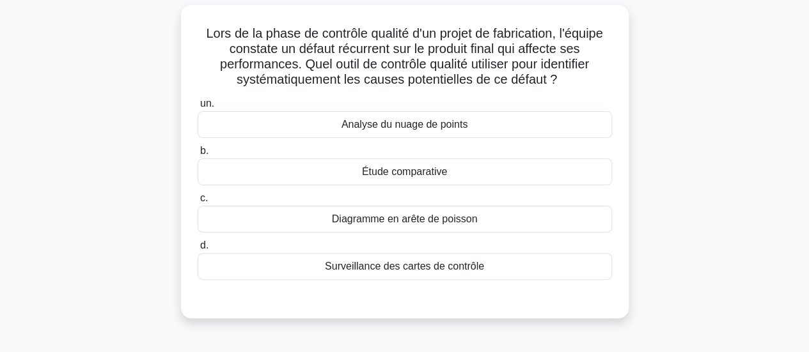
scroll to position [82, 0]
click at [403, 271] on font "Surveillance des cartes de contrôle" at bounding box center [404, 265] width 159 height 11
click at [198, 249] on input "d. Surveillance des cartes de contrôle" at bounding box center [198, 245] width 0 height 8
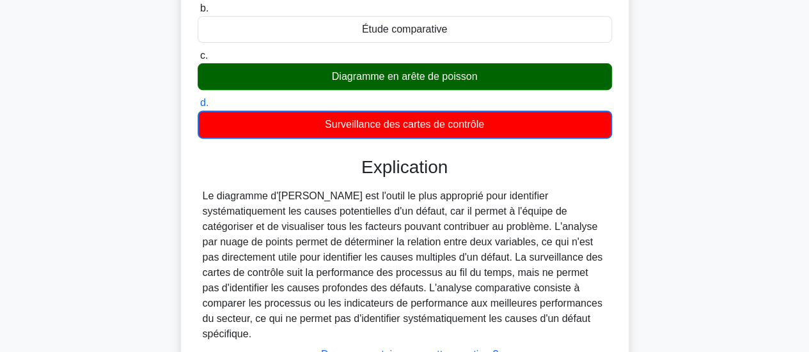
scroll to position [338, 0]
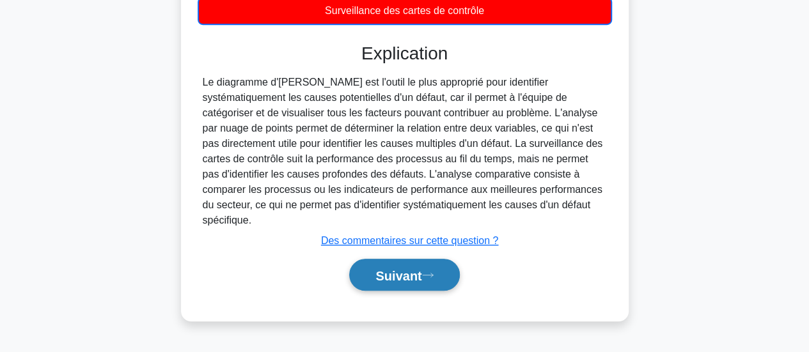
click at [389, 269] on font "Suivant" at bounding box center [398, 276] width 46 height 14
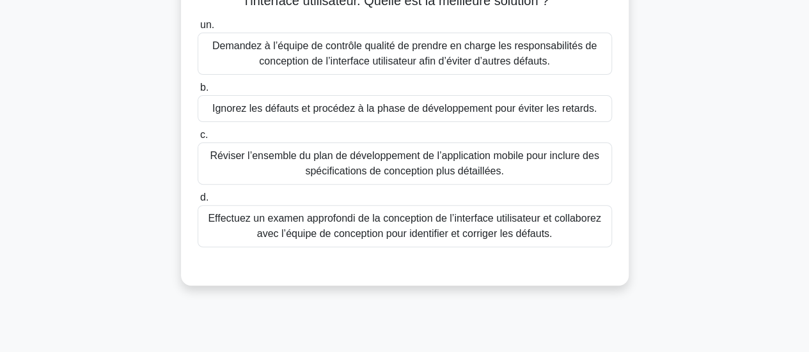
scroll to position [151, 0]
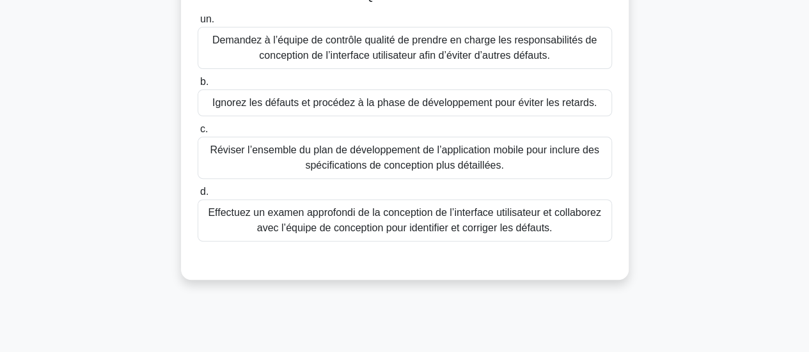
click at [439, 231] on font "Effectuez un examen approfondi de la conception de l’interface utilisateur et c…" at bounding box center [404, 220] width 393 height 26
click at [198, 196] on input "d. Effectuez un examen approfondi de la conception de l’interface utilisateur e…" at bounding box center [198, 192] width 0 height 8
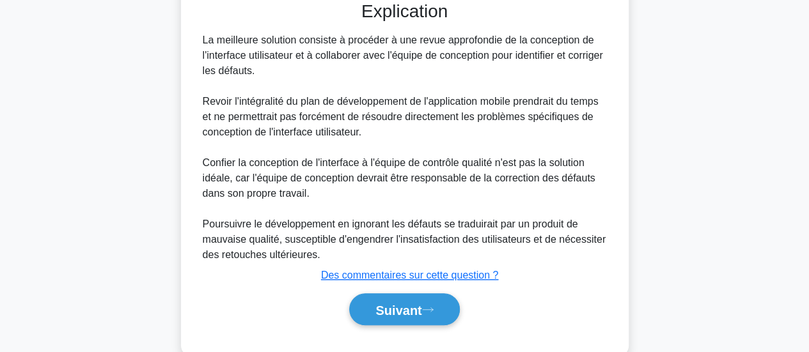
scroll to position [436, 0]
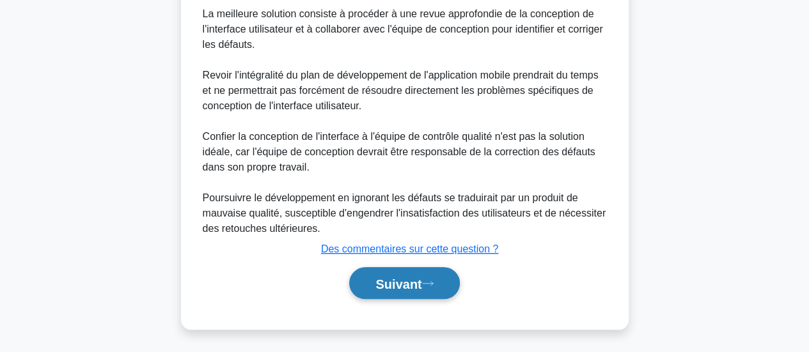
click at [381, 277] on font "Suivant" at bounding box center [398, 284] width 46 height 14
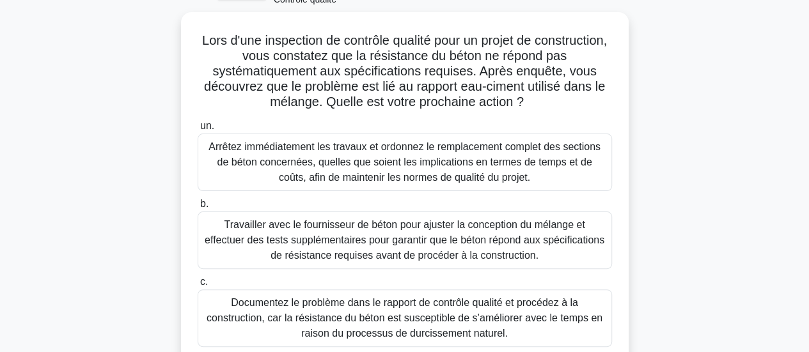
scroll to position [56, 0]
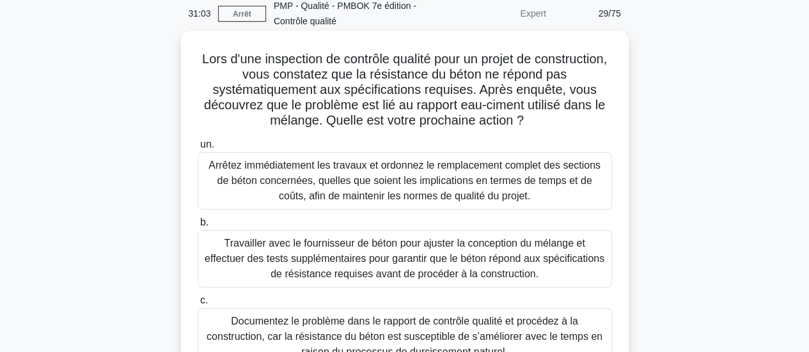
click at [469, 173] on font "Arrêtez immédiatement les travaux et ordonnez le remplacement complet des secti…" at bounding box center [404, 181] width 392 height 42
click at [198, 149] on input "un. Arrêtez immédiatement les travaux et ordonnez le remplacement complet des s…" at bounding box center [198, 145] width 0 height 8
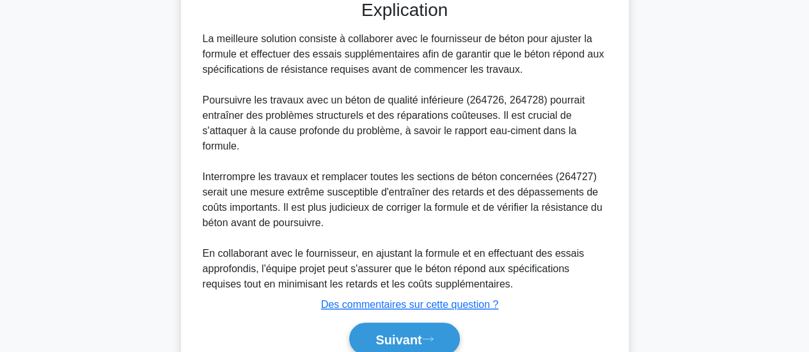
scroll to position [526, 0]
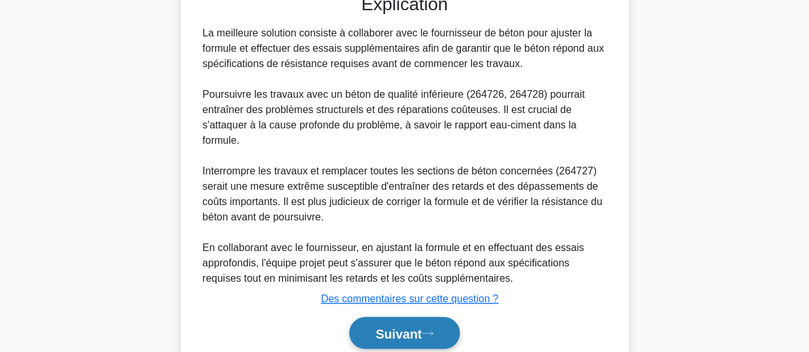
click at [406, 324] on button "Suivant" at bounding box center [404, 333] width 110 height 33
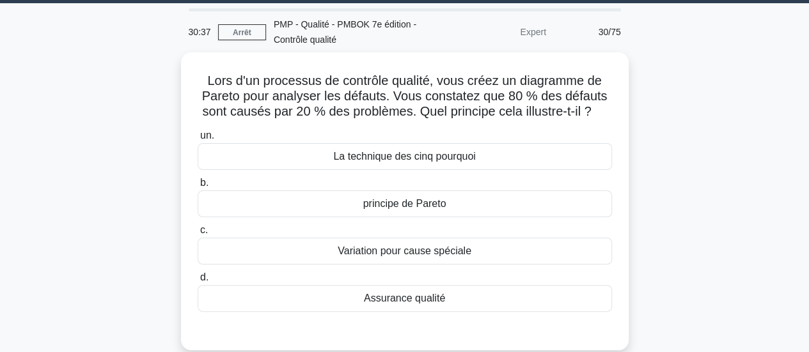
scroll to position [35, 0]
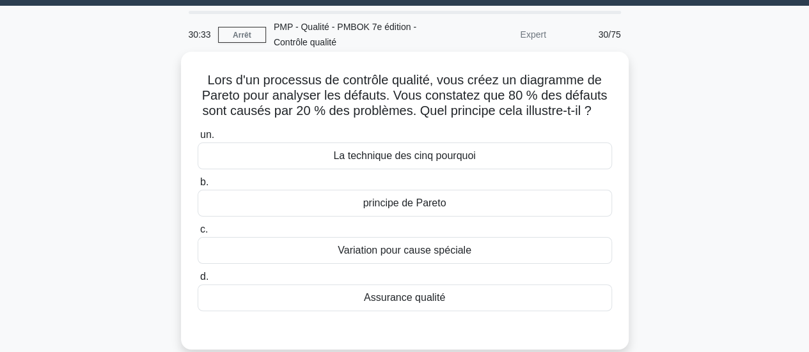
click at [416, 201] on font "principe de Pareto" at bounding box center [404, 203] width 83 height 11
click at [198, 187] on input "b. principe de Pareto" at bounding box center [198, 182] width 0 height 8
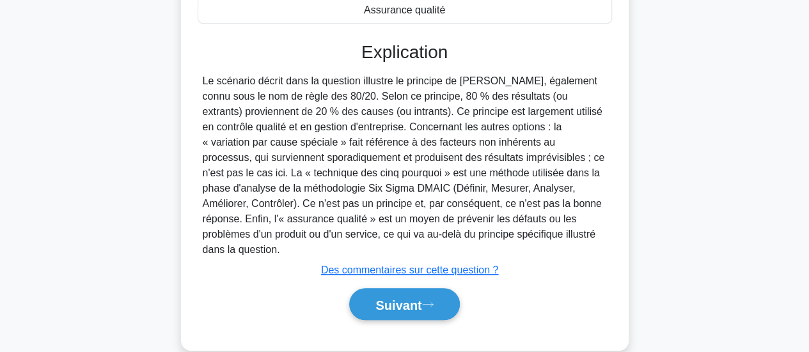
scroll to position [327, 0]
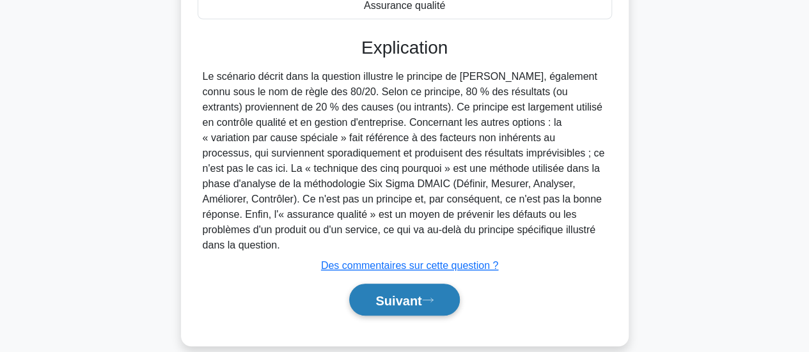
click at [410, 293] on font "Suivant" at bounding box center [398, 300] width 46 height 14
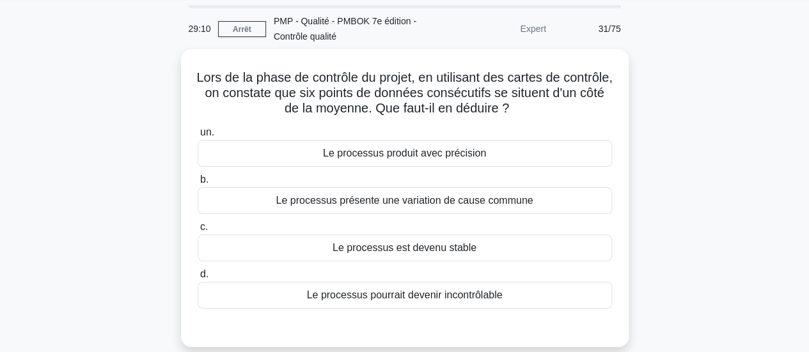
scroll to position [29, 0]
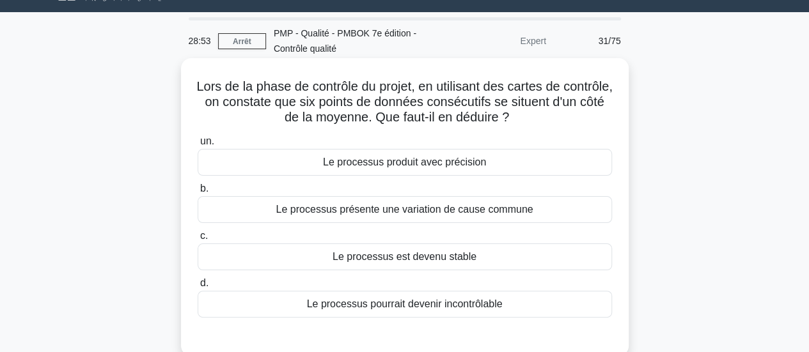
click at [418, 304] on font "Le processus pourrait devenir incontrôlable" at bounding box center [405, 304] width 196 height 11
click at [198, 288] on input "d. Le processus pourrait devenir incontrôlable" at bounding box center [198, 283] width 0 height 8
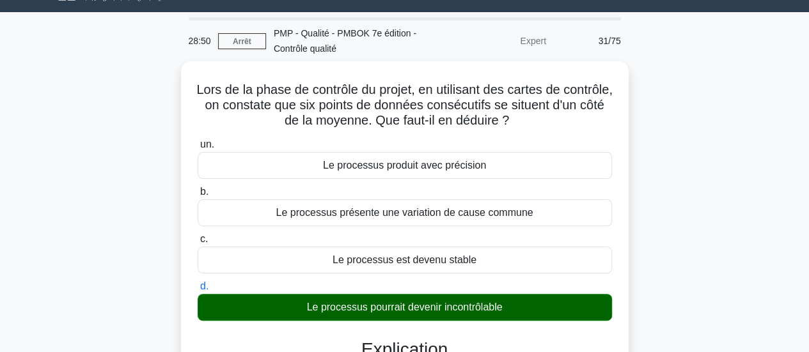
scroll to position [337, 0]
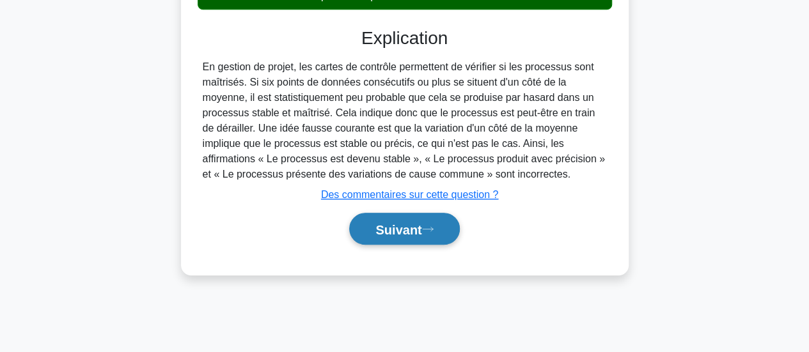
click at [384, 233] on font "Suivant" at bounding box center [398, 229] width 46 height 14
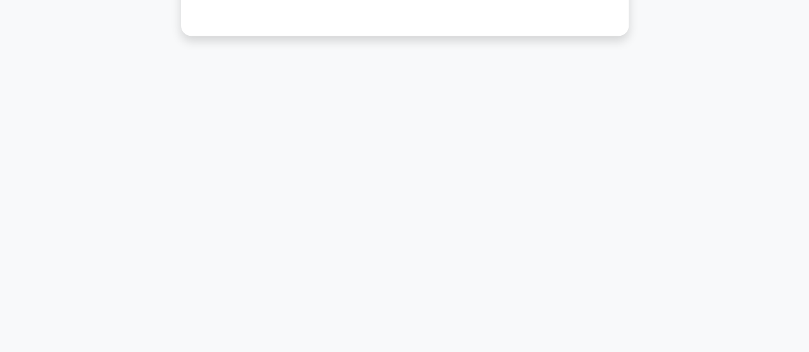
scroll to position [29, 0]
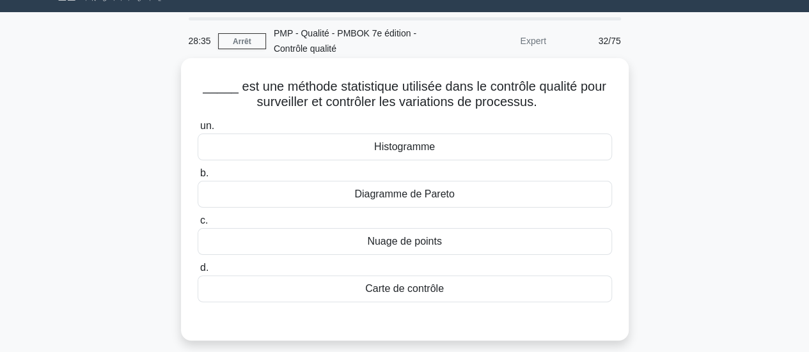
click at [409, 288] on font "Carte de contrôle" at bounding box center [404, 288] width 79 height 11
click at [198, 272] on input "d. Carte de contrôle" at bounding box center [198, 268] width 0 height 8
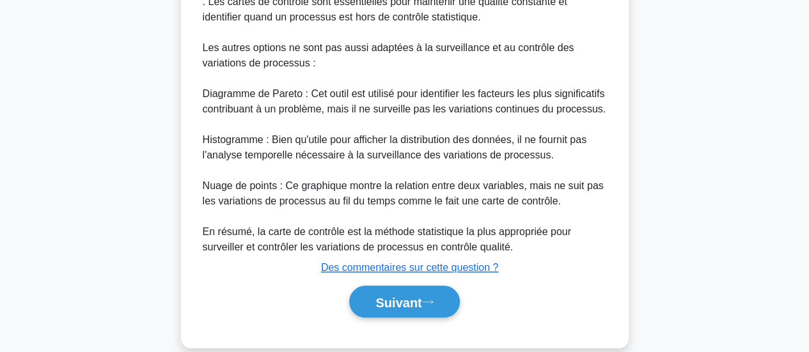
scroll to position [566, 0]
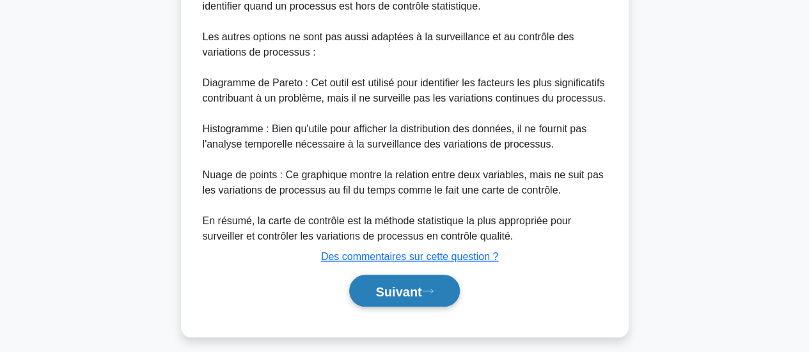
click at [394, 290] on font "Suivant" at bounding box center [398, 292] width 46 height 14
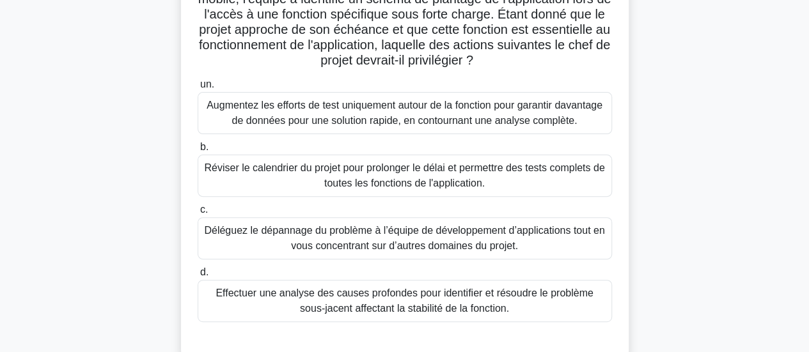
scroll to position [139, 0]
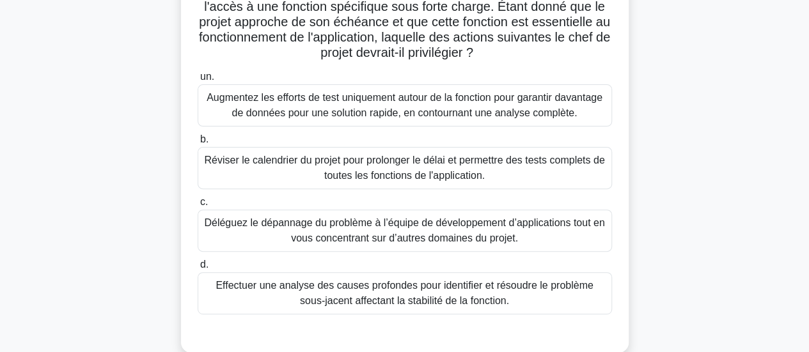
click at [419, 300] on font "Effectuer une analyse des causes profondes pour identifier et résoudre le probl…" at bounding box center [403, 293] width 377 height 26
click at [198, 269] on input "d. Effectuer une analyse des causes profondes pour identifier et résoudre le pr…" at bounding box center [198, 265] width 0 height 8
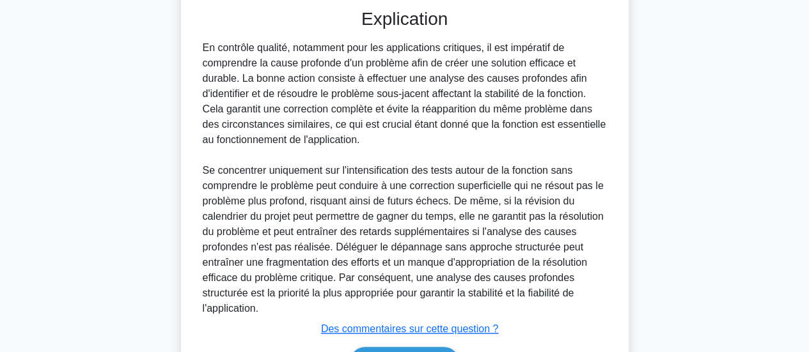
scroll to position [543, 0]
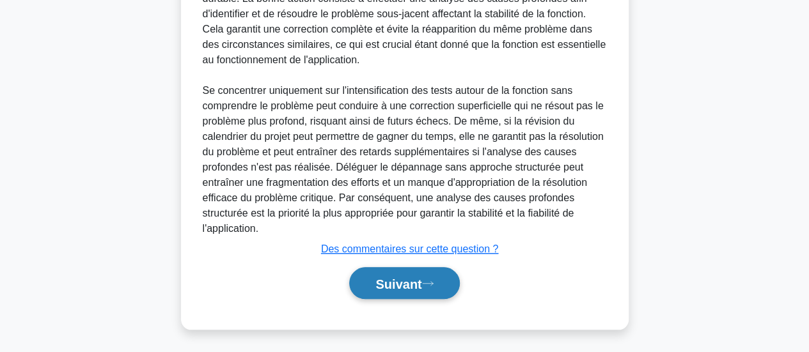
click at [396, 282] on font "Suivant" at bounding box center [398, 284] width 46 height 14
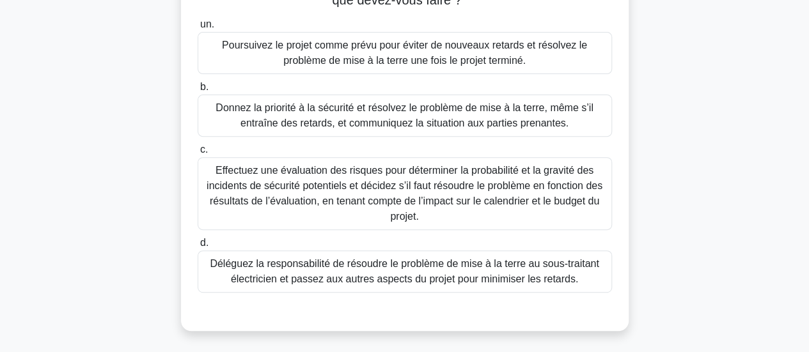
scroll to position [219, 0]
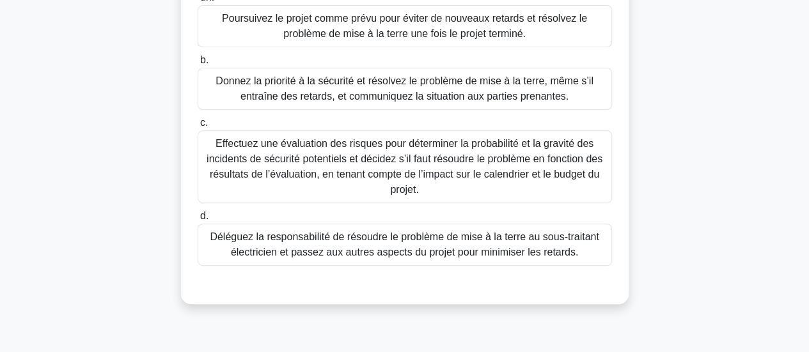
click at [331, 86] on font "Donnez la priorité à la sécurité et résolvez le problème de mise à la terre, mê…" at bounding box center [403, 88] width 377 height 26
click at [198, 65] on input "b. Donnez la priorité à la sécurité et résolvez le problème de mise à la terre,…" at bounding box center [198, 60] width 0 height 8
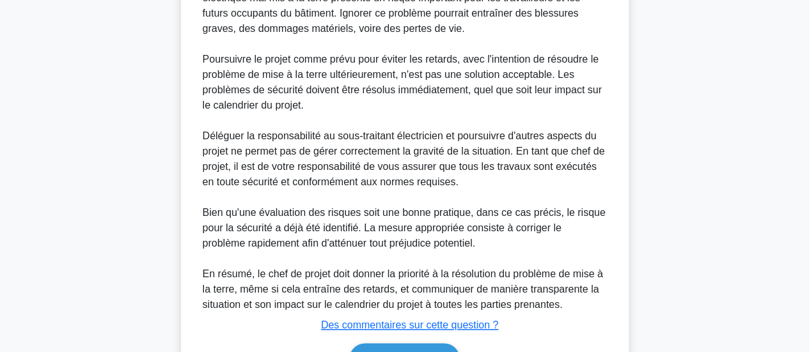
scroll to position [697, 0]
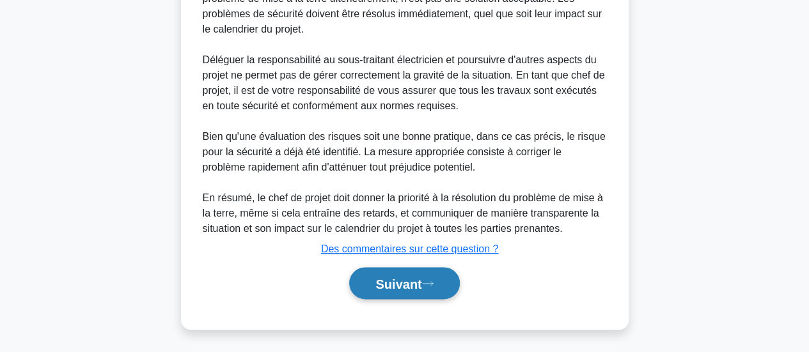
click at [400, 277] on font "Suivant" at bounding box center [398, 284] width 46 height 14
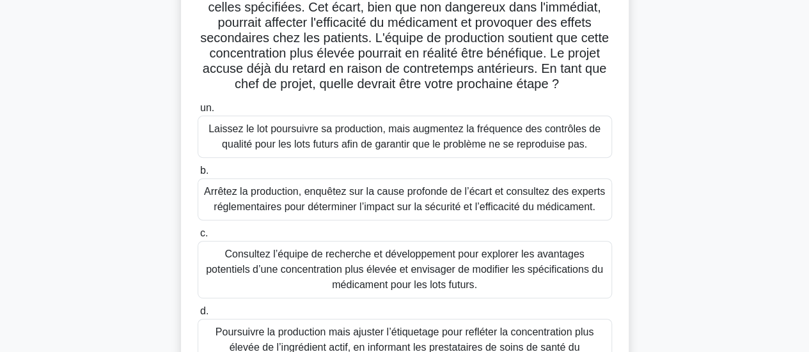
scroll to position [176, 0]
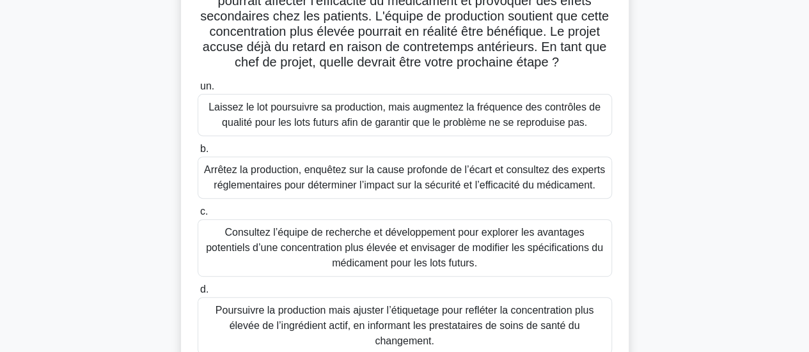
click at [405, 173] on font "Arrêtez la production, enquêtez sur la cause profonde de l’écart et consultez d…" at bounding box center [404, 177] width 401 height 26
click at [198, 153] on input "b. Arrêtez la production, enquêtez sur la cause profonde de l’écart et consulte…" at bounding box center [198, 149] width 0 height 8
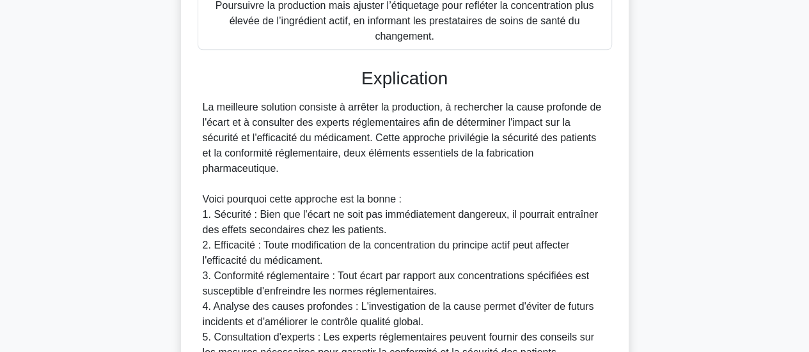
scroll to position [792, 0]
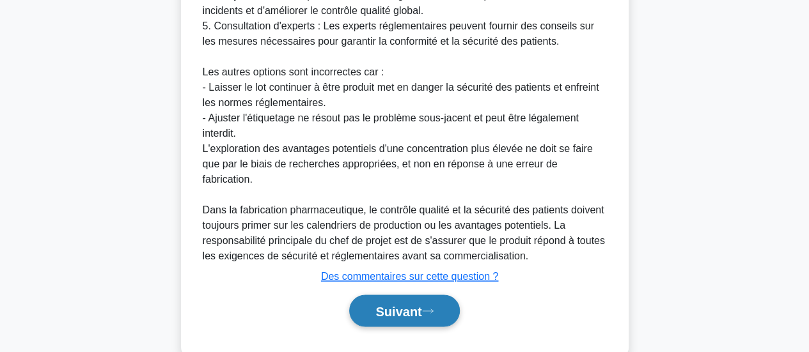
click at [403, 304] on font "Suivant" at bounding box center [398, 311] width 46 height 14
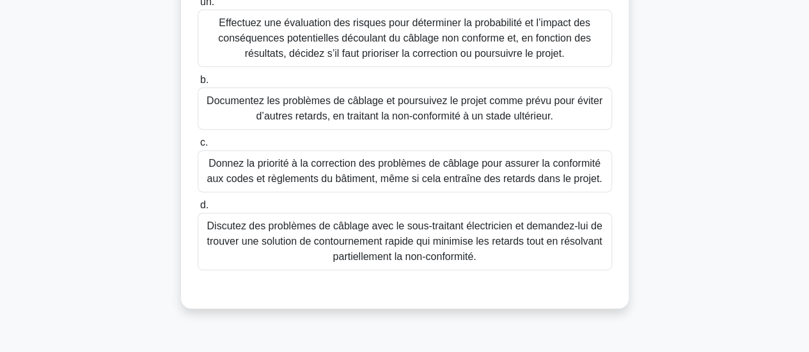
scroll to position [209, 0]
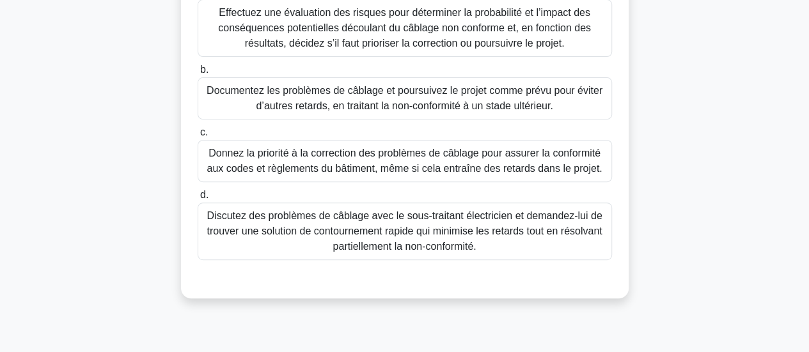
click at [489, 174] on font "Donnez la priorité à la correction des problèmes de câblage pour assurer la con…" at bounding box center [404, 161] width 395 height 26
click at [198, 137] on input "c. Donnez la priorité à la correction des problèmes de câblage pour assurer la …" at bounding box center [198, 133] width 0 height 8
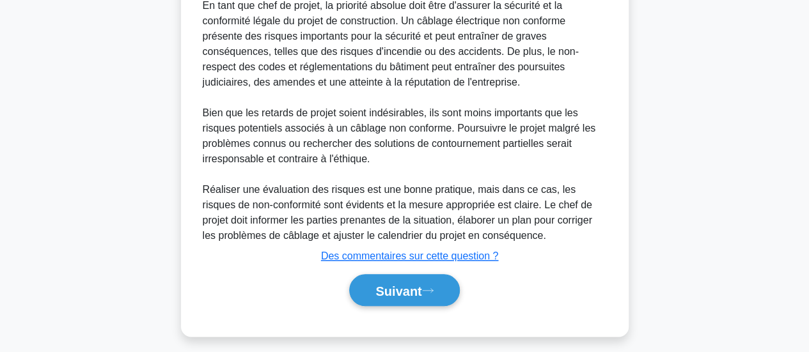
scroll to position [605, 0]
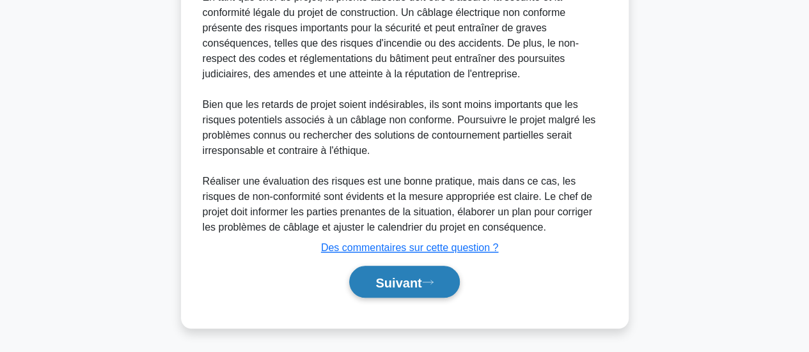
click at [395, 286] on font "Suivant" at bounding box center [398, 283] width 46 height 14
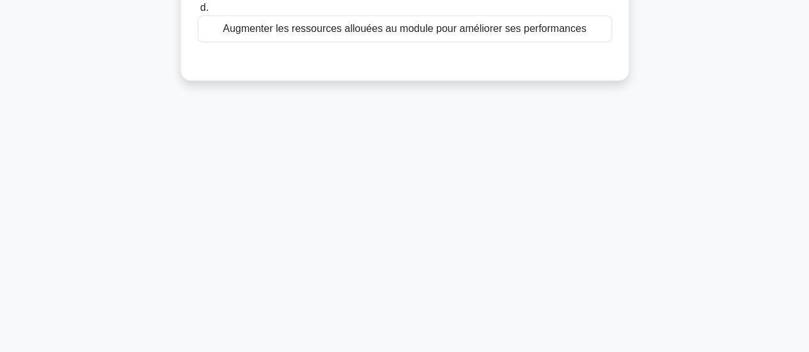
scroll to position [30, 0]
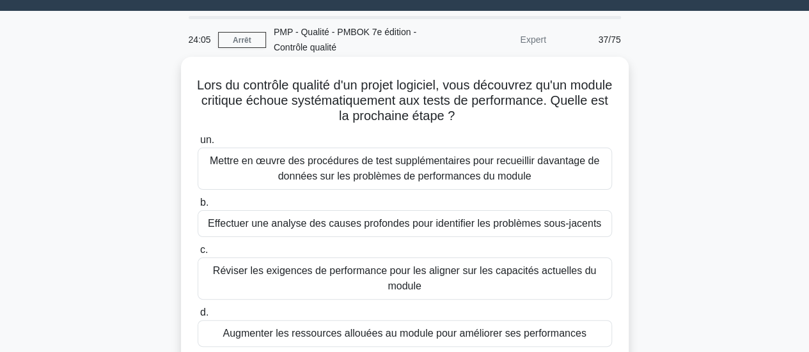
click at [339, 231] on font "Effectuer une analyse des causes profondes pour identifier les problèmes sous-j…" at bounding box center [404, 223] width 393 height 15
click at [198, 207] on input "b. Effectuer une analyse des causes profondes pour identifier les problèmes sou…" at bounding box center [198, 203] width 0 height 8
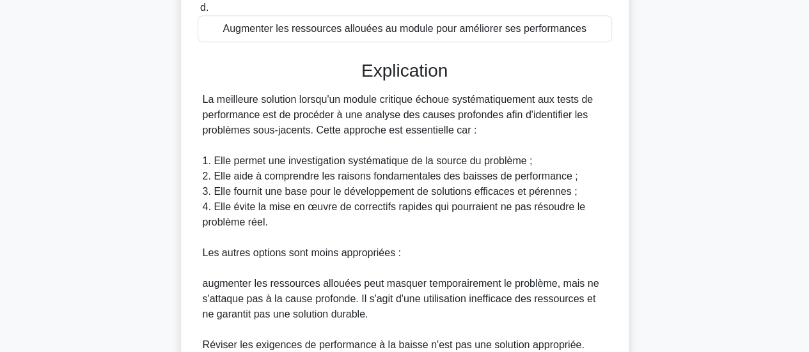
scroll to position [620, 0]
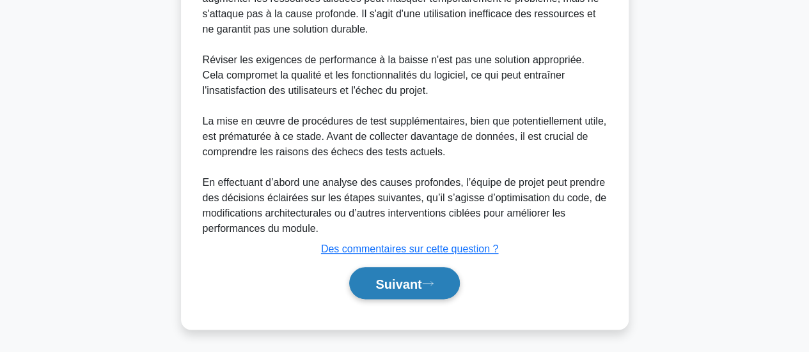
click at [384, 277] on font "Suivant" at bounding box center [398, 284] width 46 height 14
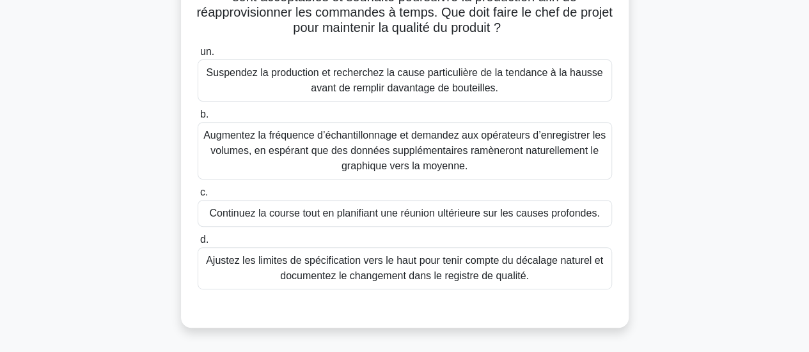
scroll to position [183, 0]
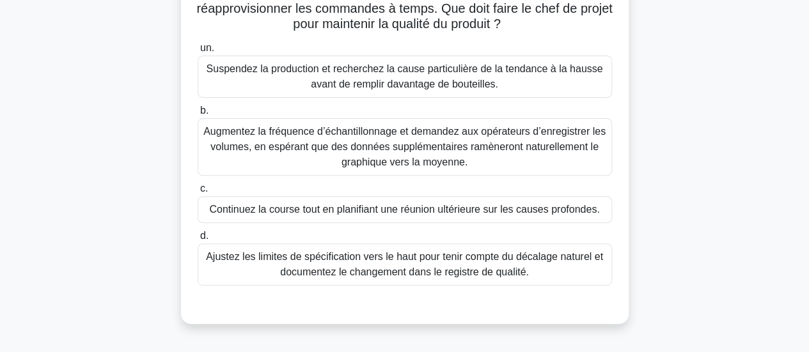
click at [485, 78] on font "Suspendez la production et recherchez la cause particulière de la tendance à la…" at bounding box center [405, 76] width 396 height 26
click at [198, 52] on input "un. Suspendez la production et recherchez la cause particulière de la tendance …" at bounding box center [198, 48] width 0 height 8
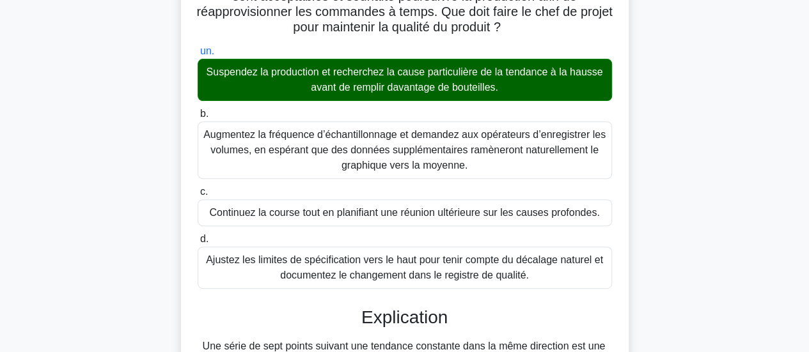
scroll to position [492, 0]
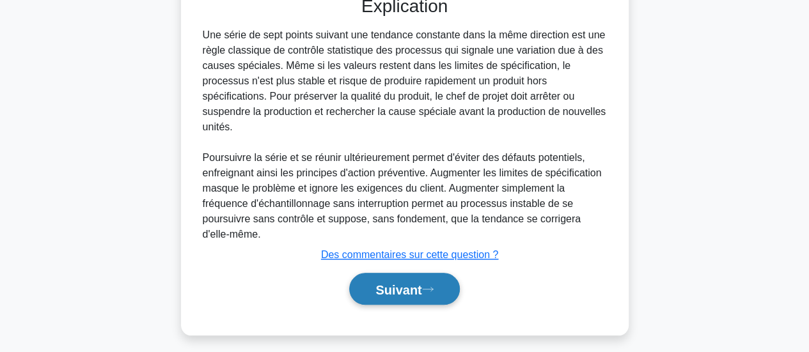
click at [399, 288] on font "Suivant" at bounding box center [398, 290] width 46 height 14
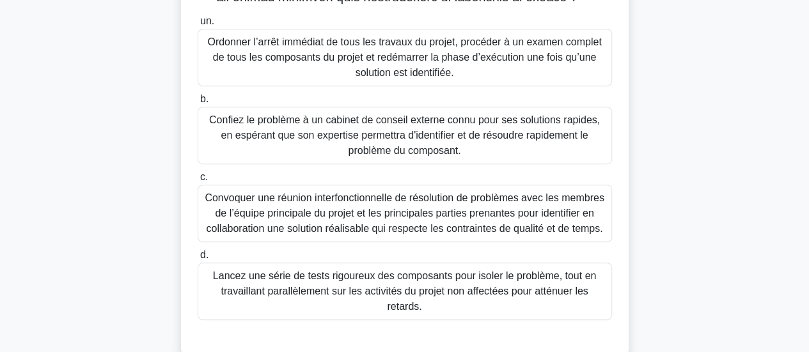
scroll to position [362, 0]
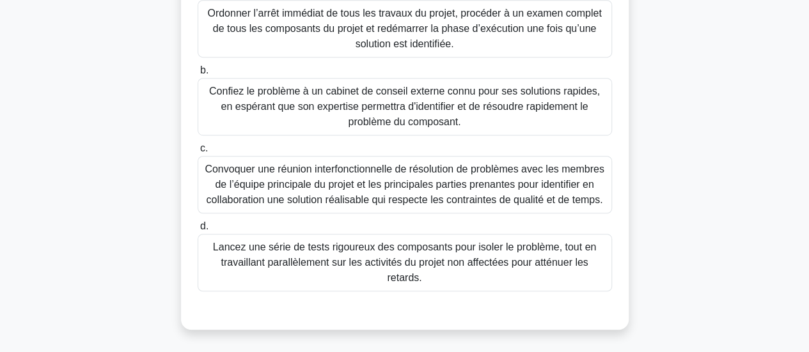
click at [358, 261] on font "Lancez une série de tests rigoureux des composants pour isoler le problème, tou…" at bounding box center [404, 263] width 383 height 42
click at [198, 231] on input "d. Lancez une série de tests rigoureux des composants pour isoler le problème, …" at bounding box center [198, 226] width 0 height 8
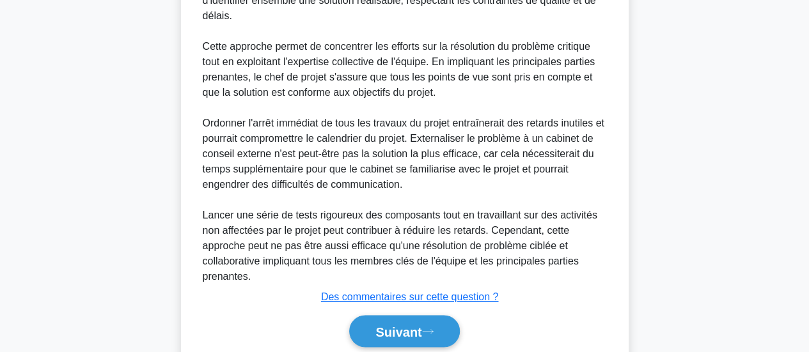
scroll to position [771, 0]
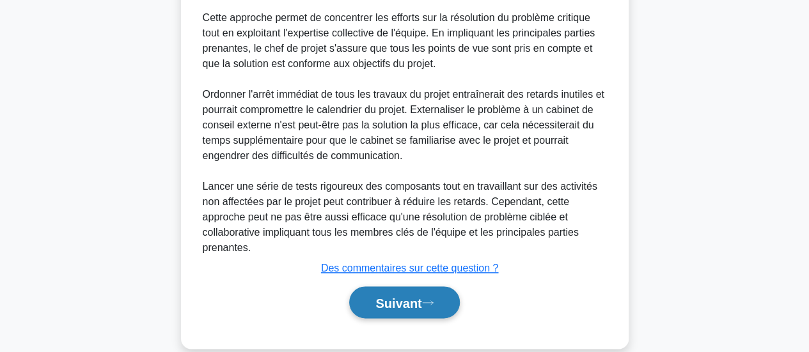
click at [411, 304] on button "Suivant" at bounding box center [404, 302] width 110 height 33
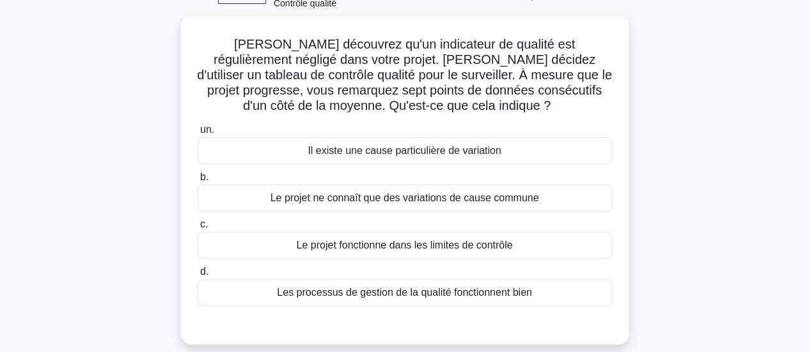
scroll to position [23, 0]
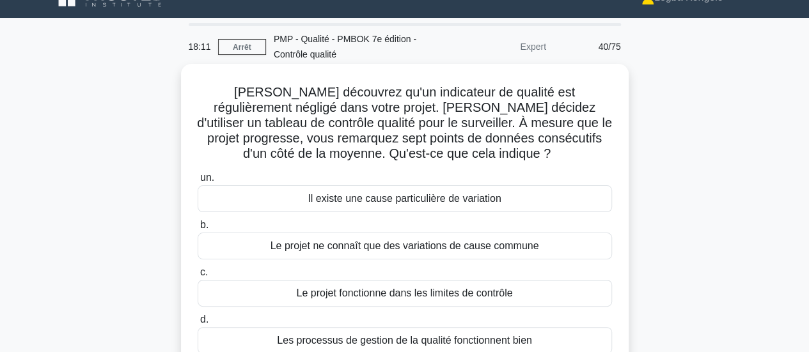
click at [347, 203] on font "Il existe une cause particulière de variation" at bounding box center [404, 198] width 193 height 11
click at [198, 182] on input "un. Il existe une cause particulière de variation" at bounding box center [198, 178] width 0 height 8
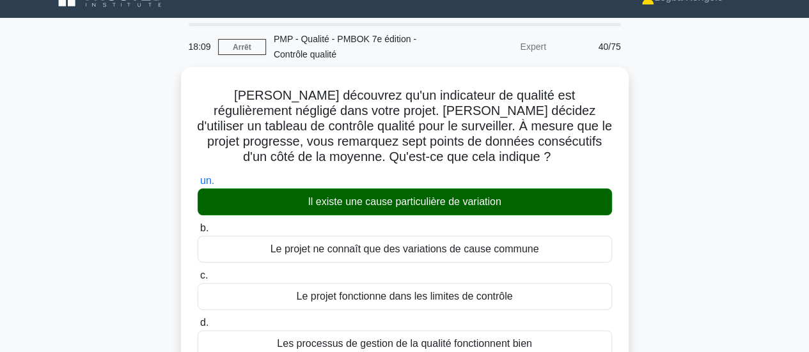
scroll to position [331, 0]
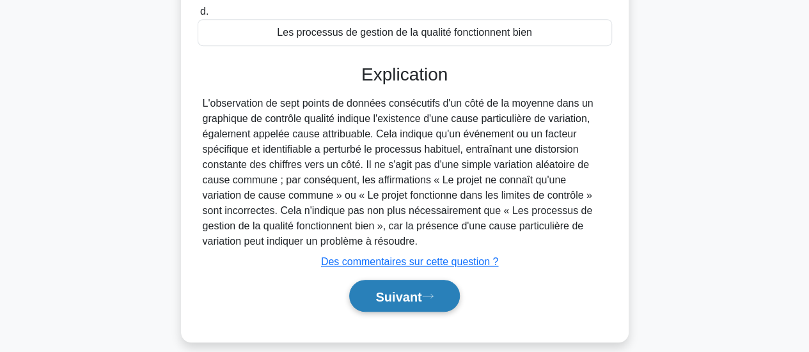
click at [414, 295] on font "Suivant" at bounding box center [398, 297] width 46 height 14
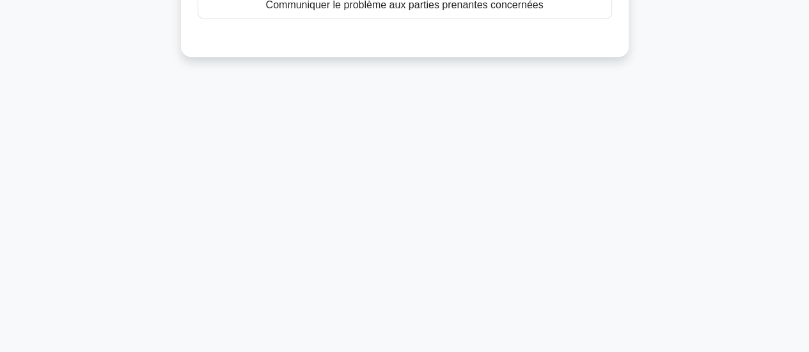
scroll to position [23, 0]
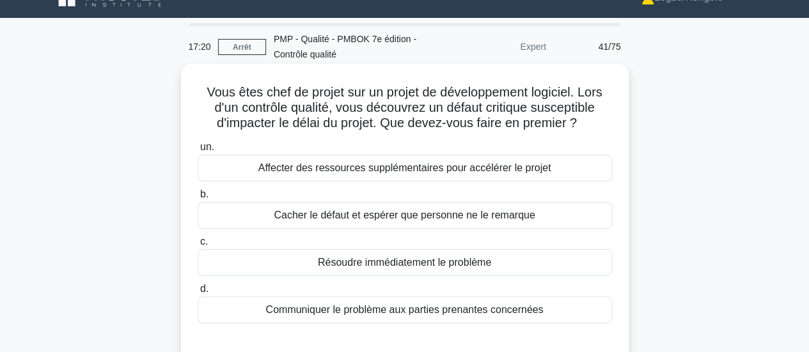
click at [376, 264] on font "Résoudre immédiatement le problème" at bounding box center [404, 262] width 173 height 11
click at [198, 246] on input "c. Résoudre immédiatement le problème" at bounding box center [198, 242] width 0 height 8
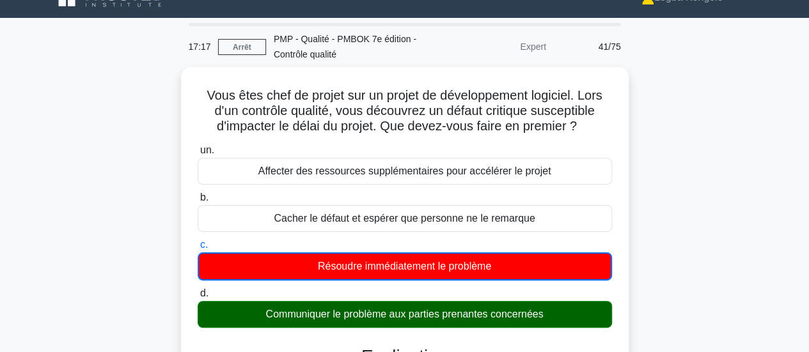
scroll to position [331, 0]
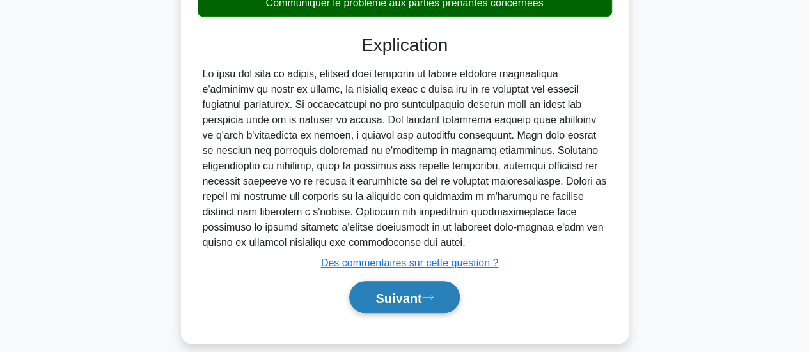
click at [395, 308] on button "Suivant" at bounding box center [404, 297] width 110 height 33
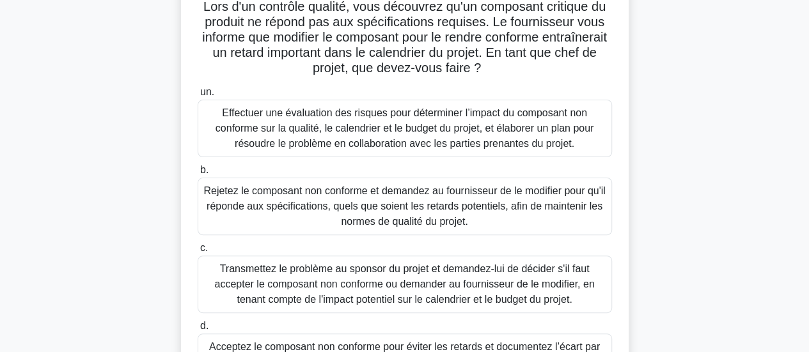
scroll to position [100, 0]
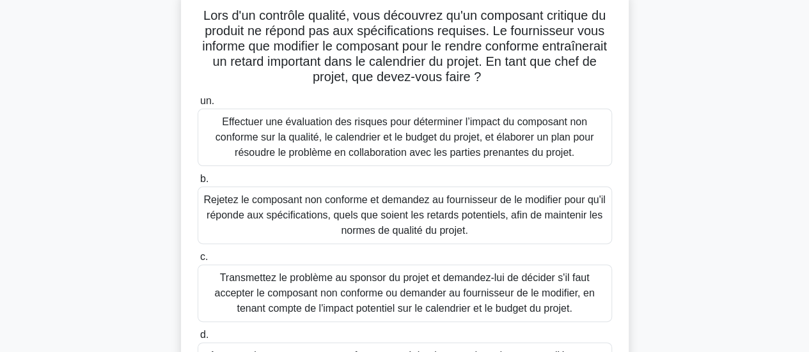
click at [329, 146] on font "Effectuer une évaluation des risques pour déterminer l’impact du composant non …" at bounding box center [404, 137] width 378 height 42
click at [198, 105] on input "un. Effectuer une évaluation des risques pour déterminer l’impact du composant …" at bounding box center [198, 101] width 0 height 8
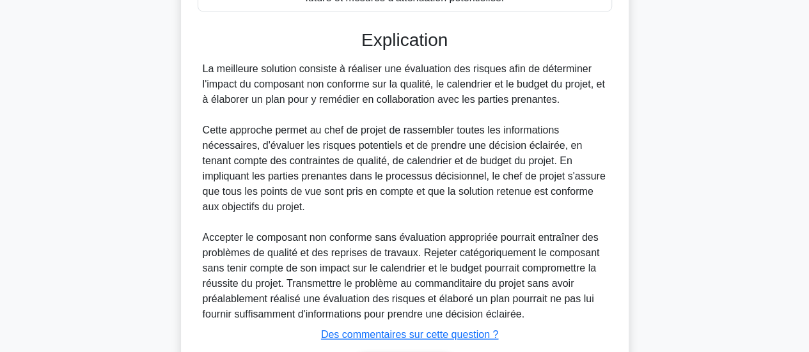
scroll to position [526, 0]
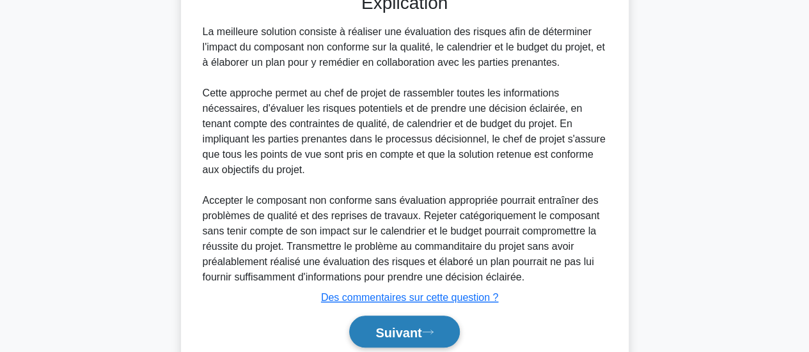
click at [405, 322] on button "Suivant" at bounding box center [404, 332] width 110 height 33
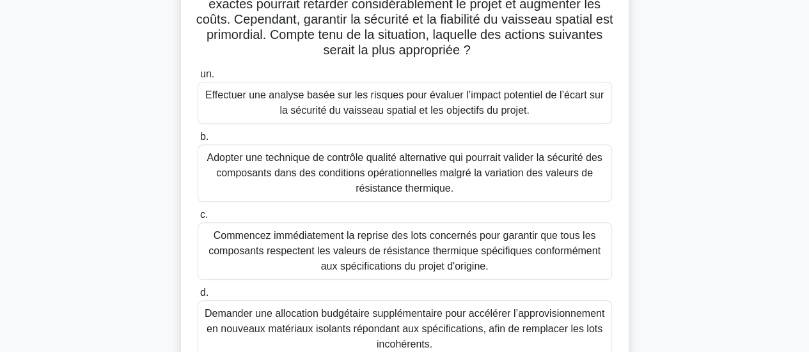
scroll to position [228, 0]
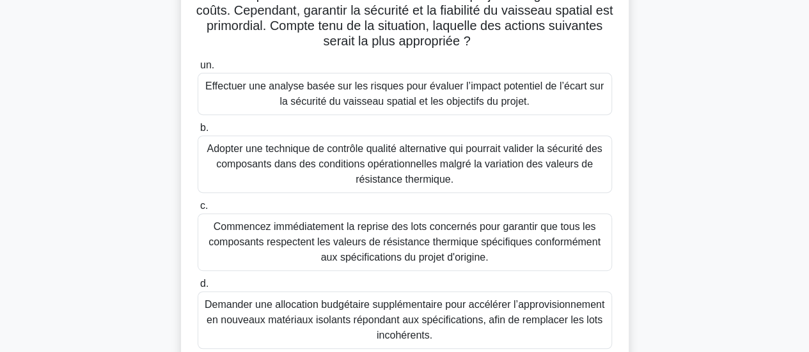
click at [370, 85] on font "Effectuer une analyse basée sur les risques pour évaluer l’impact potentiel de …" at bounding box center [404, 94] width 398 height 26
click at [198, 70] on input "un. Effectuer une analyse basée sur les risques pour évaluer l’impact potentiel…" at bounding box center [198, 65] width 0 height 8
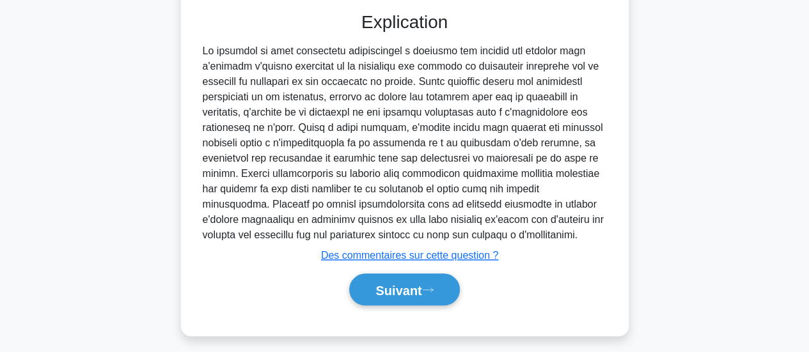
scroll to position [589, 0]
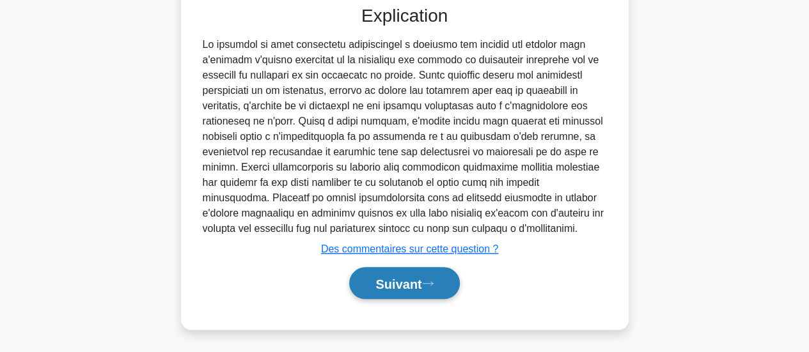
click at [405, 286] on font "Suivant" at bounding box center [398, 284] width 46 height 14
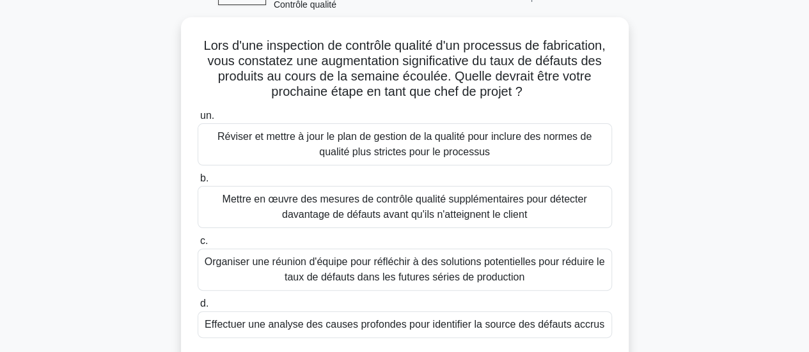
scroll to position [61, 0]
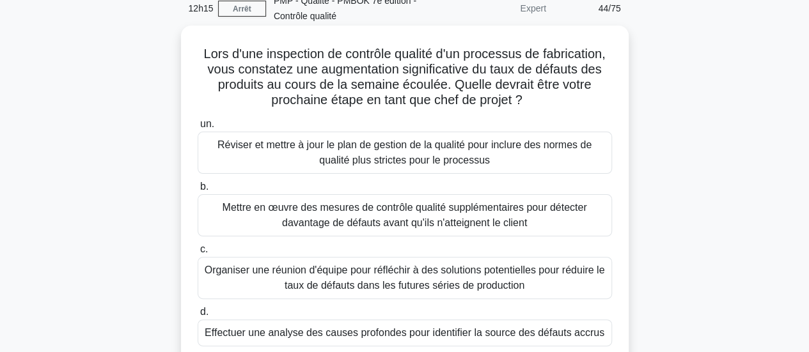
click at [444, 328] on font "Effectuer une analyse des causes profondes pour identifier la source des défaut…" at bounding box center [405, 332] width 400 height 11
click at [198, 316] on input "d. Effectuer une analyse des causes profondes pour identifier la source des déf…" at bounding box center [198, 312] width 0 height 8
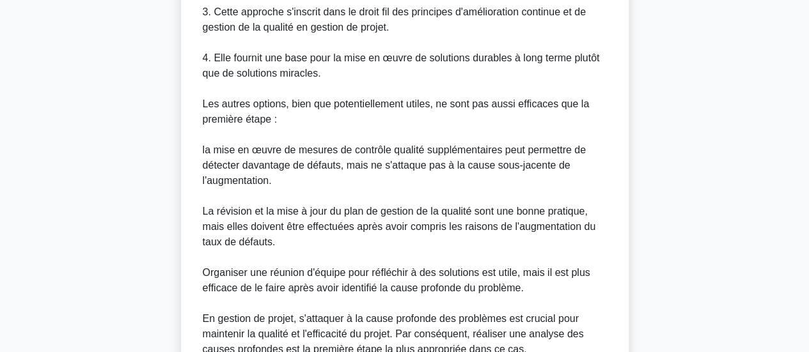
scroll to position [758, 0]
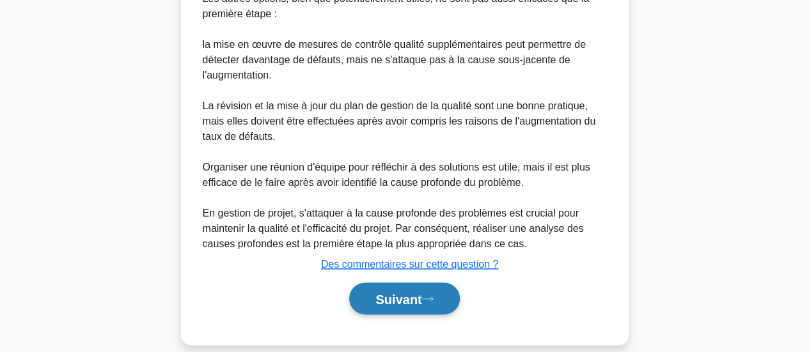
click at [402, 292] on font "Suivant" at bounding box center [398, 299] width 46 height 14
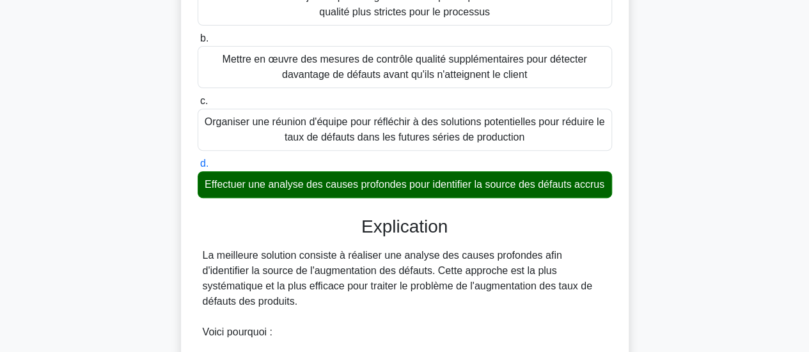
scroll to position [201, 0]
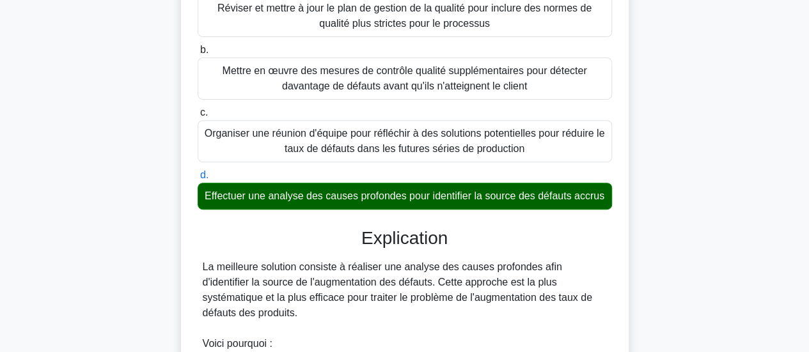
drag, startPoint x: 795, startPoint y: 84, endPoint x: 793, endPoint y: 56, distance: 28.2
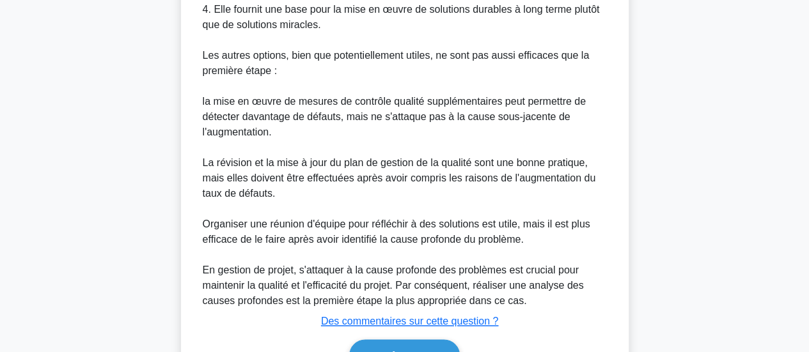
scroll to position [758, 0]
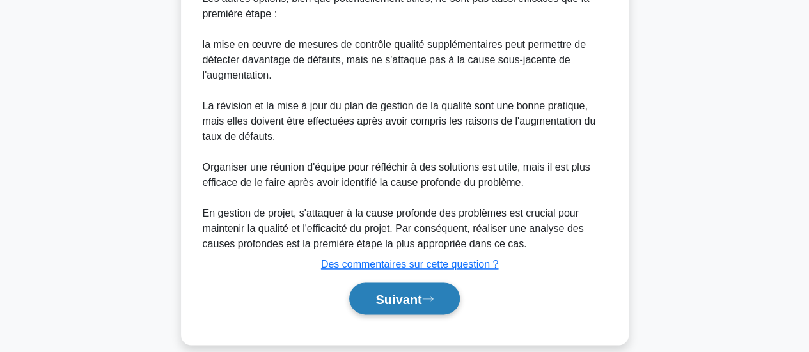
click at [402, 292] on font "Suivant" at bounding box center [398, 299] width 46 height 14
click at [394, 292] on font "Suivant" at bounding box center [398, 299] width 46 height 14
click at [401, 292] on font "Suivant" at bounding box center [398, 299] width 46 height 14
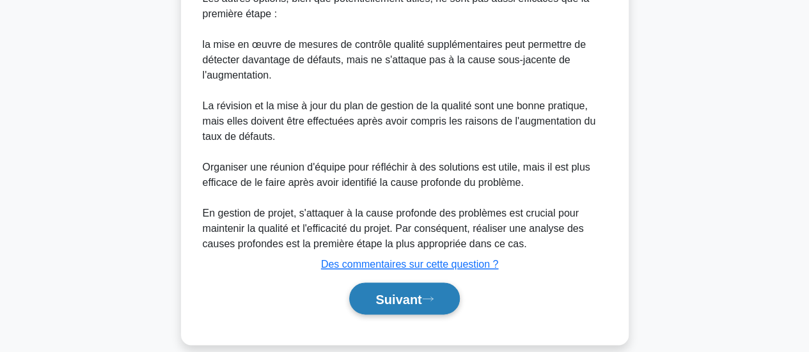
click at [401, 292] on font "Suivant" at bounding box center [398, 299] width 46 height 14
click at [404, 292] on font "Suivant" at bounding box center [398, 299] width 46 height 14
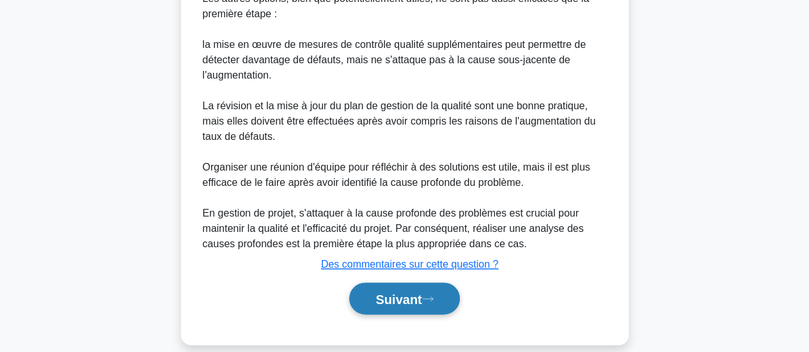
click at [404, 292] on font "Suivant" at bounding box center [398, 299] width 46 height 14
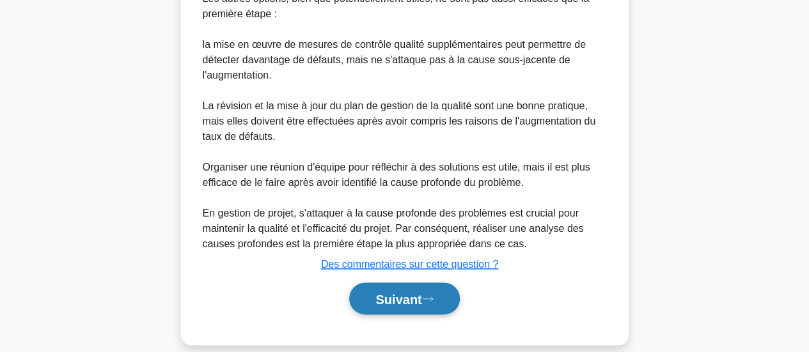
click at [404, 292] on font "Suivant" at bounding box center [398, 299] width 46 height 14
click at [401, 292] on font "Suivant" at bounding box center [398, 299] width 46 height 14
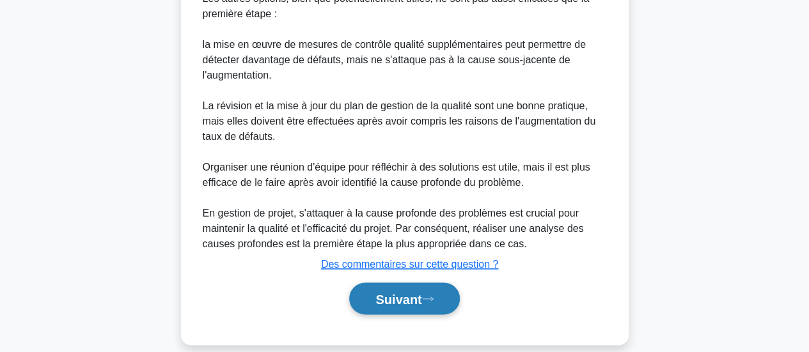
click at [401, 292] on font "Suivant" at bounding box center [398, 299] width 46 height 14
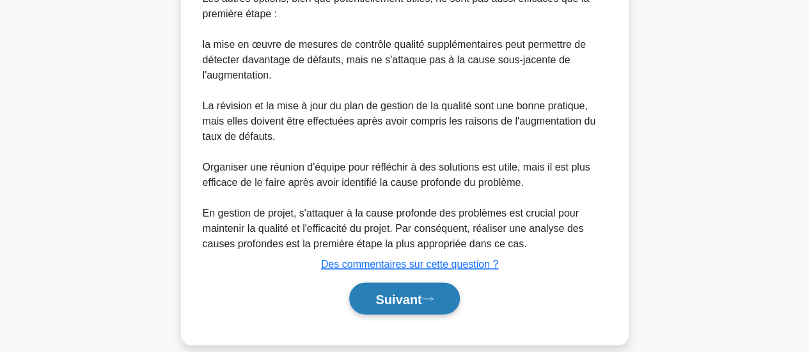
click at [401, 292] on font "Suivant" at bounding box center [398, 299] width 46 height 14
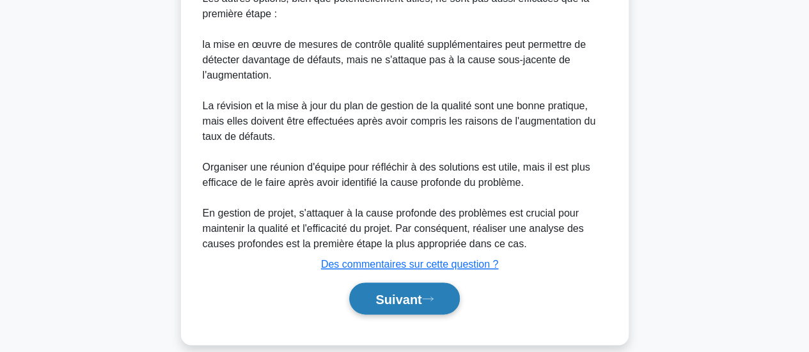
click at [401, 292] on font "Suivant" at bounding box center [398, 299] width 46 height 14
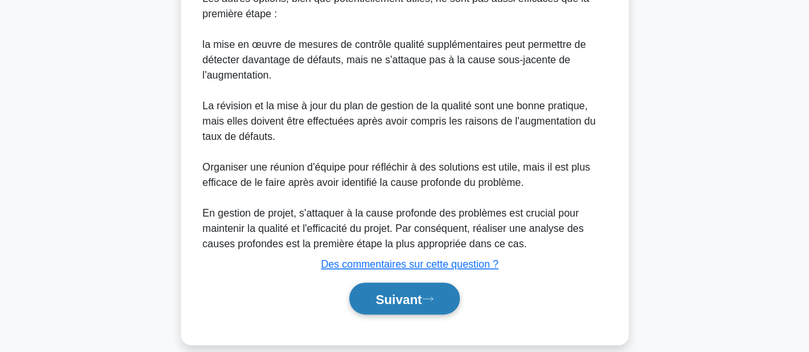
click at [401, 292] on font "Suivant" at bounding box center [398, 299] width 46 height 14
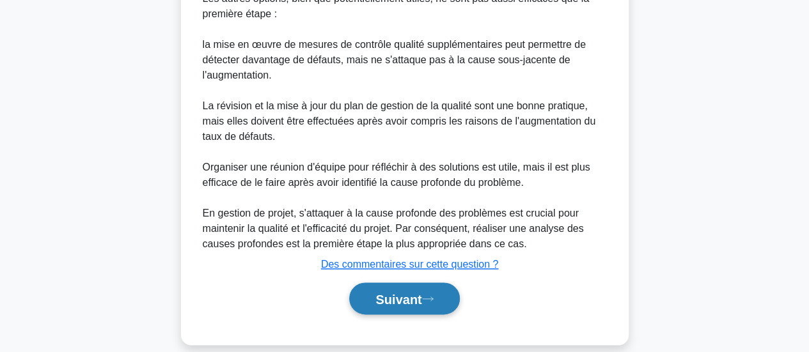
click at [401, 292] on font "Suivant" at bounding box center [398, 299] width 46 height 14
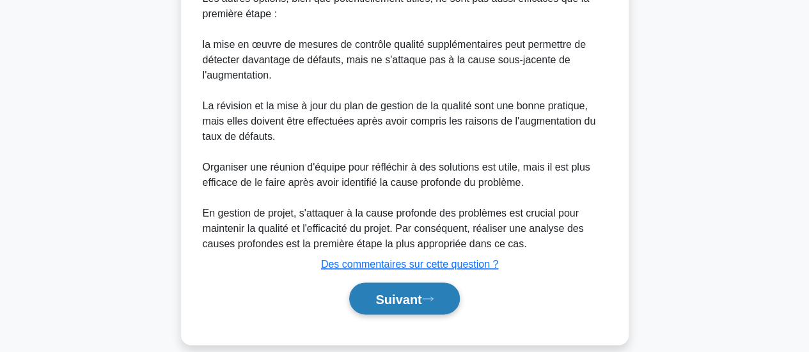
click at [401, 292] on font "Suivant" at bounding box center [398, 299] width 46 height 14
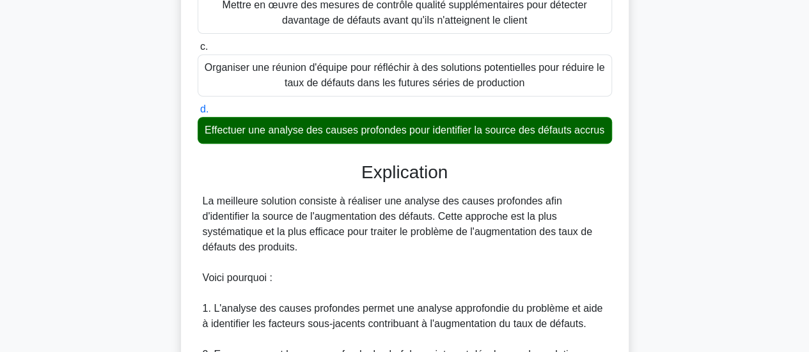
scroll to position [244, 0]
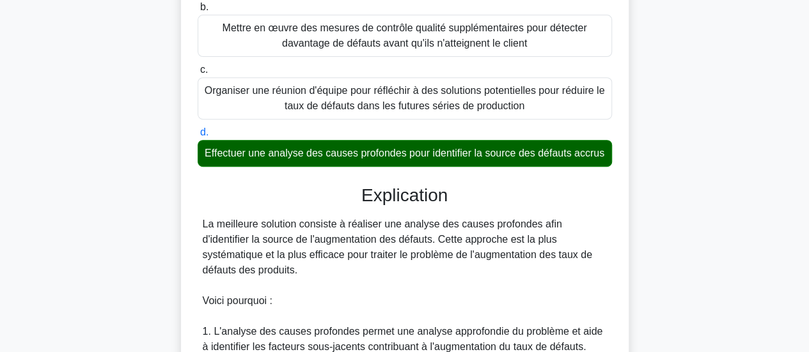
click at [778, 77] on main "10:34 Arrêt PMP - Qualité - PMBOK 7e édition - Contrôle qualité Expert 72/75 Lo…" at bounding box center [404, 340] width 809 height 1086
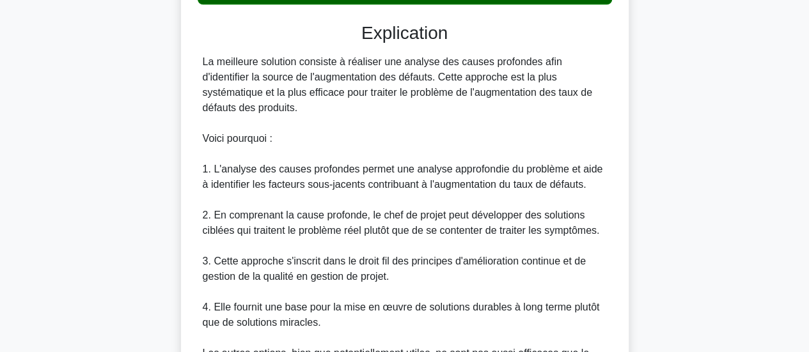
scroll to position [758, 0]
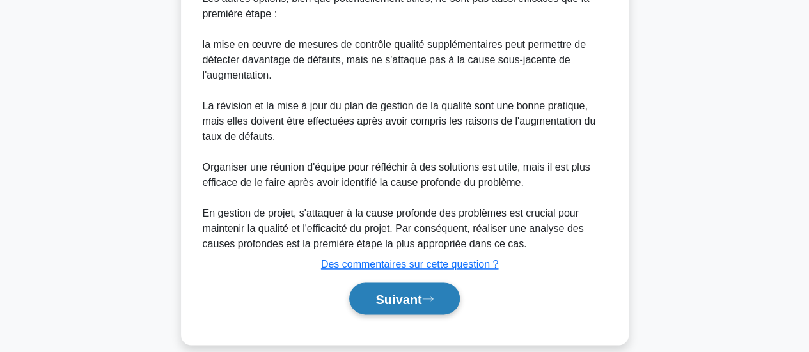
click at [398, 292] on font "Suivant" at bounding box center [398, 299] width 46 height 14
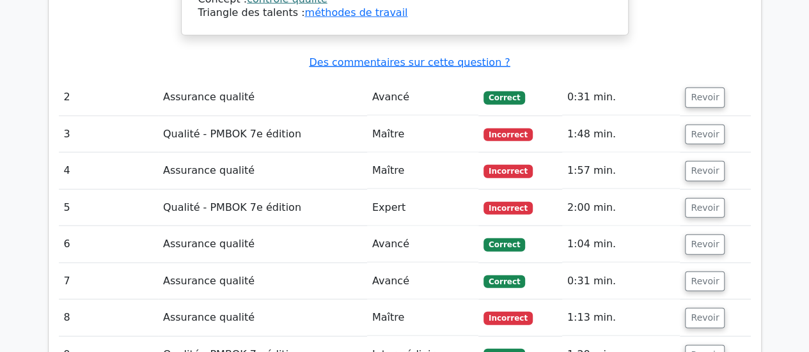
scroll to position [1447, 0]
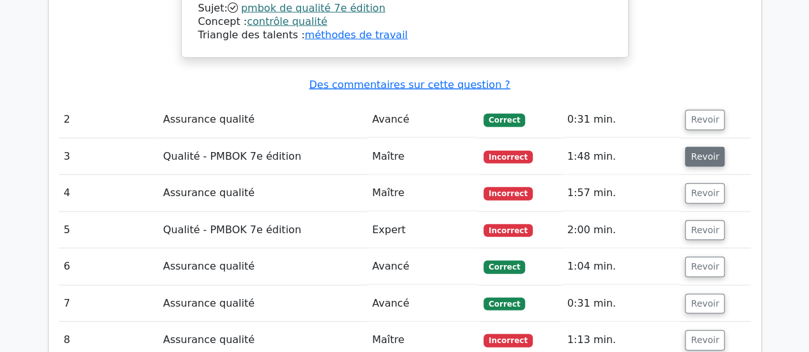
click at [704, 152] on font "Revoir" at bounding box center [704, 157] width 28 height 10
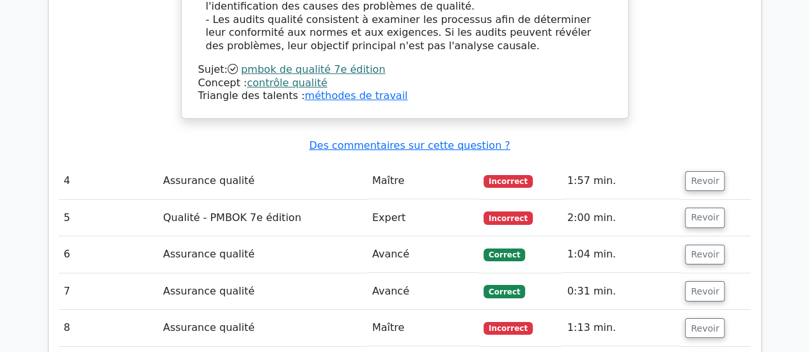
scroll to position [2179, 0]
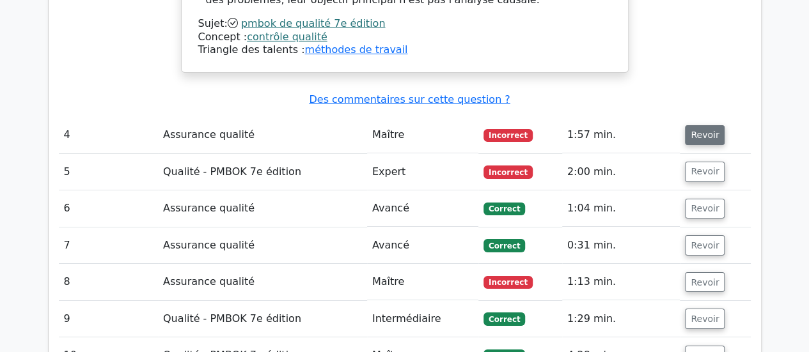
click at [711, 130] on font "Revoir" at bounding box center [704, 135] width 28 height 10
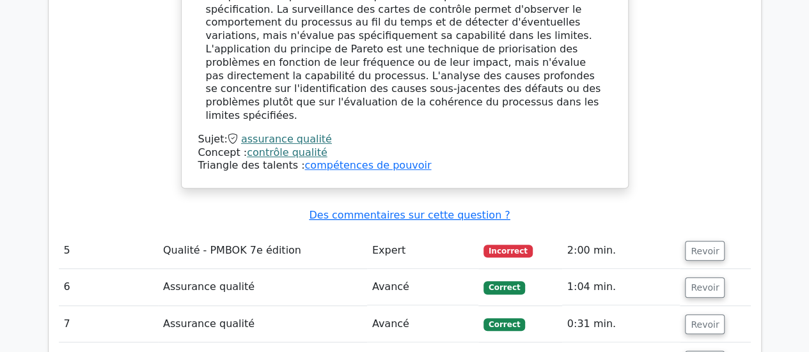
scroll to position [2708, 0]
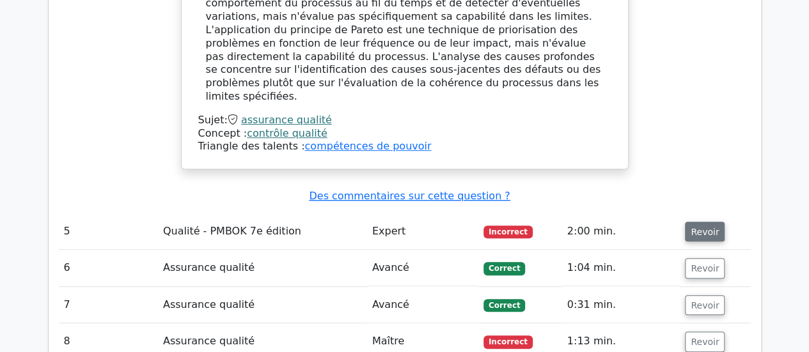
click at [702, 226] on font "Revoir" at bounding box center [704, 231] width 28 height 10
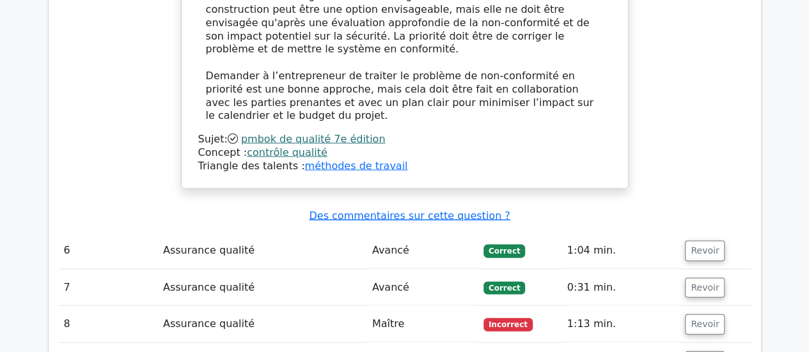
scroll to position [3731, 0]
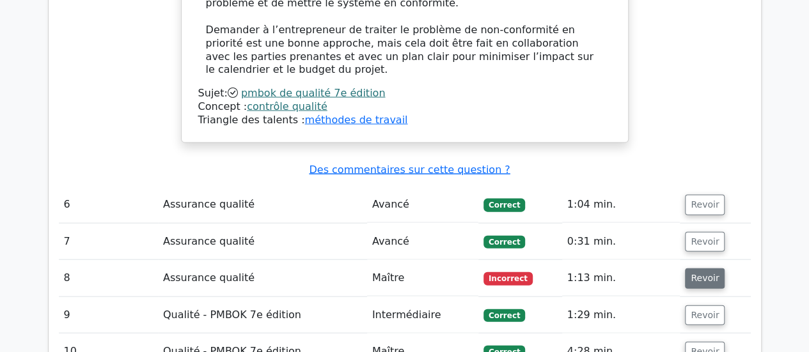
click at [698, 274] on font "Revoir" at bounding box center [704, 279] width 28 height 10
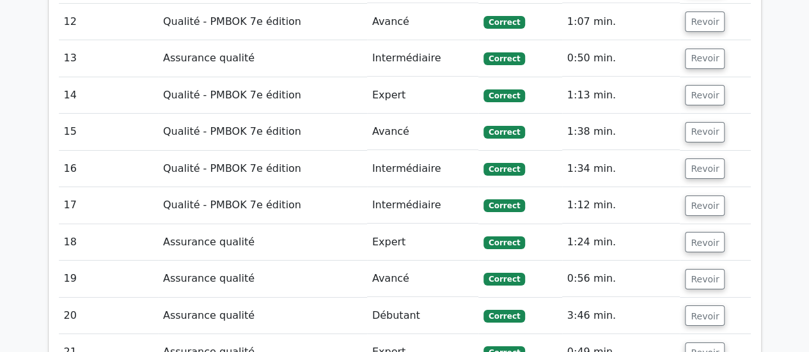
scroll to position [4686, 0]
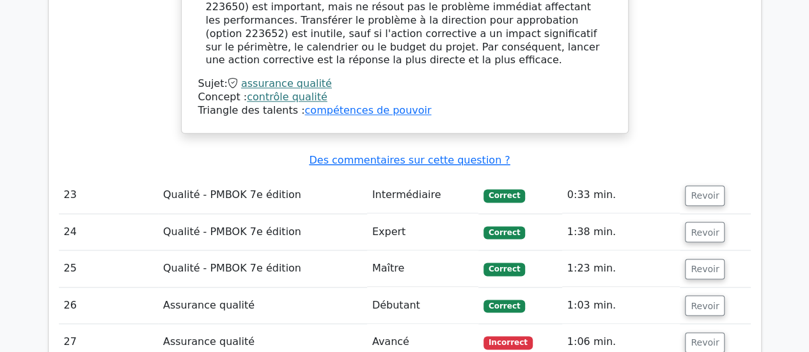
scroll to position [5615, 0]
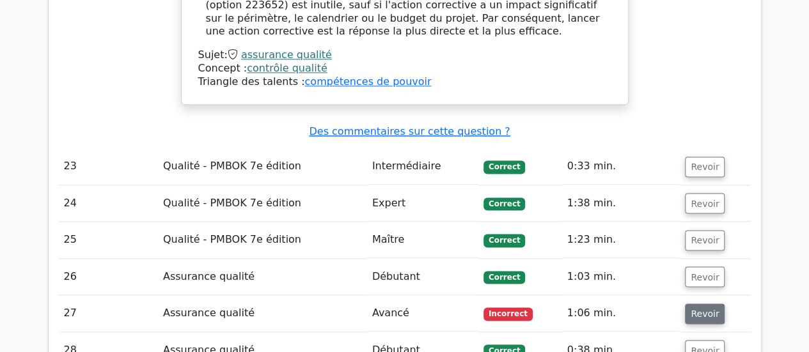
click at [702, 309] on font "Revoir" at bounding box center [704, 314] width 28 height 10
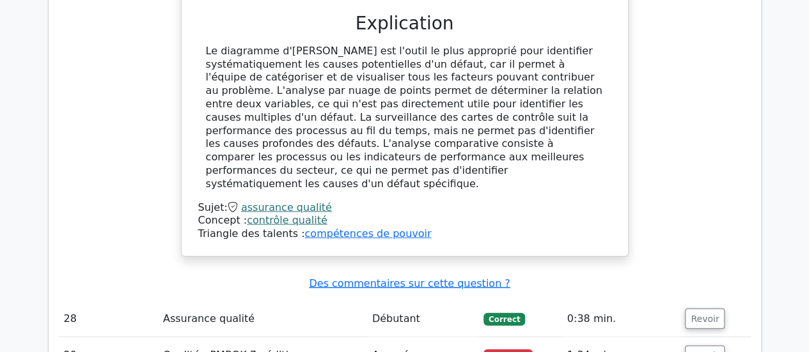
scroll to position [6237, 0]
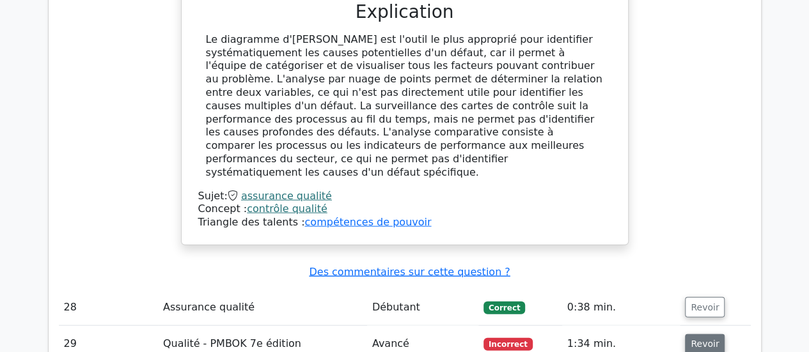
click at [703, 334] on button "Revoir" at bounding box center [705, 344] width 40 height 20
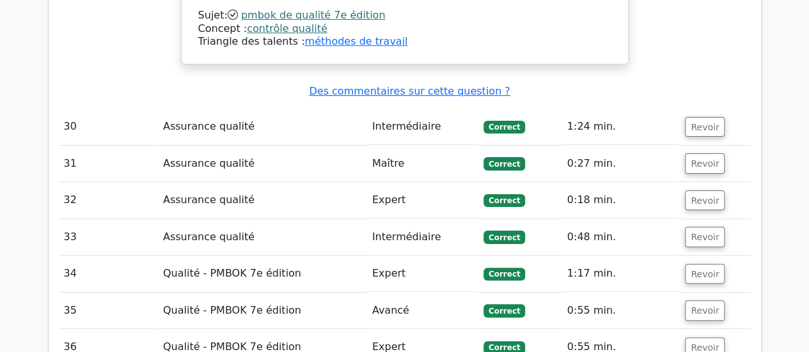
scroll to position [7354, 0]
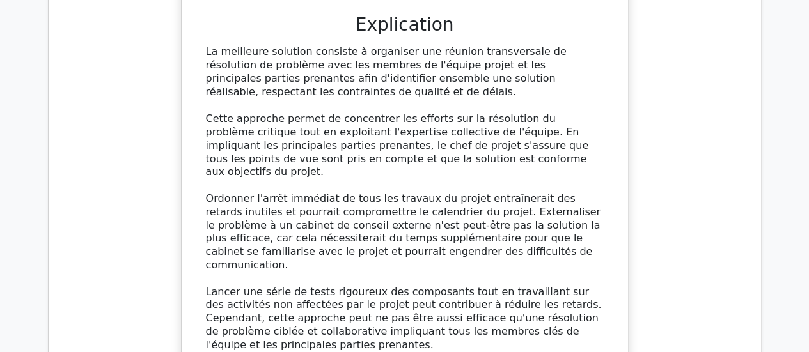
scroll to position [8480, 0]
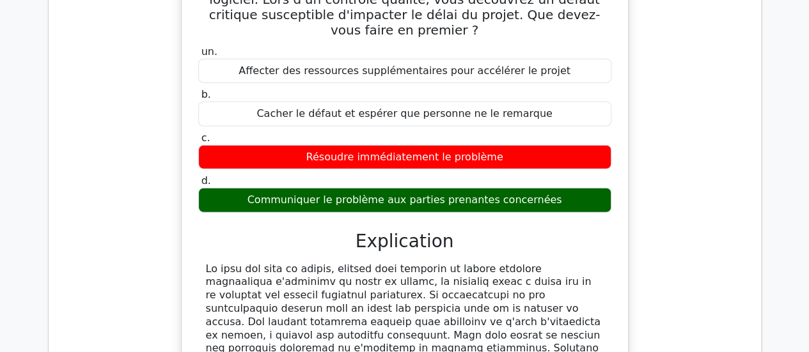
scroll to position [8992, 0]
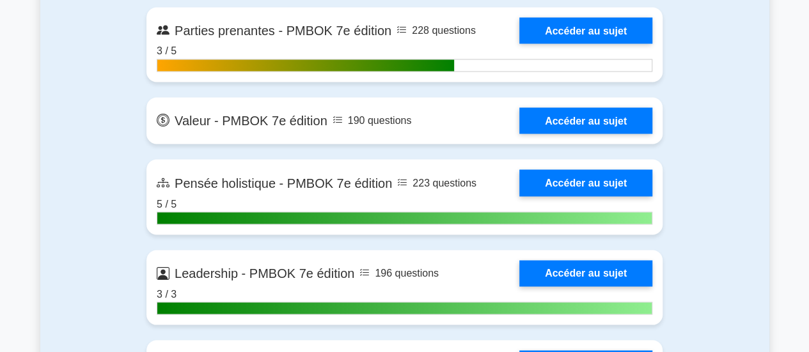
scroll to position [3185, 0]
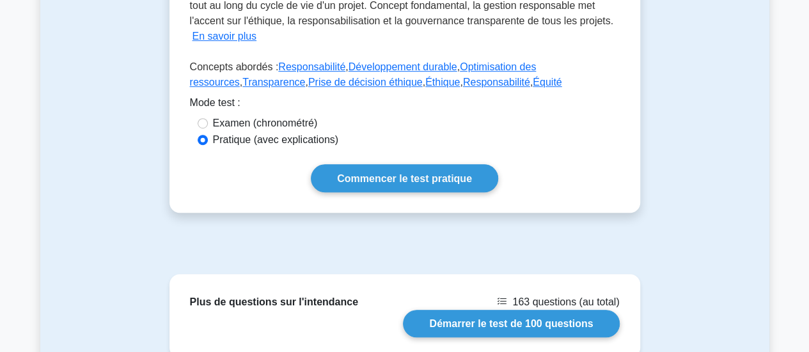
scroll to position [369, 0]
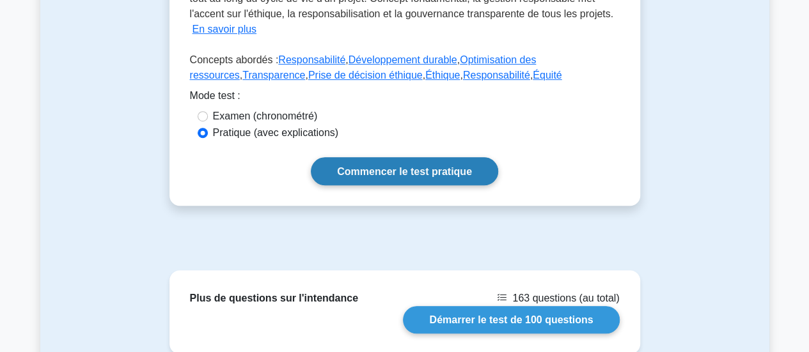
click at [413, 166] on font "Commencer le test pratique" at bounding box center [404, 171] width 135 height 11
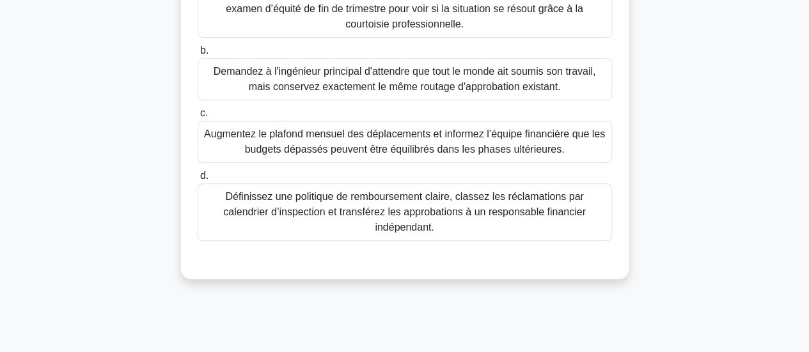
scroll to position [272, 0]
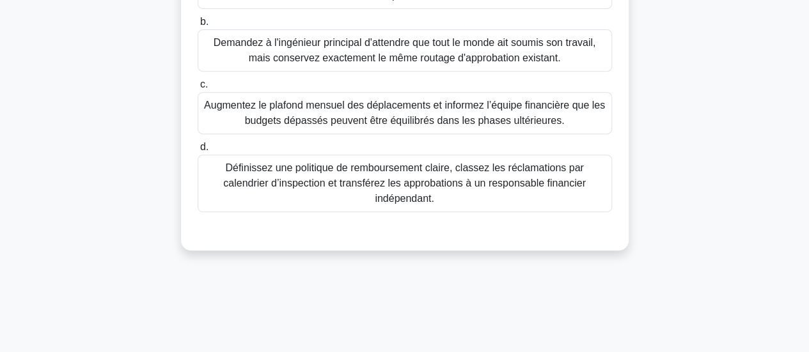
click at [508, 195] on font "Définissez une politique de remboursement claire, classez les réclamations par …" at bounding box center [404, 183] width 363 height 42
click at [198, 152] on input "d. Définissez une politique de remboursement claire, classez les réclamations p…" at bounding box center [198, 147] width 0 height 8
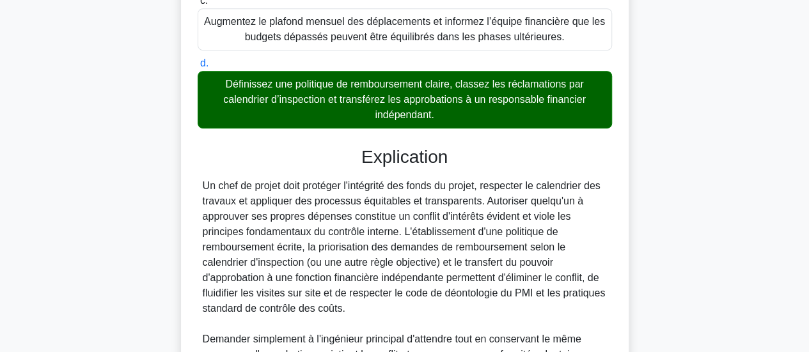
scroll to position [559, 0]
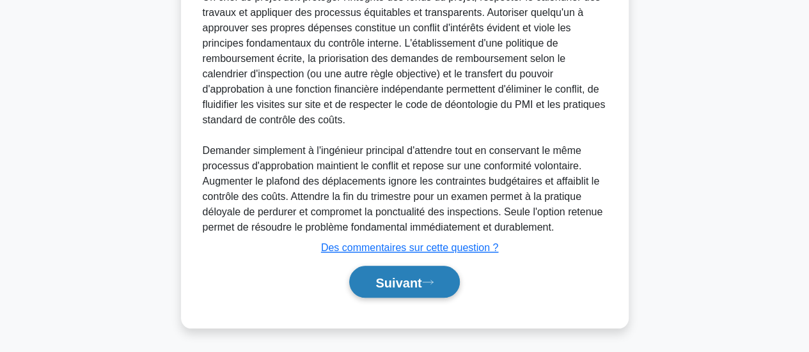
click at [401, 276] on font "Suivant" at bounding box center [398, 282] width 46 height 14
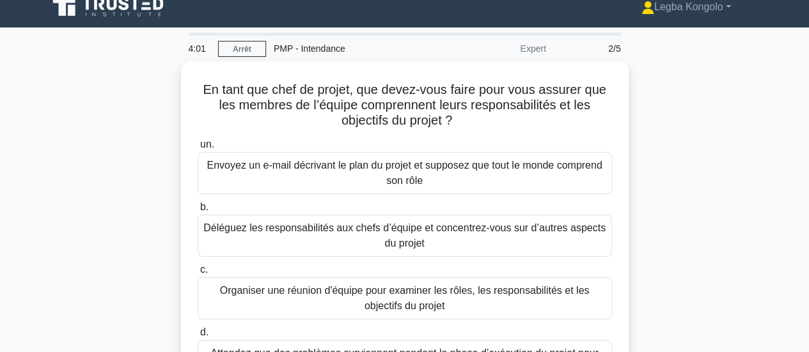
scroll to position [13, 0]
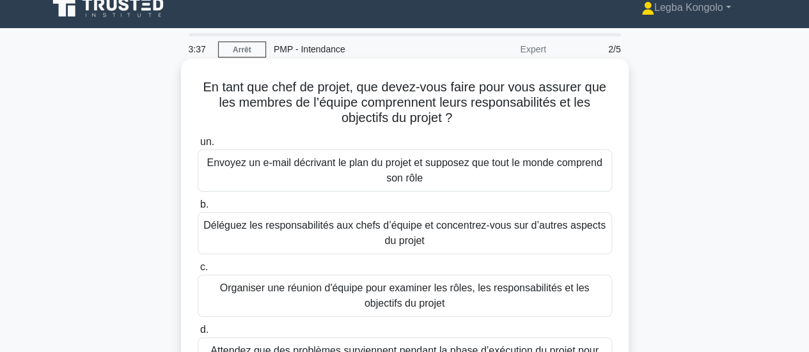
click at [320, 293] on font "Organiser une réunion d'équipe pour examiner les rôles, les responsabilités et …" at bounding box center [405, 296] width 370 height 26
click at [198, 272] on input "c. Organiser une réunion d'équipe pour examiner les rôles, les responsabilités …" at bounding box center [198, 267] width 0 height 8
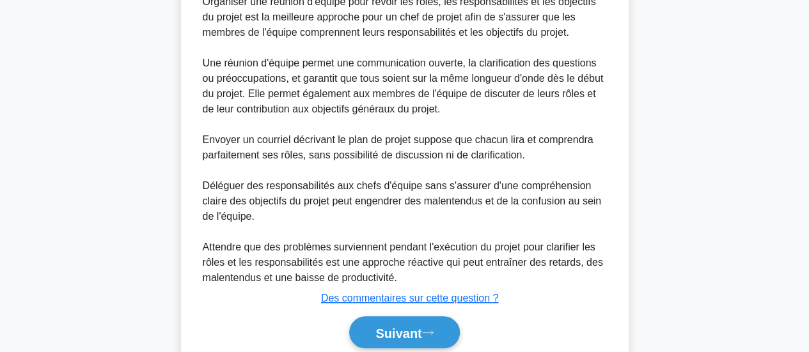
scroll to position [497, 0]
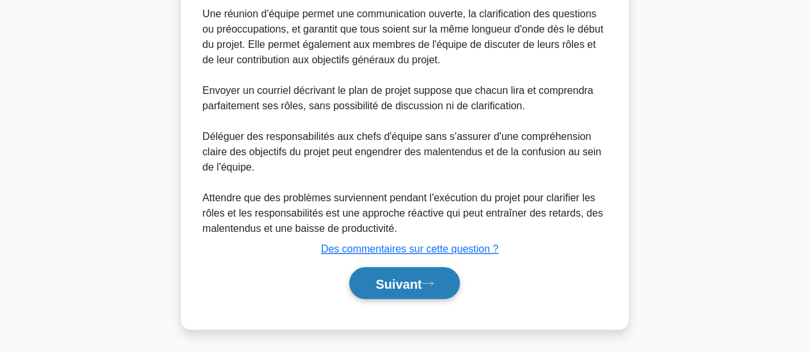
click at [412, 285] on font "Suivant" at bounding box center [398, 284] width 46 height 14
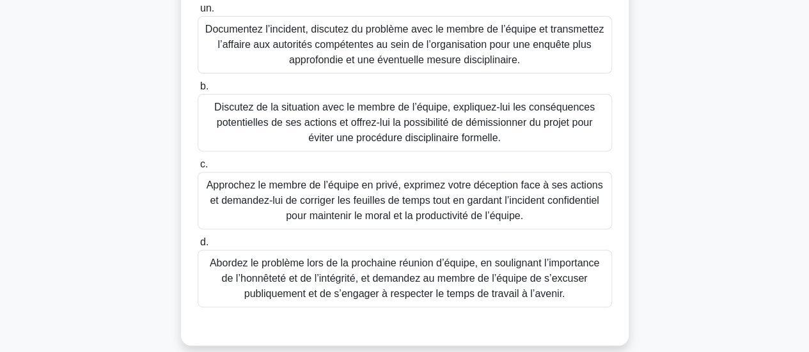
scroll to position [191, 0]
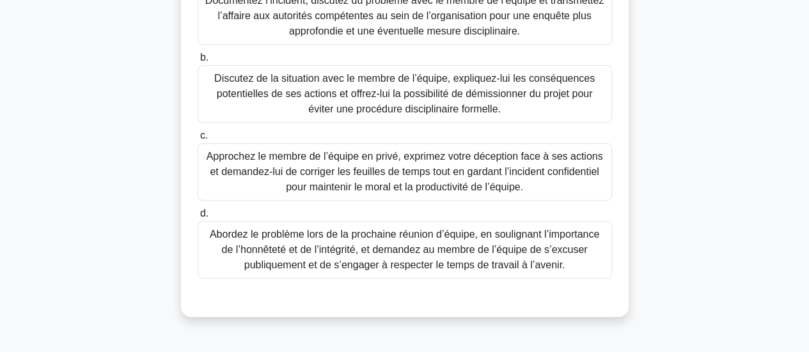
click at [437, 26] on font "Documentez l’incident, discutez du problème avec le membre de l’équipe et trans…" at bounding box center [404, 16] width 398 height 42
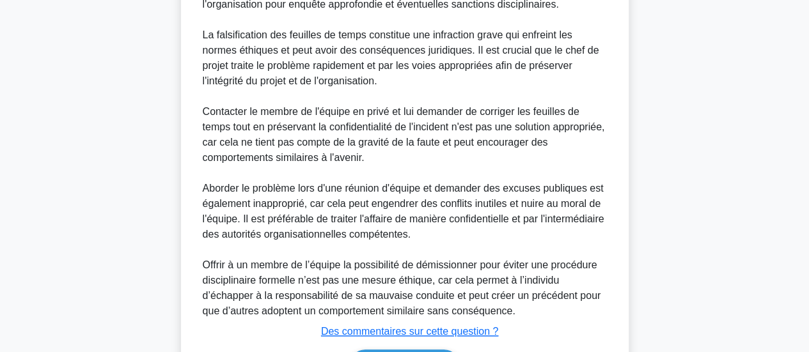
scroll to position [635, 0]
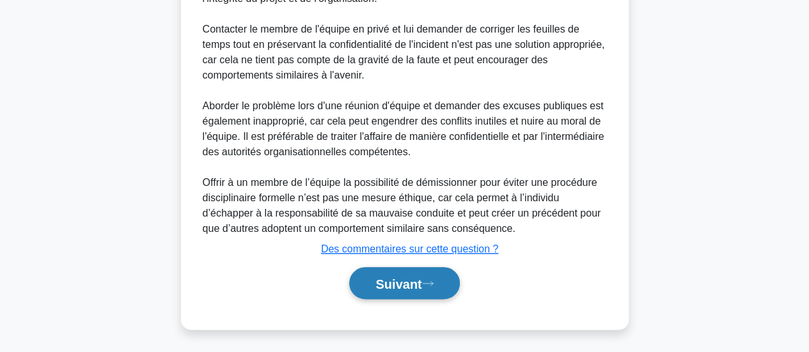
click at [396, 284] on font "Suivant" at bounding box center [398, 284] width 46 height 14
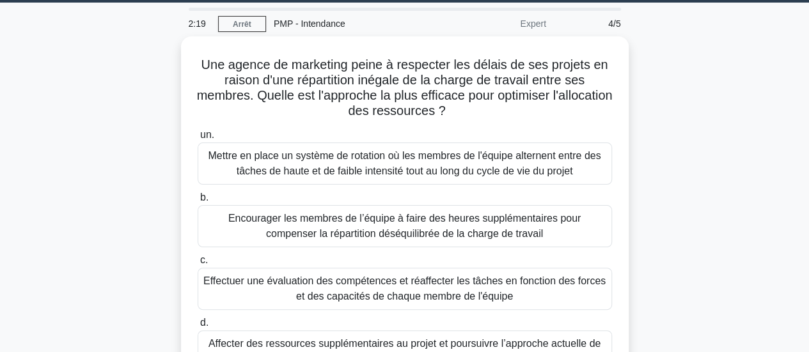
scroll to position [37, 0]
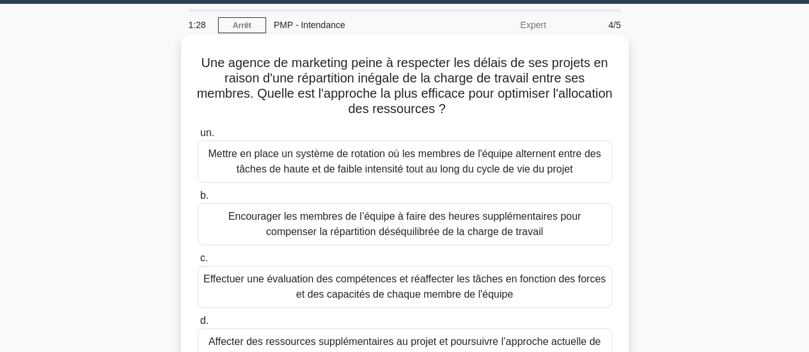
click at [382, 280] on font "Effectuer une évaluation des compétences et réaffecter les tâches en fonction d…" at bounding box center [404, 287] width 402 height 26
click at [198, 263] on input "c. Effectuer une évaluation des compétences et réaffecter les tâches en fonctio…" at bounding box center [198, 258] width 0 height 8
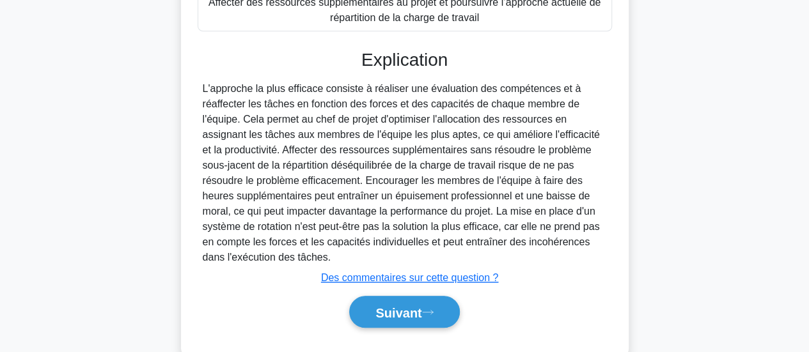
scroll to position [405, 0]
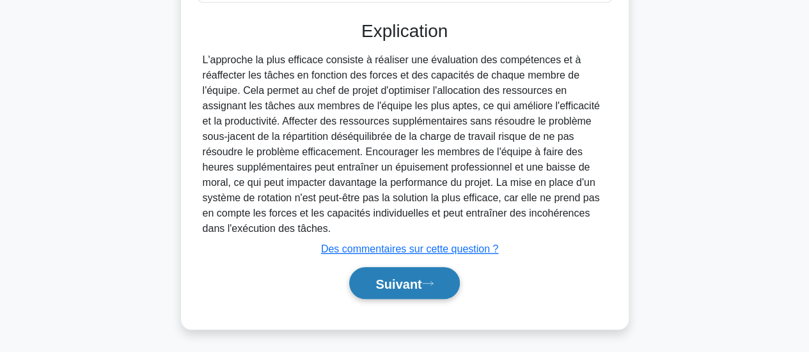
click at [405, 286] on font "Suivant" at bounding box center [398, 284] width 46 height 14
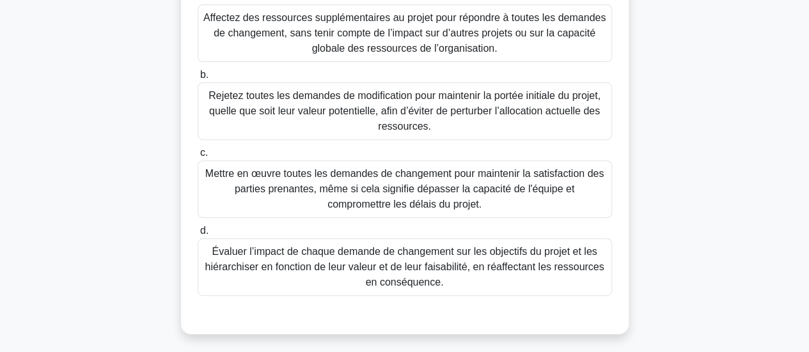
scroll to position [183, 0]
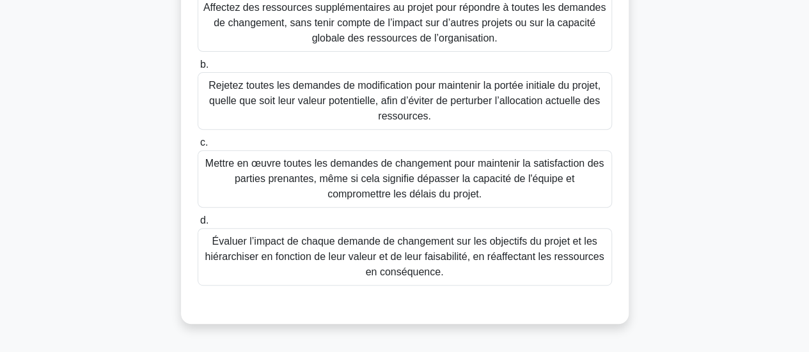
click at [437, 263] on font "Évaluer l’impact de chaque demande de changement sur les objectifs du projet et…" at bounding box center [404, 257] width 399 height 42
click at [198, 225] on input "d. Évaluer l’impact de chaque demande de changement sur les objectifs du projet…" at bounding box center [198, 221] width 0 height 8
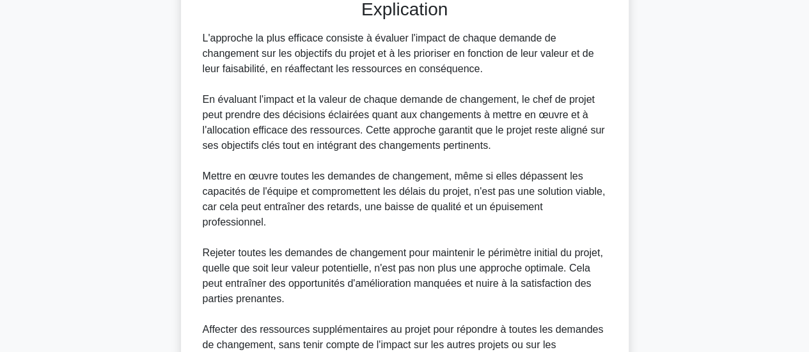
scroll to position [651, 0]
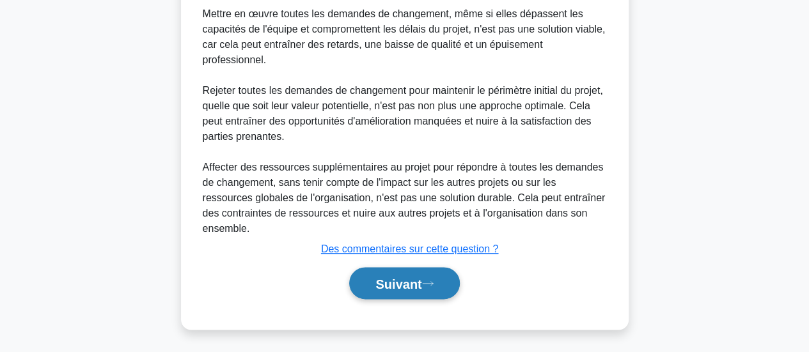
click at [415, 282] on font "Suivant" at bounding box center [398, 284] width 46 height 14
